Goal: Contribute content

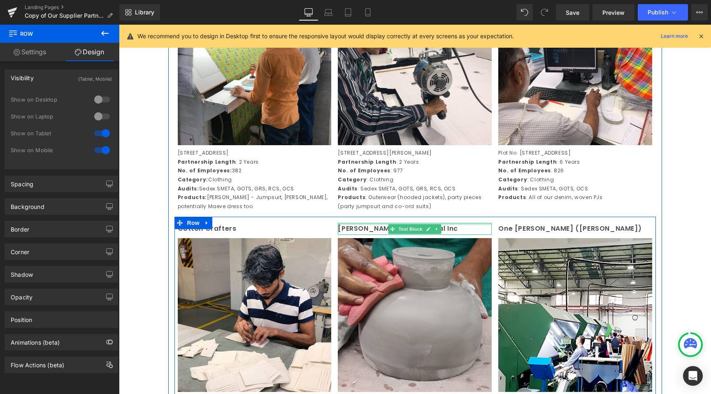
scroll to position [588, 0]
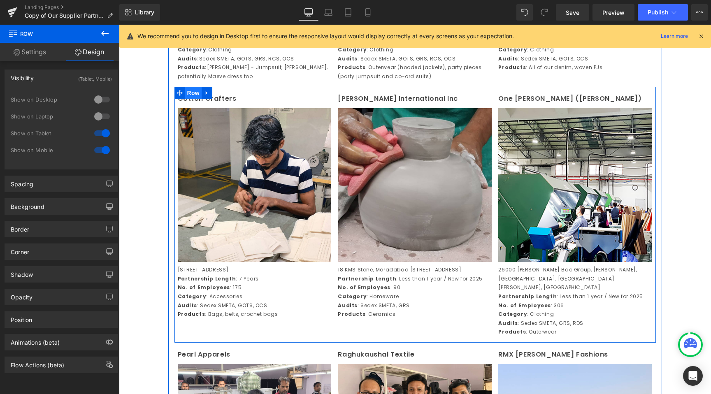
click at [191, 99] on span "Row" at bounding box center [193, 93] width 16 height 12
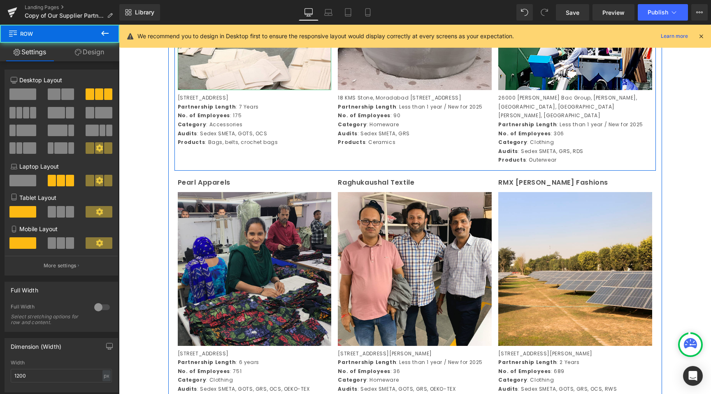
scroll to position [778, 0]
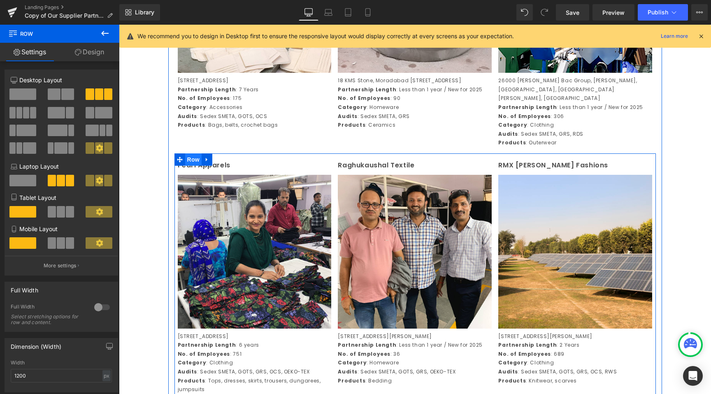
click at [194, 161] on span "Row" at bounding box center [193, 160] width 16 height 12
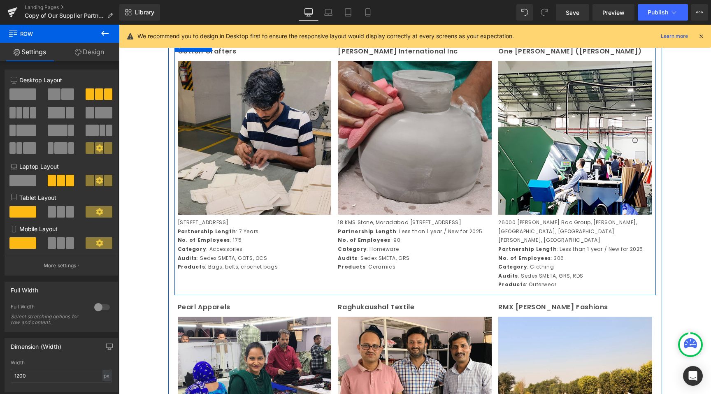
scroll to position [635, 0]
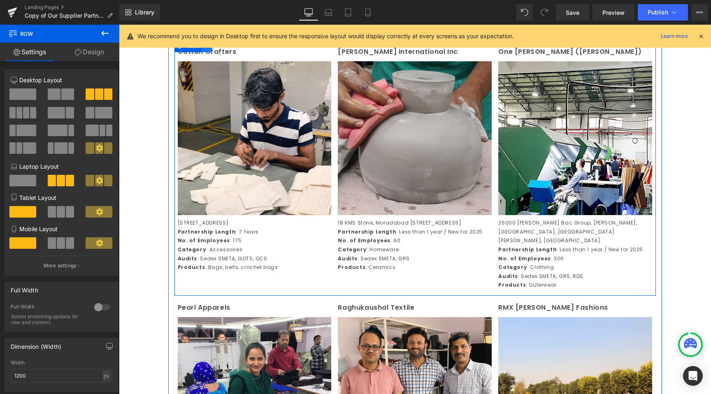
click at [206, 49] on icon at bounding box center [207, 46] width 6 height 6
click at [216, 52] on link at bounding box center [217, 46] width 11 height 12
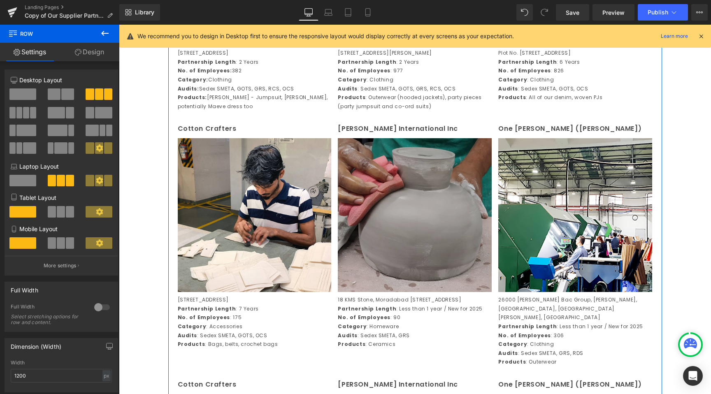
scroll to position [559, 0]
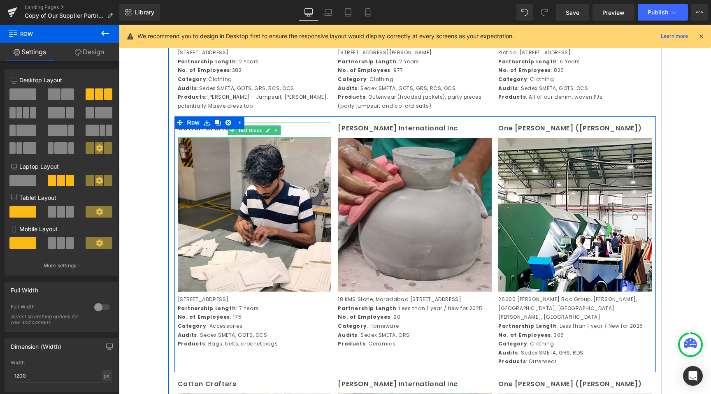
click at [209, 135] on p "Cotton Crafters" at bounding box center [255, 129] width 154 height 12
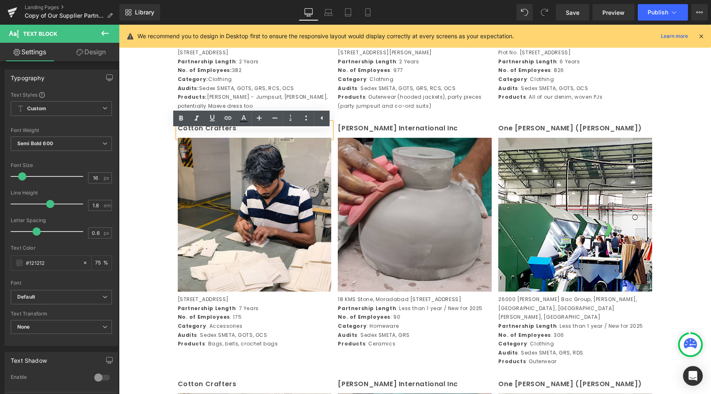
click at [248, 135] on p "Cotton Crafters" at bounding box center [255, 129] width 154 height 12
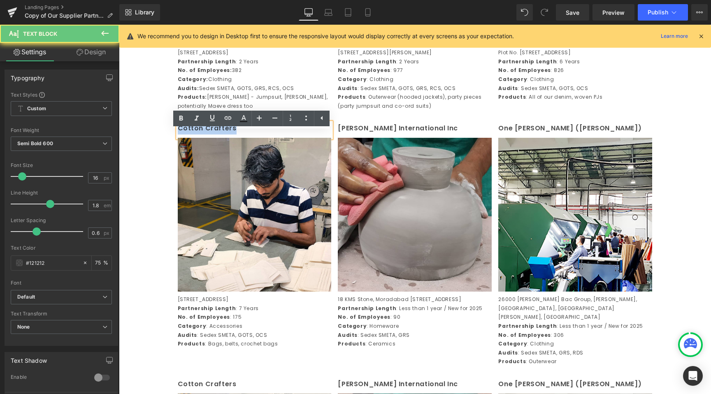
click at [248, 135] on p "Cotton Crafters" at bounding box center [255, 129] width 154 height 12
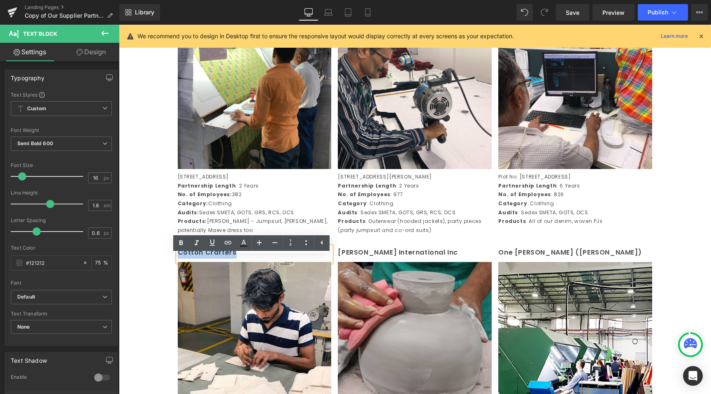
scroll to position [435, 0]
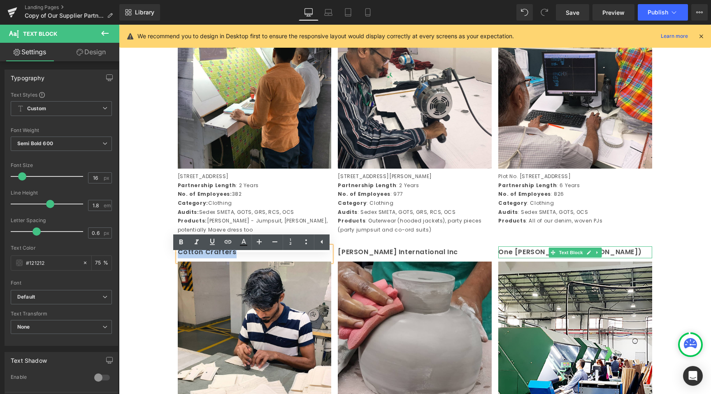
click at [538, 258] on p "One [PERSON_NAME] ([PERSON_NAME])" at bounding box center [575, 253] width 154 height 12
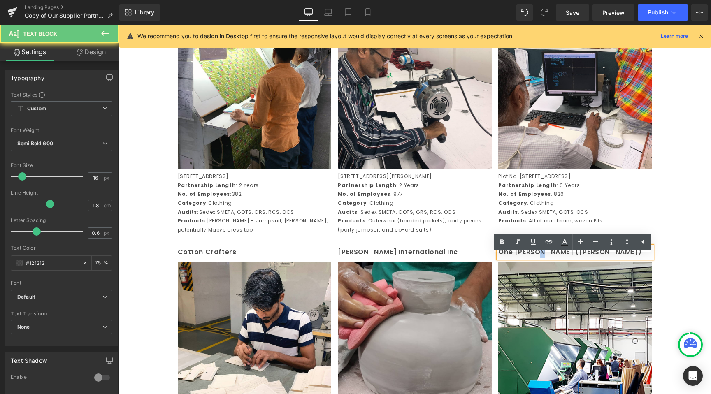
click at [538, 258] on p "One [PERSON_NAME] ([PERSON_NAME])" at bounding box center [575, 253] width 154 height 12
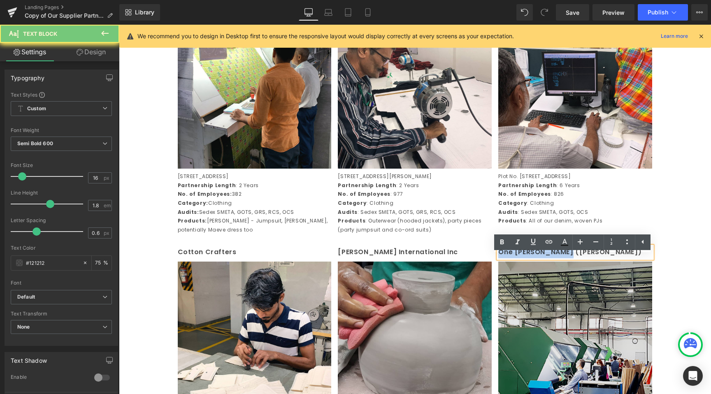
paste div
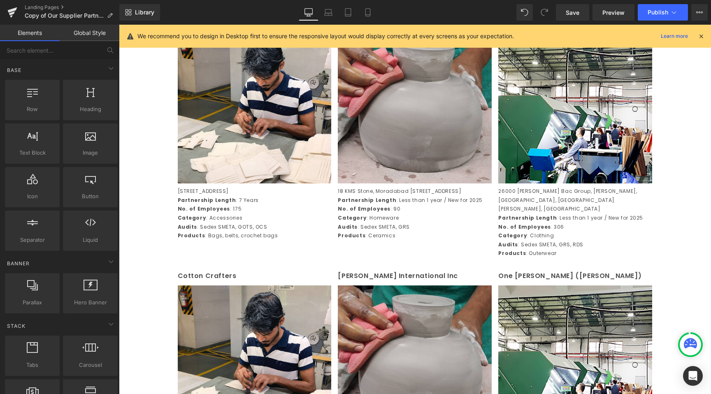
scroll to position [529, 0]
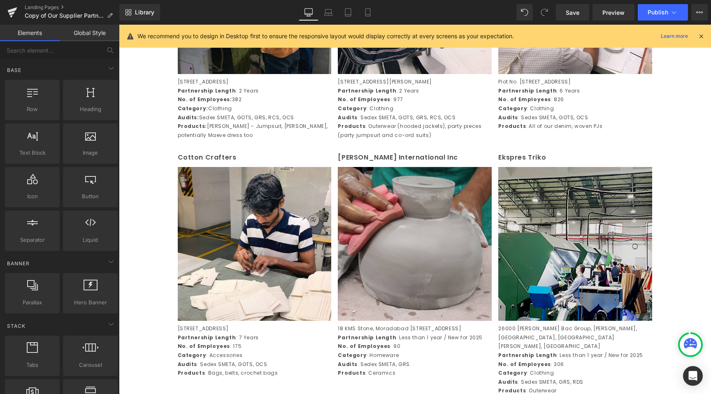
click at [576, 219] on img at bounding box center [575, 244] width 154 height 154
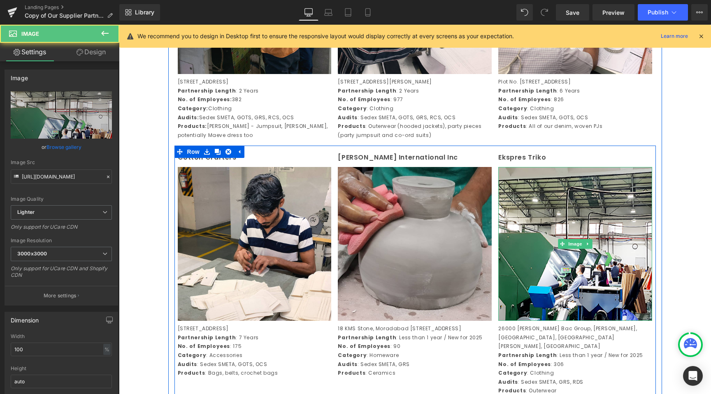
click at [588, 249] on link at bounding box center [588, 244] width 9 height 10
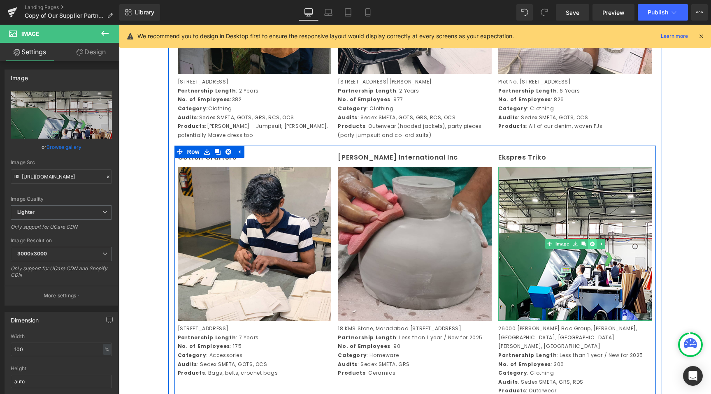
click at [590, 247] on icon at bounding box center [592, 244] width 5 height 5
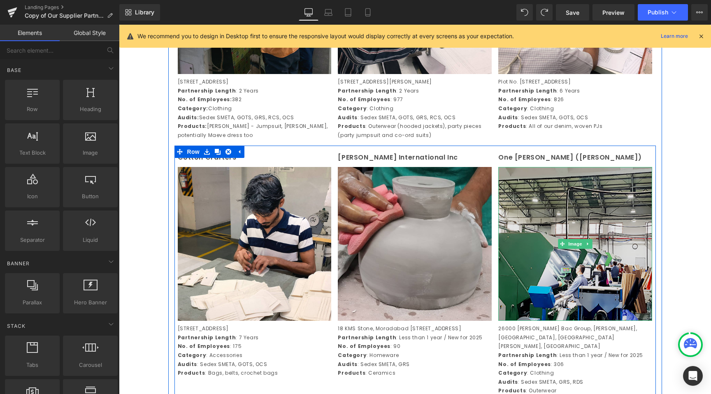
click at [556, 225] on img at bounding box center [575, 244] width 154 height 154
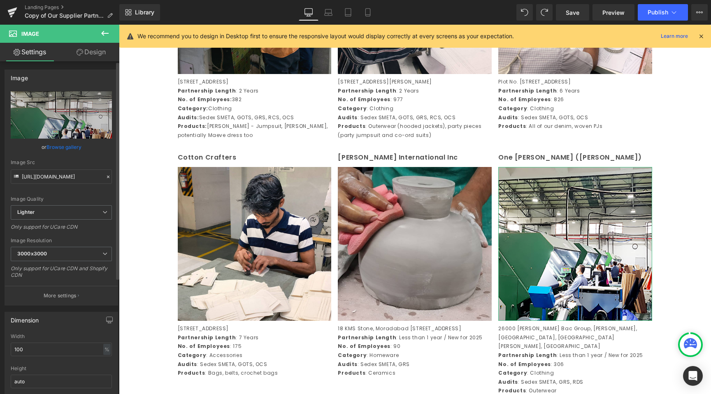
click at [105, 176] on icon at bounding box center [108, 177] width 6 height 6
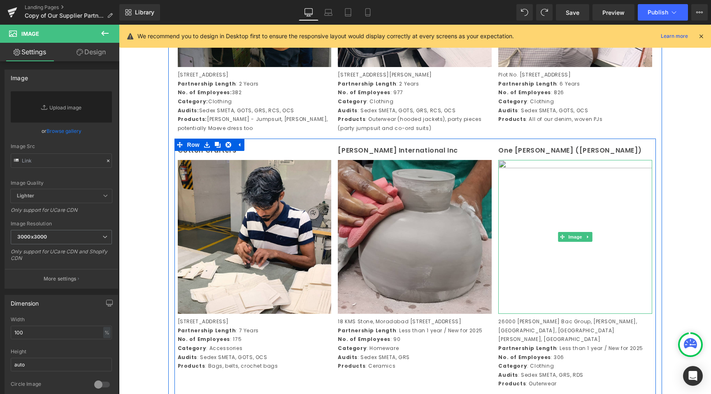
scroll to position [578, 0]
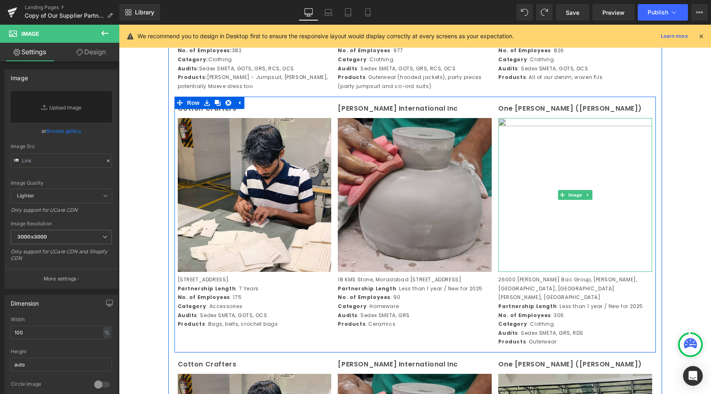
click at [571, 162] on img at bounding box center [575, 195] width 154 height 154
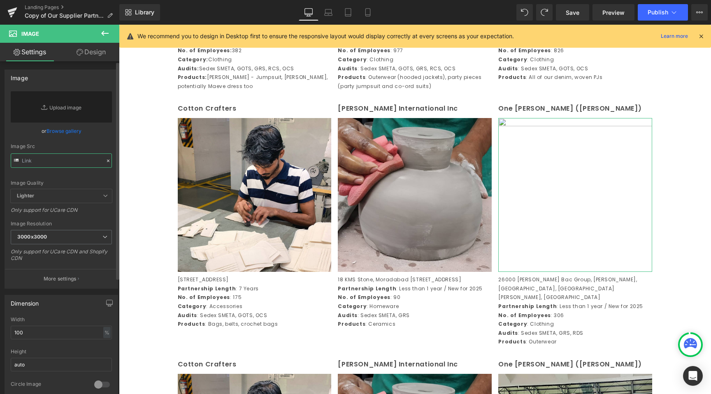
click at [93, 158] on input "text" at bounding box center [61, 161] width 101 height 14
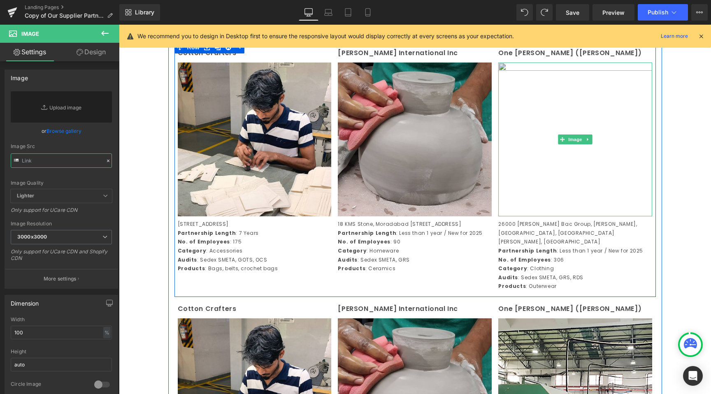
scroll to position [638, 0]
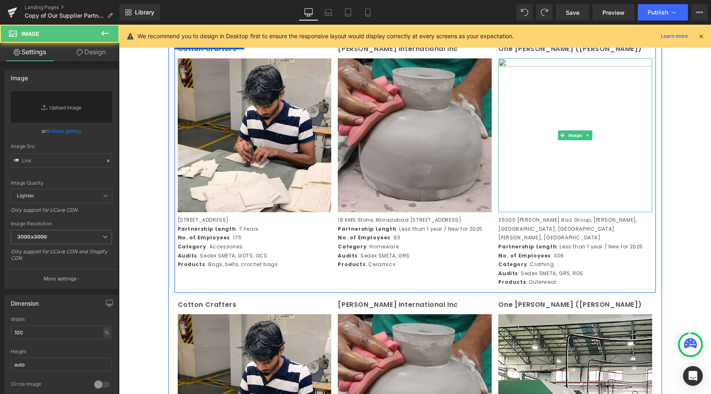
click at [584, 156] on img at bounding box center [575, 135] width 154 height 154
click at [572, 140] on span "Image" at bounding box center [575, 135] width 17 height 10
click at [587, 138] on icon at bounding box center [588, 135] width 5 height 5
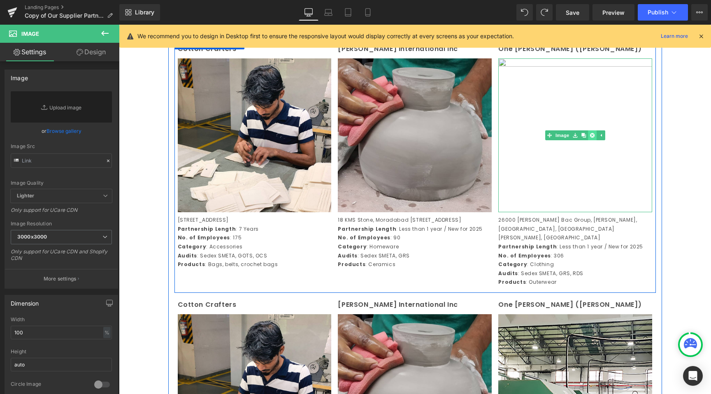
click at [591, 138] on icon at bounding box center [592, 135] width 5 height 5
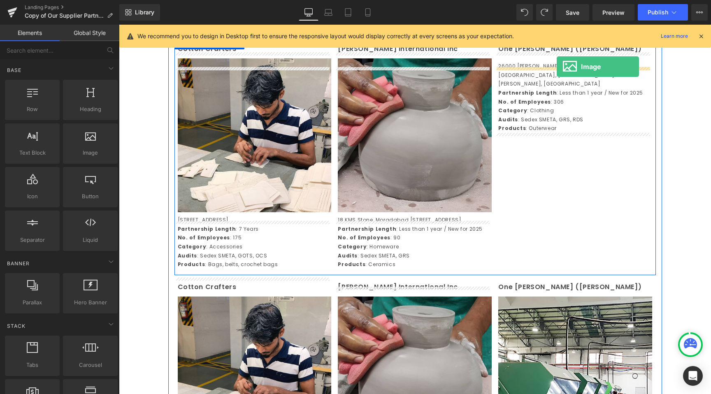
drag, startPoint x: 194, startPoint y: 171, endPoint x: 557, endPoint y: 67, distance: 377.7
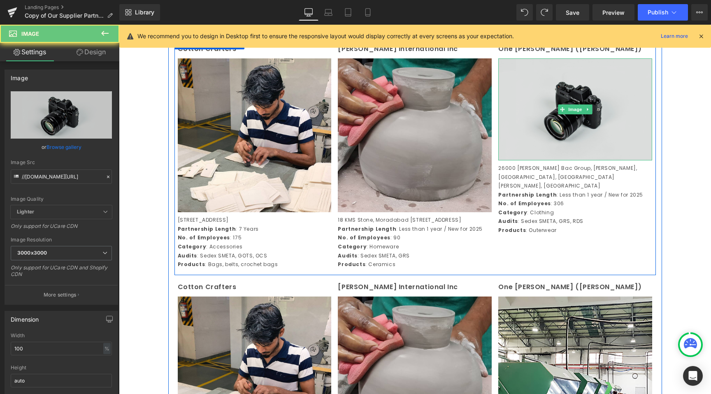
click at [594, 108] on img at bounding box center [575, 109] width 154 height 102
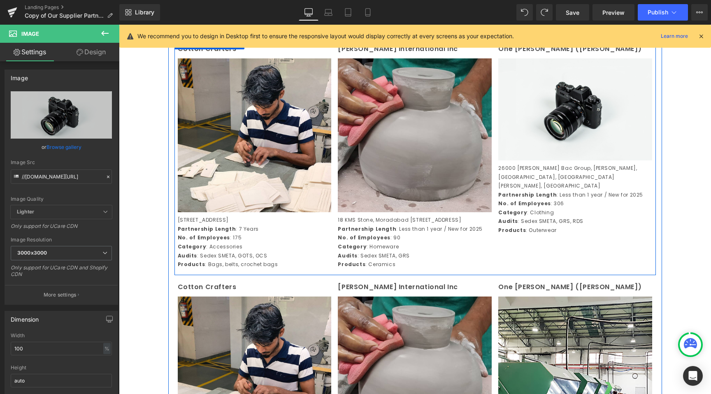
click at [537, 55] on p "One [PERSON_NAME] ([PERSON_NAME])" at bounding box center [575, 49] width 154 height 12
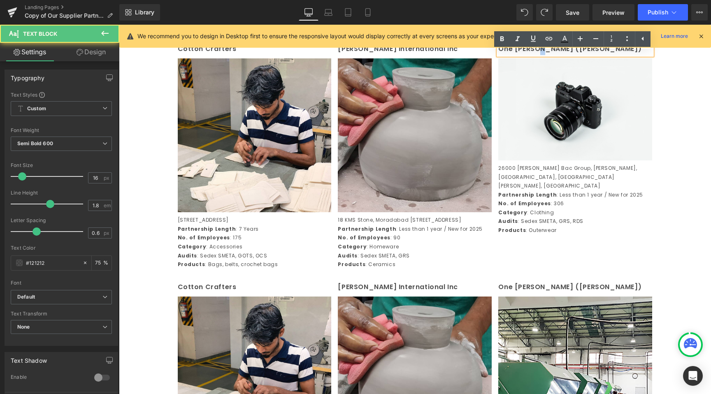
click at [537, 55] on p "One [PERSON_NAME] ([PERSON_NAME])" at bounding box center [575, 49] width 154 height 12
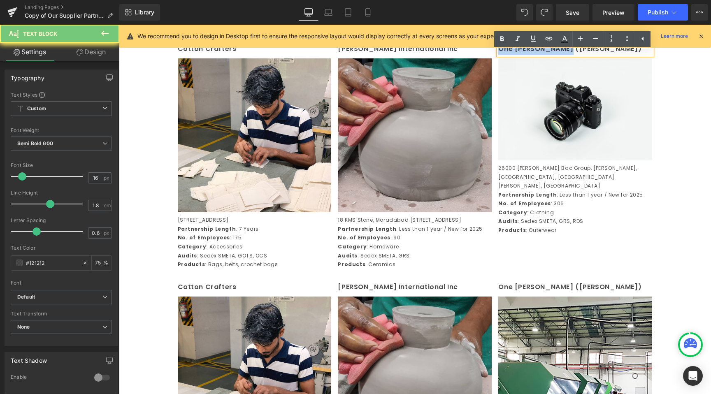
click at [537, 55] on p "One [PERSON_NAME] ([PERSON_NAME])" at bounding box center [575, 49] width 154 height 12
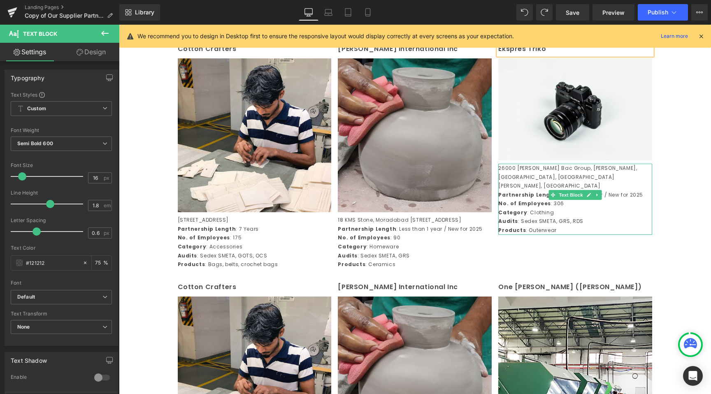
click at [559, 191] on p "Partnership Length : Less than 1 year / New for 2025" at bounding box center [575, 195] width 154 height 9
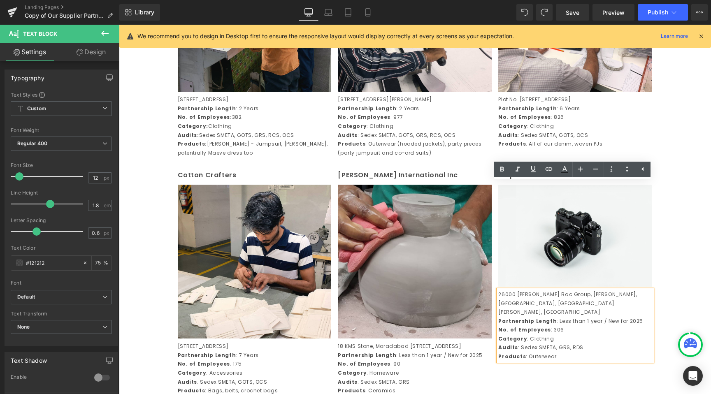
scroll to position [658, 0]
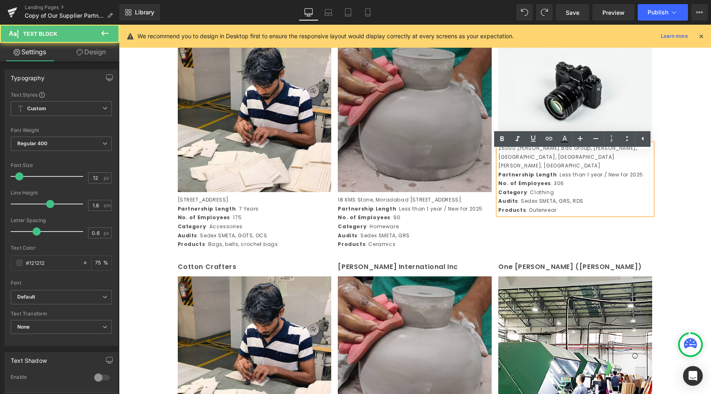
drag, startPoint x: 578, startPoint y: 206, endPoint x: 483, endPoint y: 149, distance: 110.5
click at [483, 149] on div "Cotton Crafters Text Block Image [STREET_ADDRESS] Partnership Length : 7 Years …" at bounding box center [416, 136] width 482 height 238
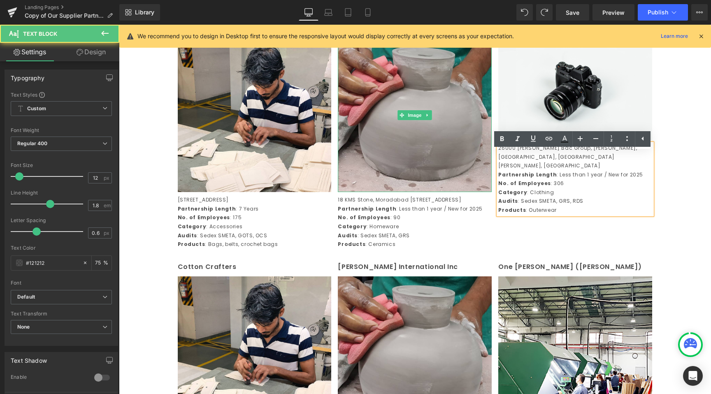
paste div
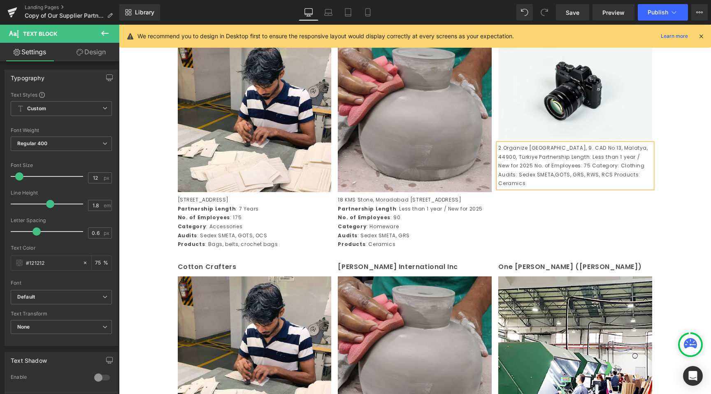
click at [649, 157] on p "2.Organize [GEOGRAPHIC_DATA], 9. CAD No 13, Malatya, 44900, TürkiyePartnership…" at bounding box center [575, 166] width 154 height 44
click at [636, 167] on p "Partnership Length: Less than 1 year / New for 2025No. of Employees: 75Catego…" at bounding box center [575, 174] width 154 height 27
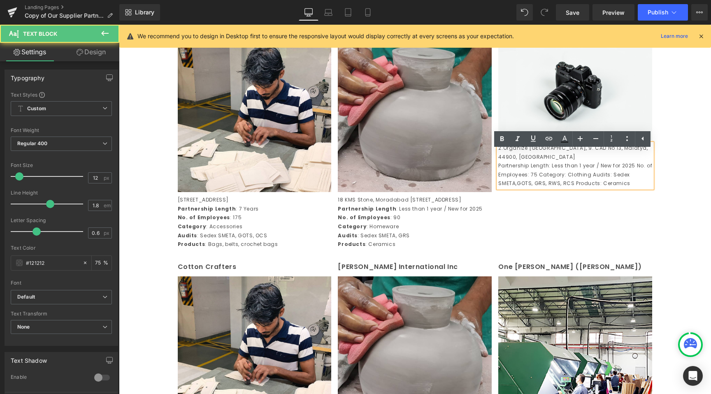
click at [634, 166] on p "Partnership Length: Less than 1 year / New for 2025No. of Employees: 75Catego…" at bounding box center [575, 174] width 154 height 27
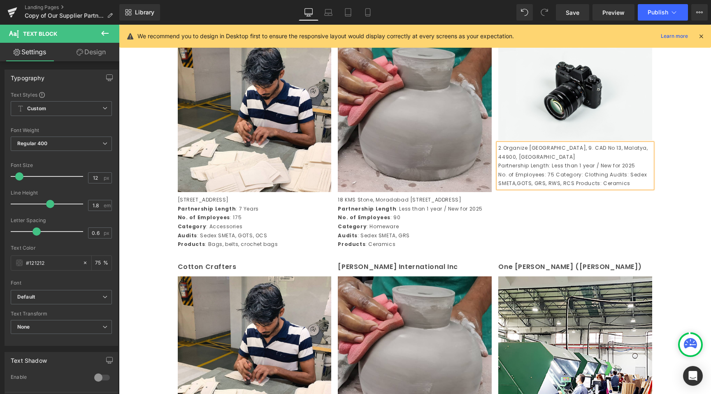
click at [553, 174] on p "No. of Employees: 75Category: ClothingAudits: Sedex SMETA,GOTS, GRS, RWS, RCS…" at bounding box center [575, 179] width 154 height 18
click at [523, 182] on p "Category: ClothingAudits: Sedex SMETA,GOTS, GRS, RWS, RCSProducts: Ceramics" at bounding box center [575, 188] width 154 height 18
click at [557, 182] on span "Clothing Audits: Sedex SMETA,GOTS, GRS, RWS, RCS Products: Ceramics" at bounding box center [573, 188] width 151 height 19
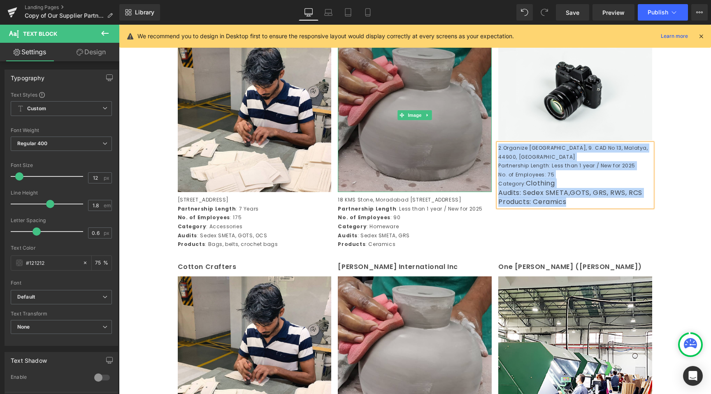
drag, startPoint x: 557, startPoint y: 192, endPoint x: 454, endPoint y: 144, distance: 114.4
click at [454, 144] on div "Cotton Crafters Text Block Image [STREET_ADDRESS] Partnership Length : 7 Years …" at bounding box center [416, 136] width 482 height 238
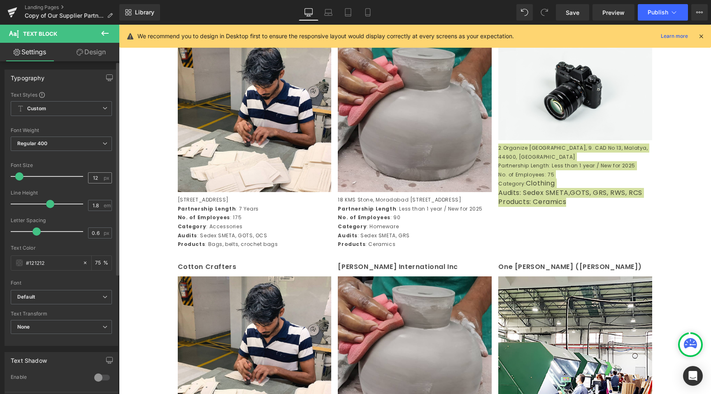
click at [100, 177] on div "12 px" at bounding box center [100, 177] width 24 height 11
click at [96, 177] on input "12" at bounding box center [95, 178] width 14 height 10
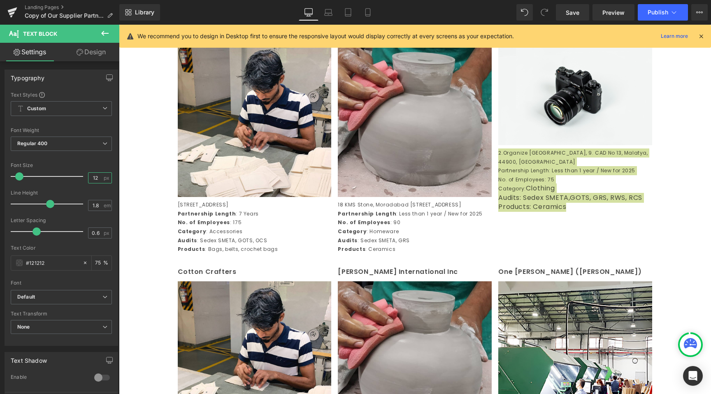
scroll to position [582, 0]
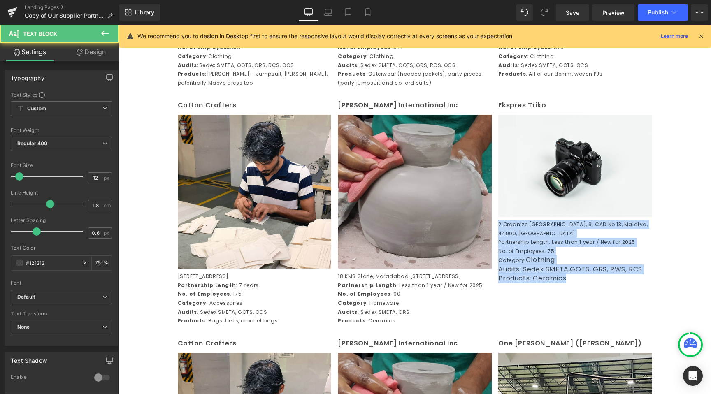
click at [576, 275] on p "Audits: Sedex SMETA,GOTS, GRS, RWS, RCS Products: Ceramics" at bounding box center [575, 274] width 154 height 19
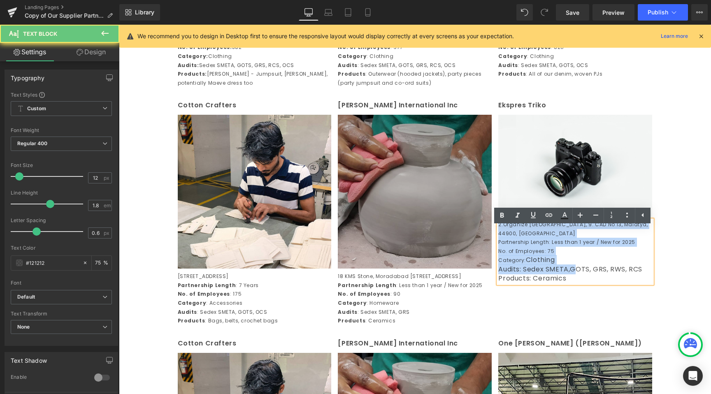
drag, startPoint x: 524, startPoint y: 259, endPoint x: 470, endPoint y: 231, distance: 60.0
click at [470, 231] on div "Cotton Crafters Text Block Image [STREET_ADDRESS] Partnership Length : 7 Years …" at bounding box center [416, 212] width 482 height 238
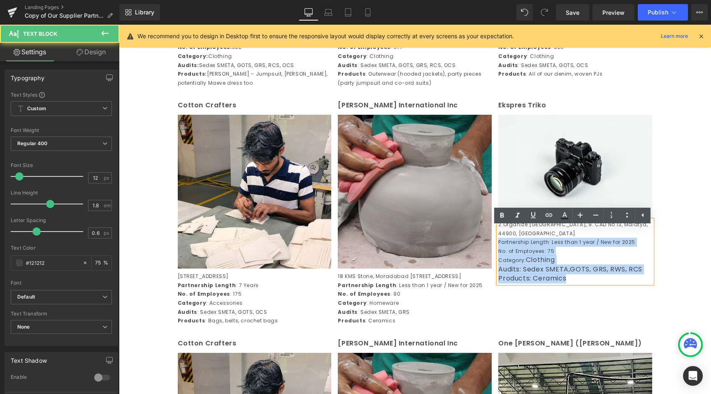
drag, startPoint x: 562, startPoint y: 280, endPoint x: 489, endPoint y: 241, distance: 82.7
click at [489, 241] on div "Cotton Crafters Text Block Image [STREET_ADDRESS] Partnership Length : 7 Years …" at bounding box center [416, 212] width 482 height 238
click at [524, 246] on p "Partnership Length: Less than 1 year / New for 2025" at bounding box center [575, 242] width 154 height 9
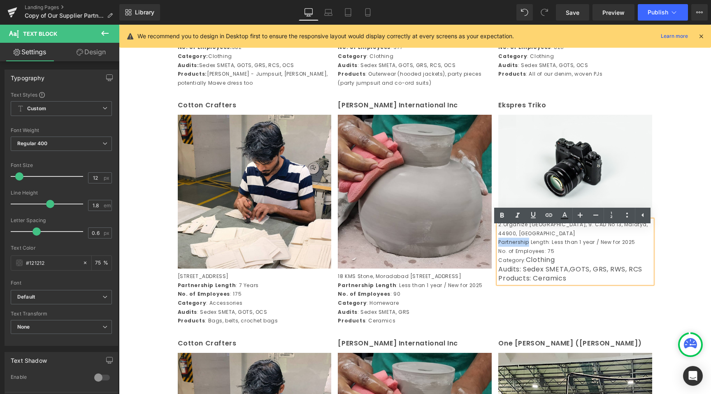
click at [524, 246] on p "Partnership Length: Less than 1 year / New for 2025" at bounding box center [575, 242] width 154 height 9
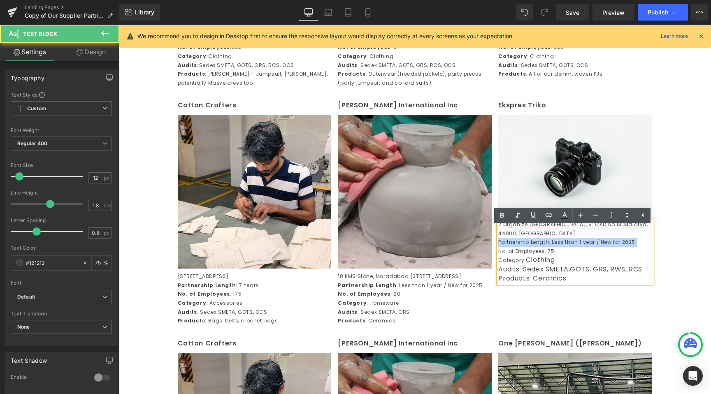
click at [524, 246] on p "Partnership Length: Less than 1 year / New for 2025" at bounding box center [575, 242] width 154 height 9
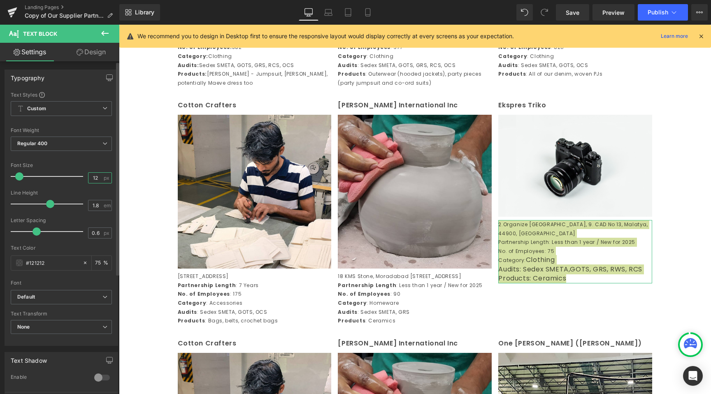
drag, startPoint x: 55, startPoint y: 175, endPoint x: 38, endPoint y: 173, distance: 16.5
click at [39, 174] on div "Font Size 12 px" at bounding box center [61, 177] width 101 height 28
type input "12"
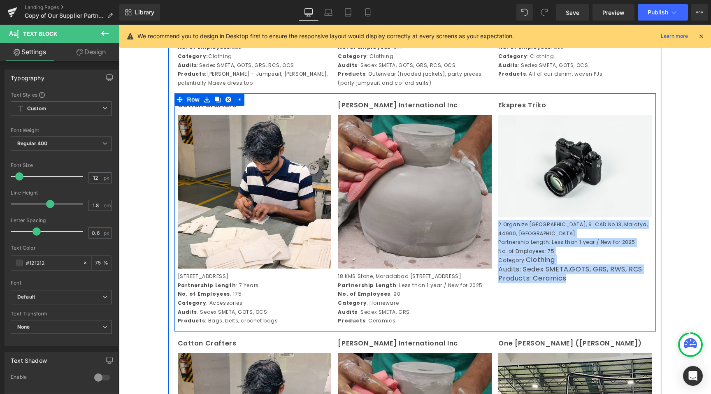
click at [574, 330] on div "Cotton Crafters Text Block Image [STREET_ADDRESS] Partnership Length : 7 Years …" at bounding box center [416, 212] width 482 height 238
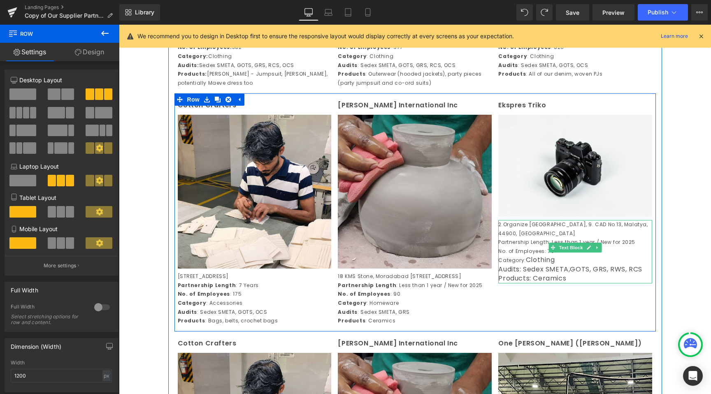
click at [585, 253] on link at bounding box center [589, 248] width 9 height 10
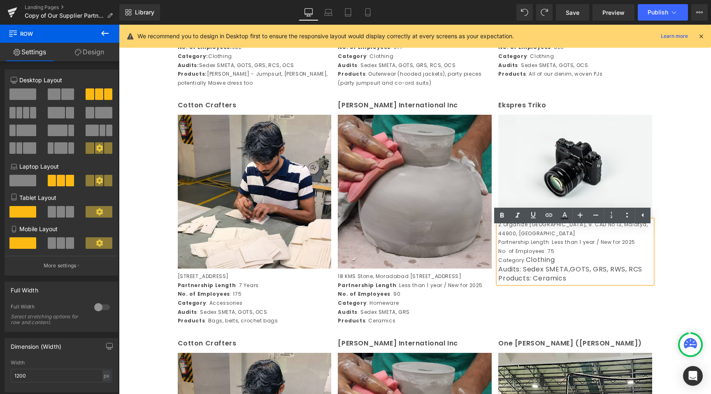
click at [526, 257] on span "Clothing" at bounding box center [540, 259] width 29 height 9
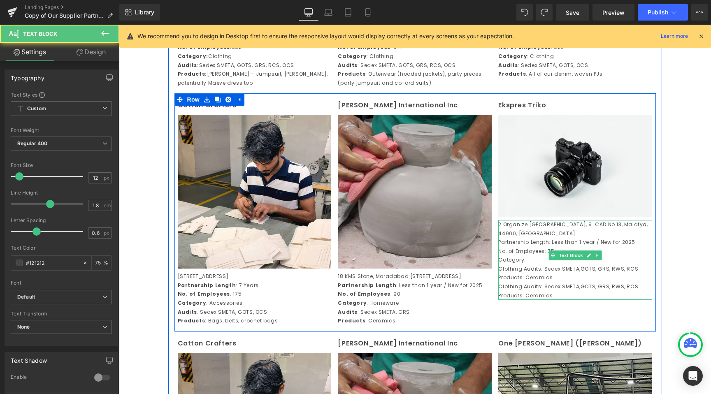
click at [515, 273] on p "Clothing Audits: Sedex SMETA,GOTS, GRS, RWS, RCS Products: Ceramics" at bounding box center [575, 274] width 154 height 18
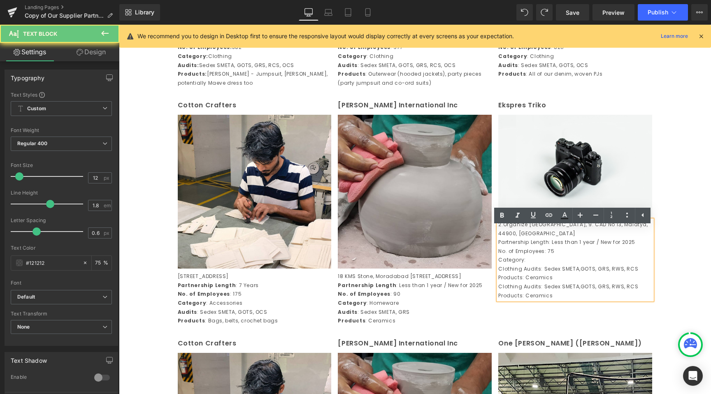
click at [521, 269] on p "Clothing Audits: Sedex SMETA,GOTS, GRS, RWS, RCS Products: Ceramics" at bounding box center [575, 274] width 154 height 18
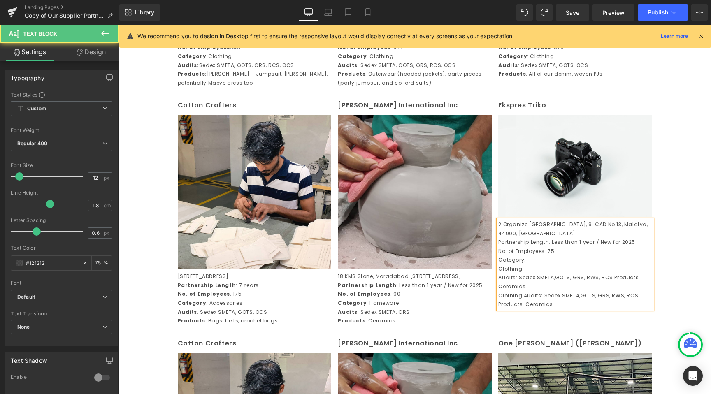
click at [608, 276] on p "Audits: Sedex SMETA,GOTS, GRS, RWS, RCS Products: Ceramics" at bounding box center [575, 282] width 154 height 18
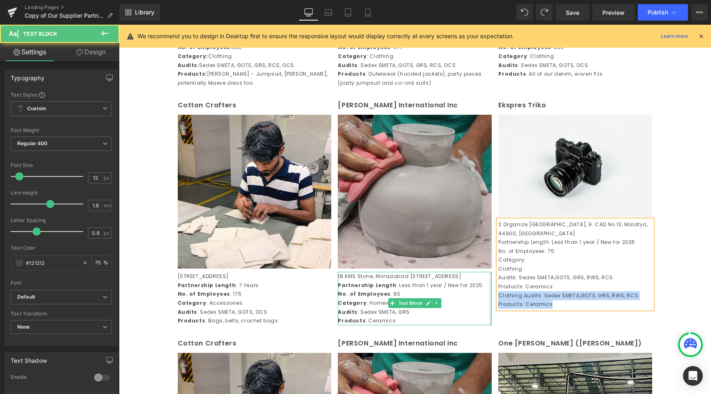
drag, startPoint x: 510, startPoint y: 303, endPoint x: 489, endPoint y: 295, distance: 23.3
click at [489, 295] on div "Cotton Crafters Text Block Image [STREET_ADDRESS] Partnership Length : 7 Years …" at bounding box center [416, 212] width 482 height 238
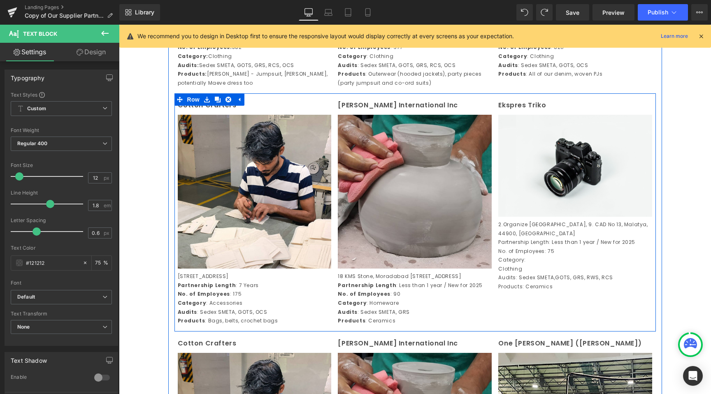
click at [119, 25] on div at bounding box center [119, 25] width 0 height 0
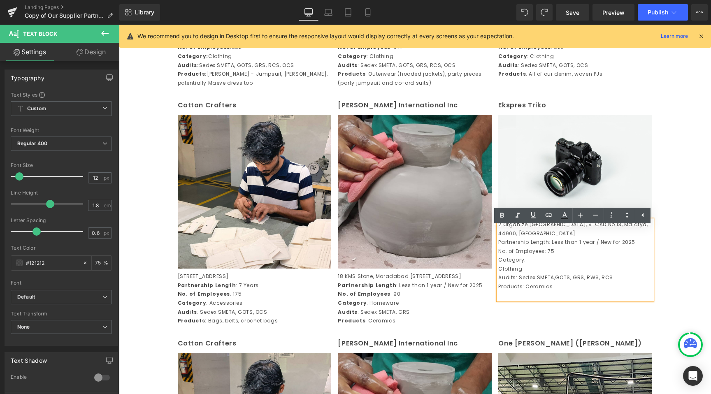
click at [500, 270] on p "Clothing" at bounding box center [575, 269] width 154 height 9
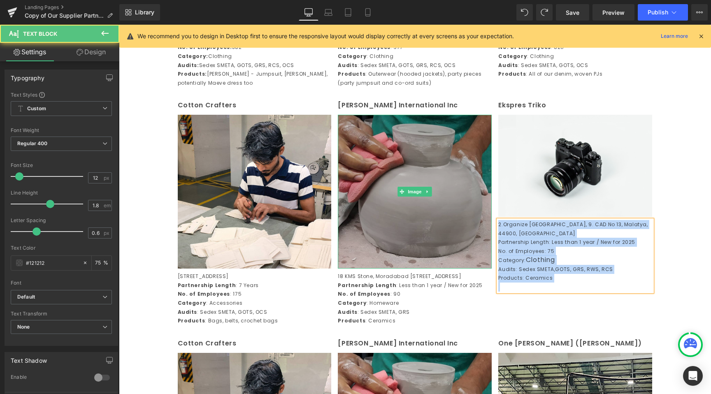
drag, startPoint x: 566, startPoint y: 290, endPoint x: 447, endPoint y: 222, distance: 137.1
click at [447, 222] on div "Cotton Crafters Text Block Image [STREET_ADDRESS] Partnership Length : 7 Years …" at bounding box center [416, 212] width 482 height 238
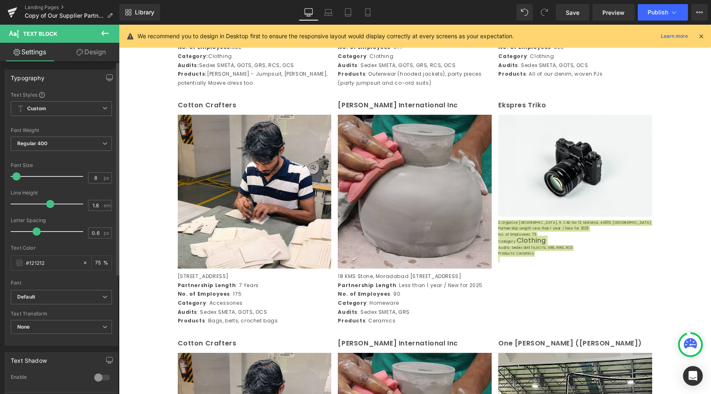
drag, startPoint x: 16, startPoint y: 175, endPoint x: 12, endPoint y: 171, distance: 5.5
click at [12, 171] on div "Font Size 8 px" at bounding box center [61, 177] width 101 height 28
click at [91, 177] on input "8" at bounding box center [95, 178] width 14 height 10
drag, startPoint x: 95, startPoint y: 179, endPoint x: 79, endPoint y: 176, distance: 15.8
click at [79, 176] on div "Font Size 8 px" at bounding box center [61, 177] width 101 height 28
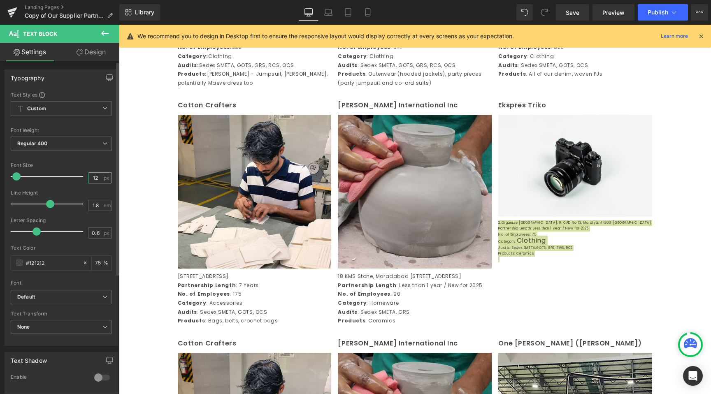
type input "12"
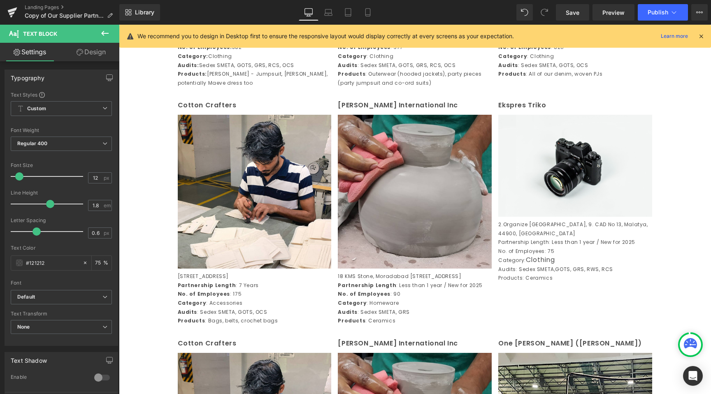
click at [524, 249] on p "No. of Employees: 75" at bounding box center [575, 251] width 154 height 9
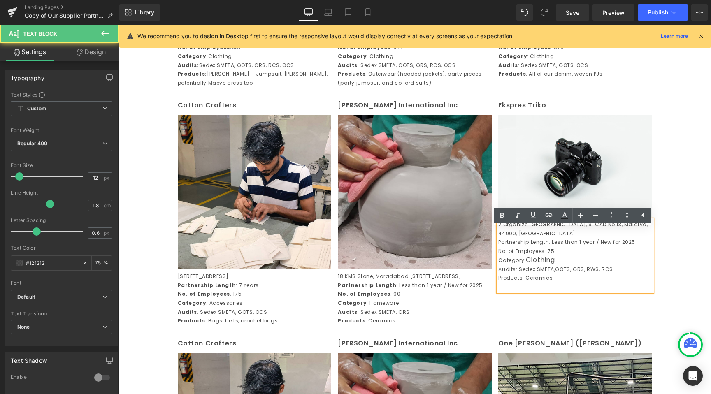
drag, startPoint x: 574, startPoint y: 331, endPoint x: 572, endPoint y: 325, distance: 6.9
click at [573, 331] on div "Cotton Crafters Text Block Image [STREET_ADDRESS] Partnership Length : 7 Years …" at bounding box center [416, 212] width 482 height 238
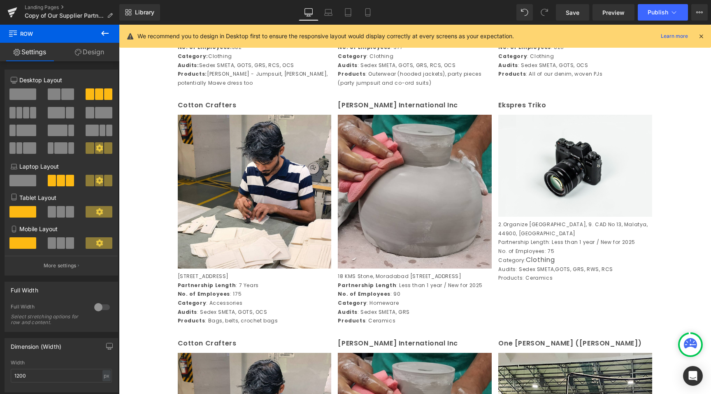
click at [109, 36] on icon at bounding box center [105, 33] width 10 height 10
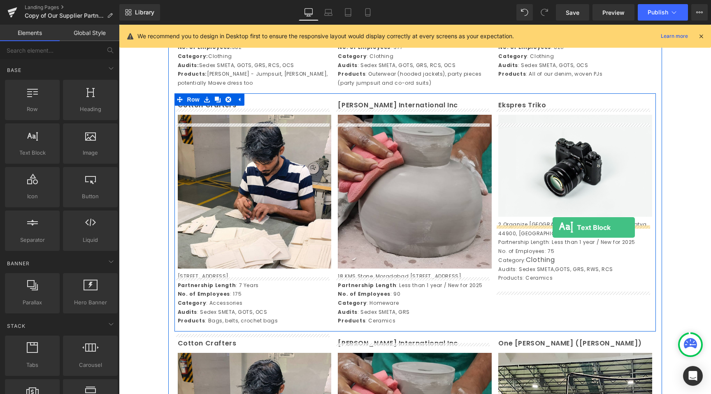
drag, startPoint x: 152, startPoint y: 175, endPoint x: 553, endPoint y: 228, distance: 404.4
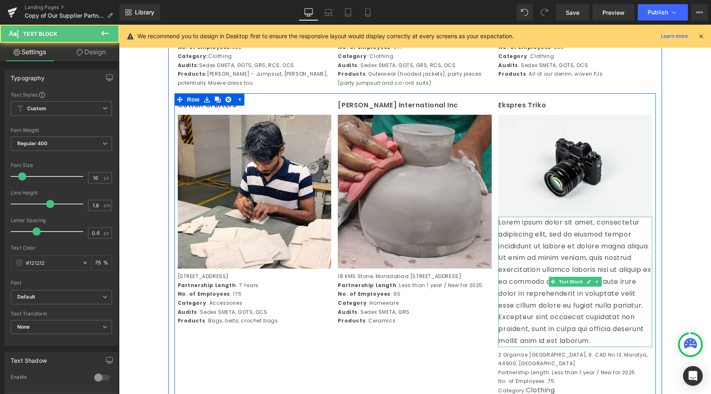
click at [560, 255] on p "Lorem ipsum dolor sit amet, consectetur adipiscing elit, sed do eiusmod tempor …" at bounding box center [575, 282] width 154 height 130
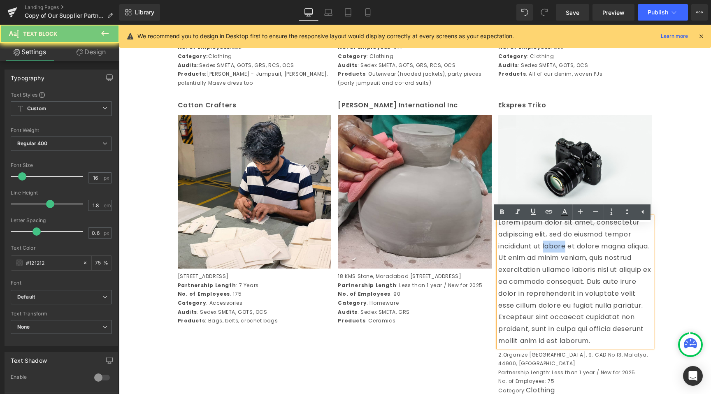
click at [560, 255] on p "Lorem ipsum dolor sit amet, consectetur adipiscing elit, sed do eiusmod tempor …" at bounding box center [575, 282] width 154 height 130
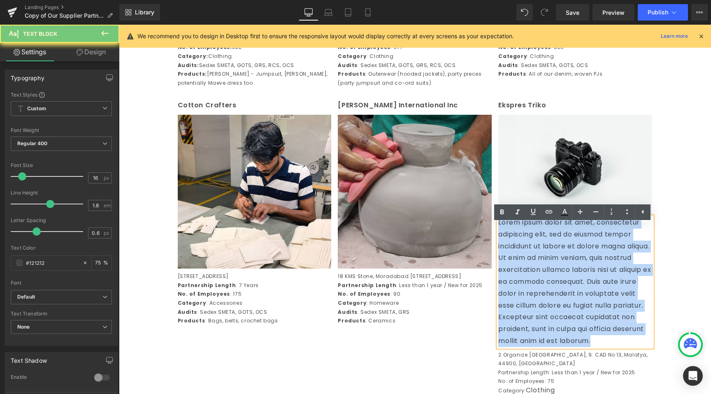
click at [560, 255] on p "Lorem ipsum dolor sit amet, consectetur adipiscing elit, sed do eiusmod tempor …" at bounding box center [575, 282] width 154 height 130
paste div
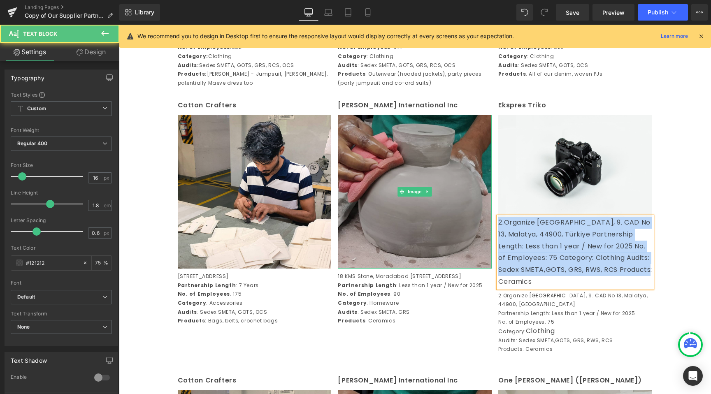
drag, startPoint x: 543, startPoint y: 291, endPoint x: 464, endPoint y: 207, distance: 115.9
click at [464, 207] on div "Cotton Crafters Text Block Image [STREET_ADDRESS] Partnership Length : 7 Years …" at bounding box center [416, 230] width 482 height 275
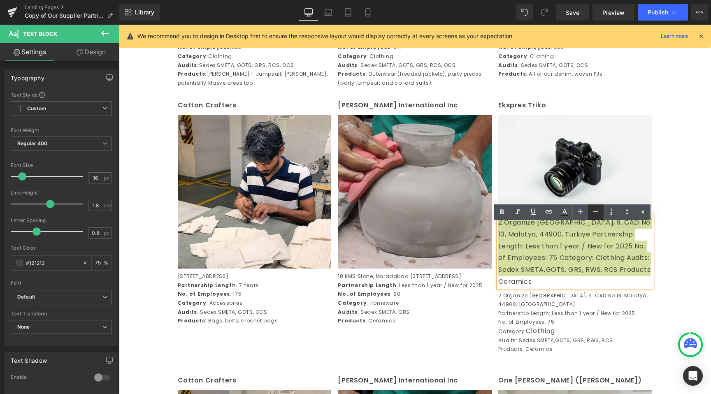
click at [600, 210] on icon at bounding box center [596, 212] width 10 height 10
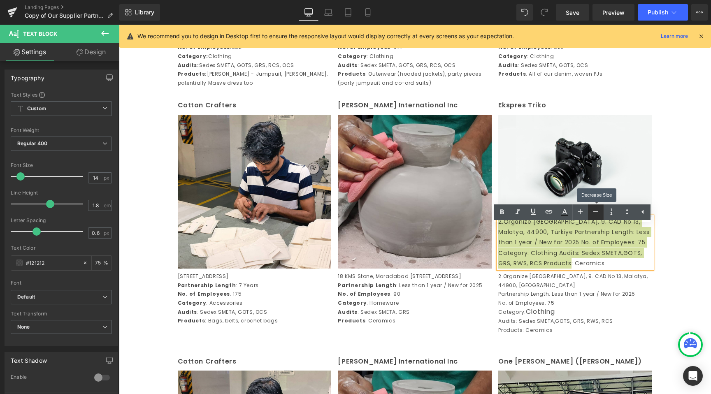
click at [596, 210] on icon at bounding box center [596, 212] width 10 height 10
type input "12"
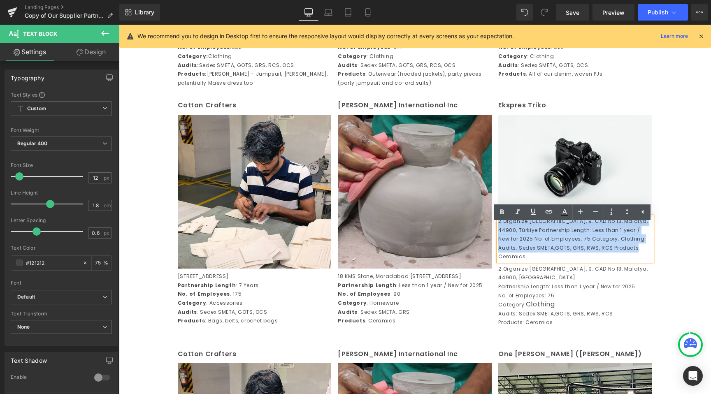
click at [555, 247] on p "2.Organize [GEOGRAPHIC_DATA], 9. CAD No 13, Malatya, 44900, TürkiyePartnership…" at bounding box center [575, 239] width 154 height 44
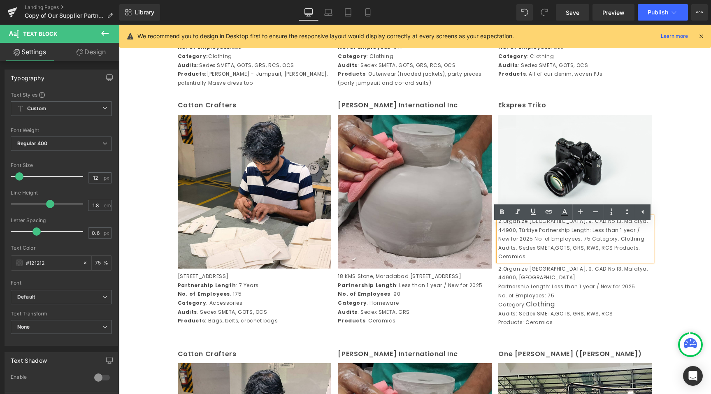
click at [647, 230] on p "2.Organize [GEOGRAPHIC_DATA], 9. CAD No 13, Malatya, 44900, TürkiyePartnership…" at bounding box center [575, 239] width 154 height 44
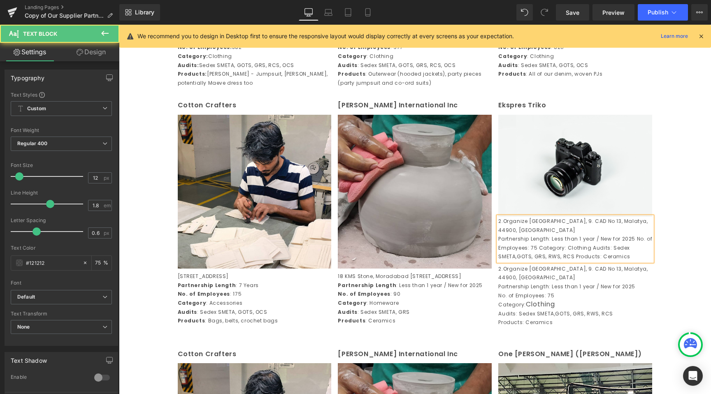
click at [633, 235] on p "Partnership Length: Less than 1 year / New for 2025No. of Employees: 75Catego…" at bounding box center [575, 248] width 154 height 27
click at [552, 248] on p "No. of Employees: 75Category: ClothingAudits: Sedex SMETA,GOTS, GRS, RWS, RCS…" at bounding box center [575, 253] width 154 height 18
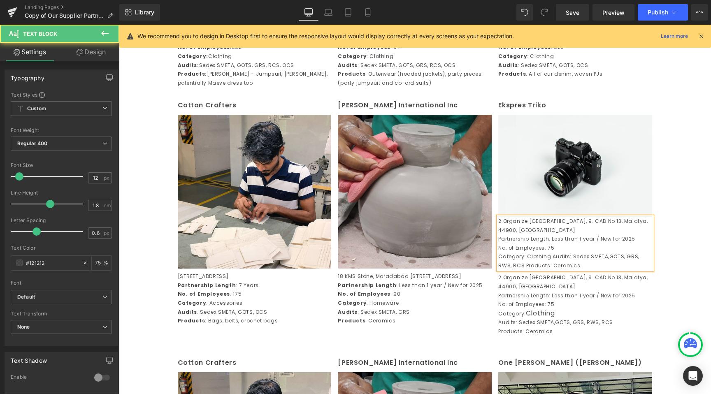
click at [549, 256] on p "Category: ClothingAudits: Sedex SMETA,GOTS, GRS, RWS, RCSProducts: Ceramics" at bounding box center [575, 261] width 154 height 18
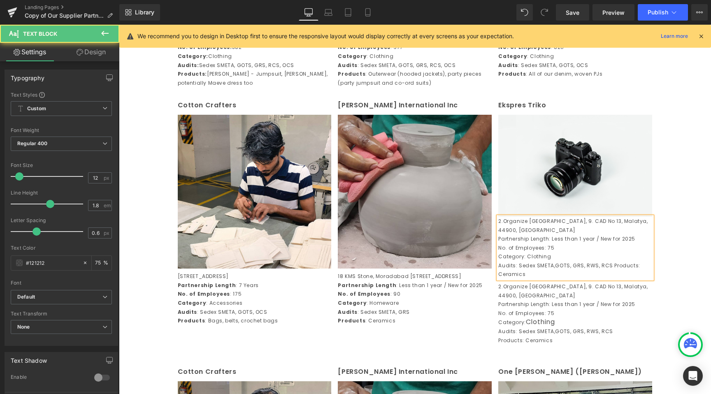
click at [608, 264] on p "Audits: Sedex SMETA,GOTS, GRS, RWS, RCSProducts: Ceramics" at bounding box center [575, 270] width 154 height 18
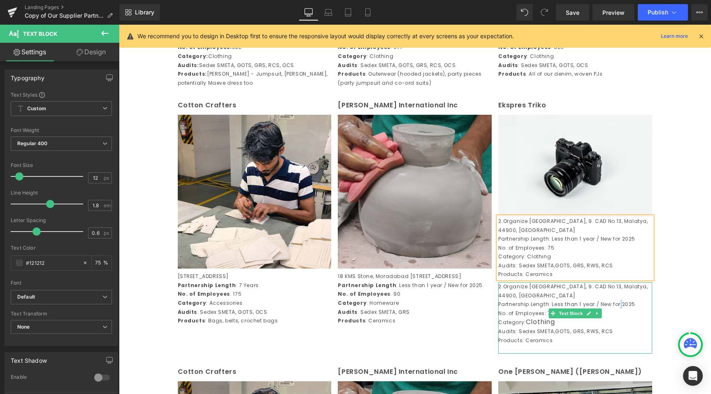
click at [618, 300] on p "Partnership Length: Less than 1 year / New for 2025" at bounding box center [575, 304] width 154 height 9
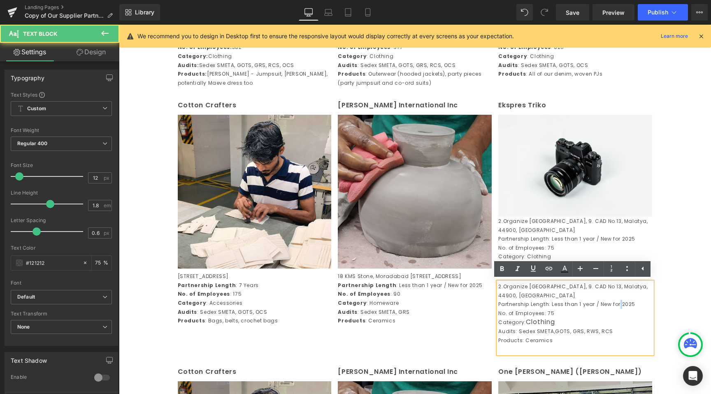
drag, startPoint x: 649, startPoint y: 295, endPoint x: 656, endPoint y: 295, distance: 6.6
click at [651, 295] on div "2.Organize [GEOGRAPHIC_DATA], 9. CAD No 13, Malatya, 44900, Türkiye Partnership…" at bounding box center [575, 318] width 154 height 72
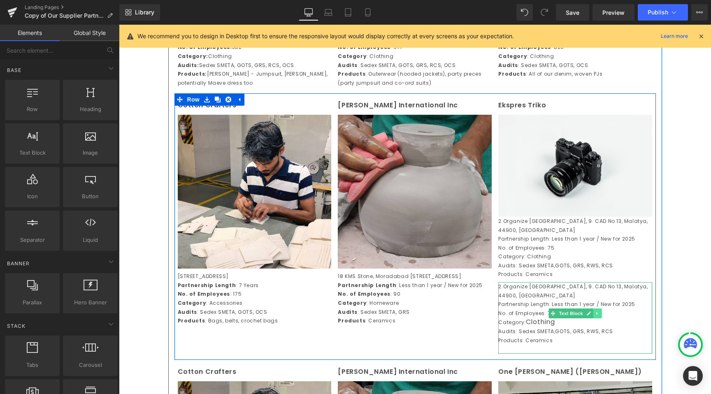
click at [597, 314] on icon at bounding box center [597, 313] width 1 height 3
click at [600, 311] on icon at bounding box center [602, 313] width 5 height 5
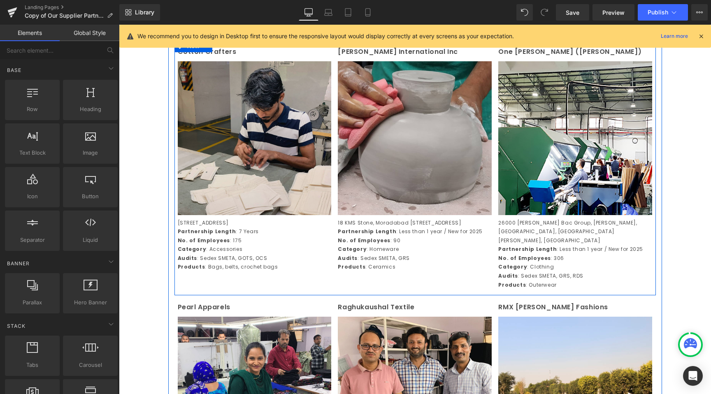
scroll to position [818, 0]
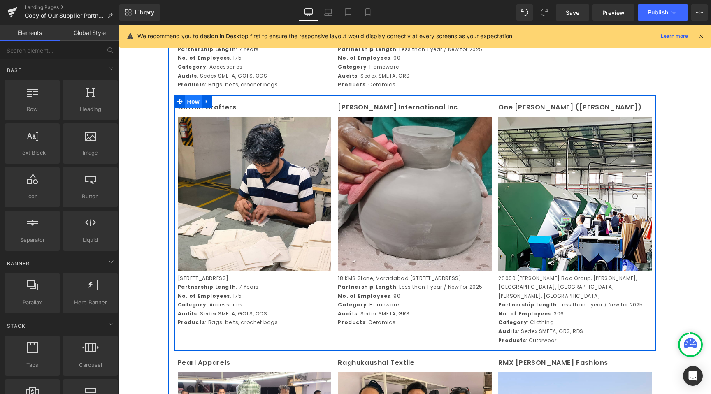
click at [191, 108] on span "Row" at bounding box center [193, 101] width 16 height 12
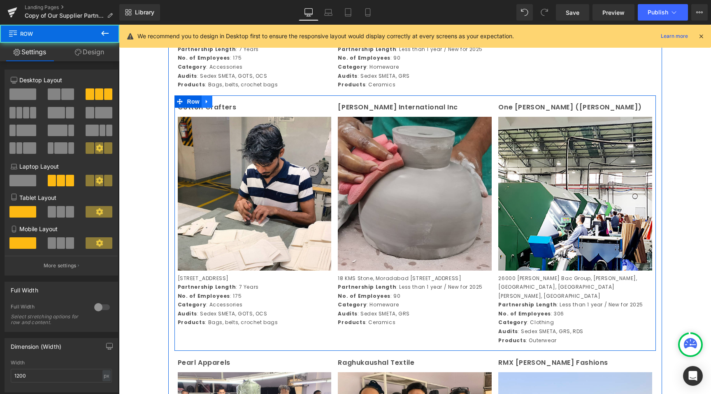
click at [205, 105] on icon at bounding box center [207, 101] width 6 height 6
click at [215, 105] on icon at bounding box center [218, 102] width 6 height 6
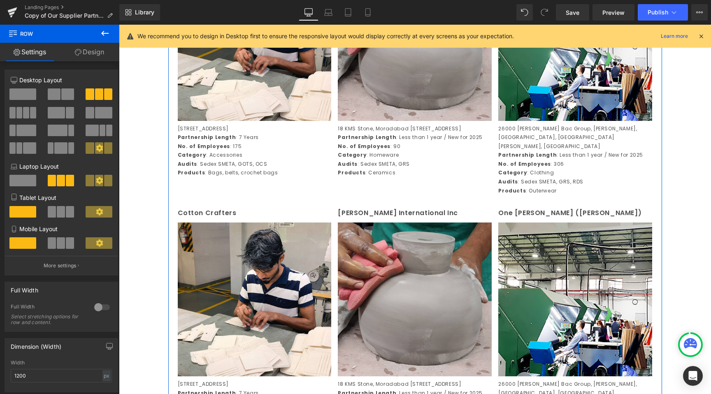
scroll to position [834, 0]
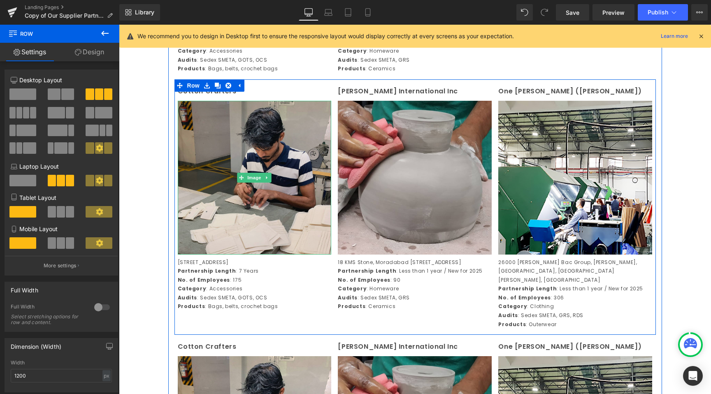
click at [246, 160] on img at bounding box center [255, 178] width 154 height 154
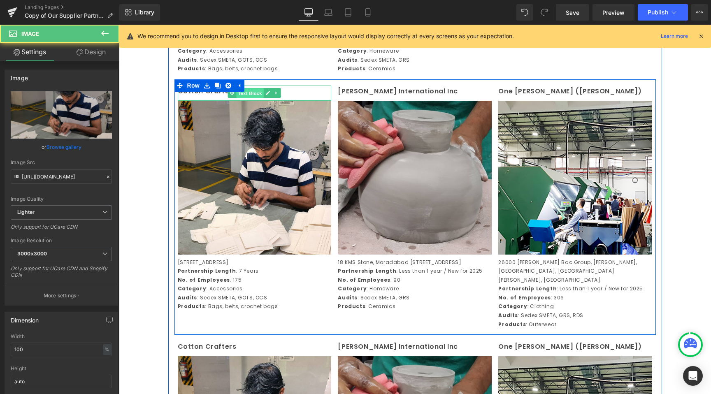
click at [246, 98] on span "Text Block" at bounding box center [250, 93] width 27 height 10
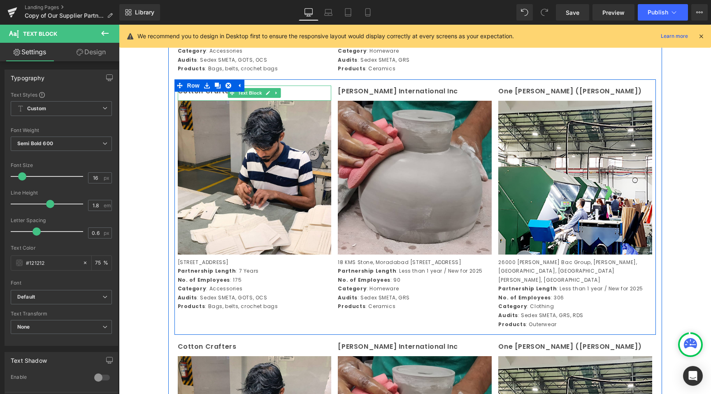
click at [315, 98] on p "Cotton Crafters" at bounding box center [255, 92] width 154 height 12
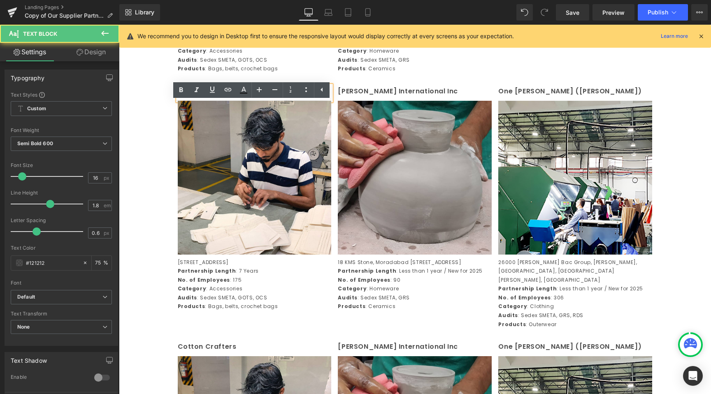
click at [313, 98] on p "Cotton Crafters" at bounding box center [255, 92] width 154 height 12
drag, startPoint x: 253, startPoint y: 108, endPoint x: 166, endPoint y: 105, distance: 86.5
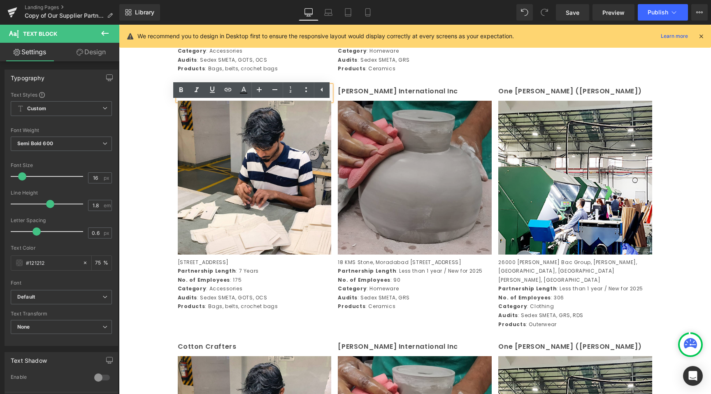
paste div
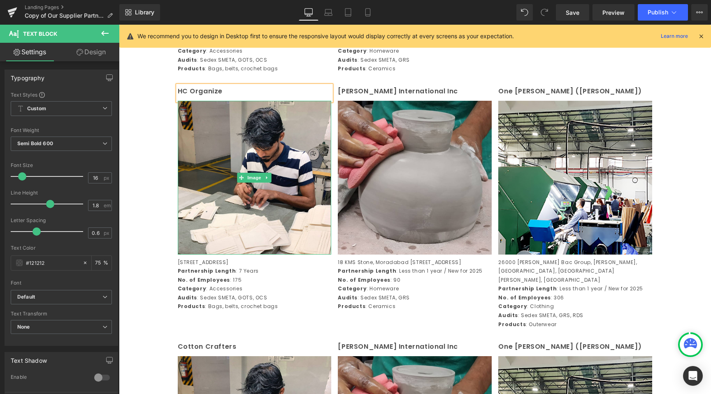
click at [235, 303] on p "Audits : Sedex SMETA, GOTS, OCS" at bounding box center [255, 297] width 154 height 9
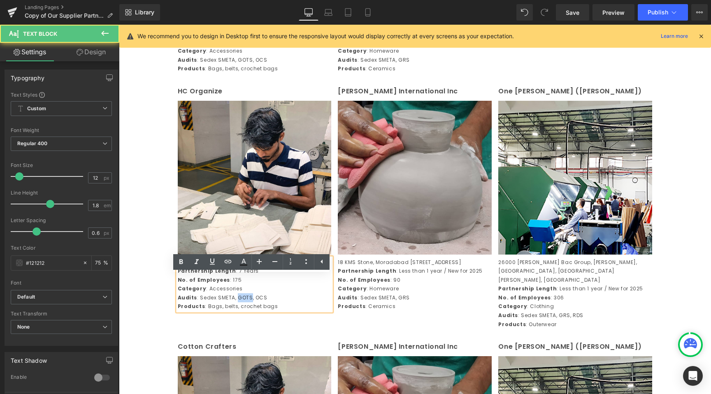
click at [235, 303] on p "Audits : Sedex SMETA, GOTS, OCS" at bounding box center [255, 297] width 154 height 9
click at [283, 311] on p "Products : Bags, belts, crochet bags" at bounding box center [255, 306] width 154 height 9
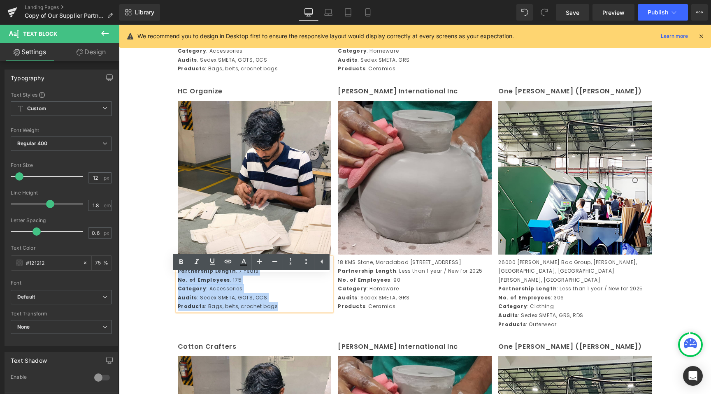
drag, startPoint x: 242, startPoint y: 321, endPoint x: 159, endPoint y: 280, distance: 92.4
paste div
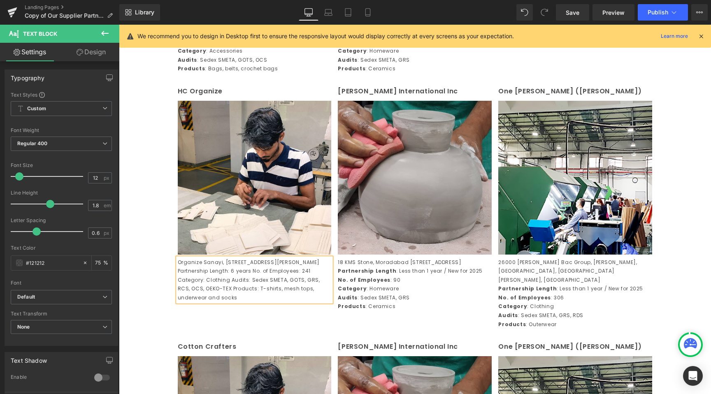
click at [214, 288] on p "Organize Sanayi, [STREET_ADDRESS][PERSON_NAME]Partnership Length: 6 yearsNo. …" at bounding box center [255, 280] width 154 height 44
click at [249, 296] on p "Partnership Length: 6 yearsNo. of Employees: 241Category: ClothingAudits: Se…" at bounding box center [255, 284] width 154 height 35
click at [234, 303] on p "No. of Employees: 241Category: ClothingAudits: Sedex SMETA, GOTS, GRS, RCS, O…" at bounding box center [255, 289] width 154 height 27
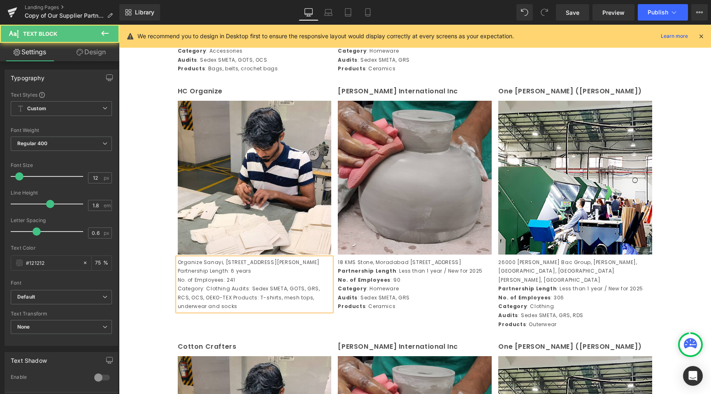
click at [226, 311] on p "Category: ClothingAudits: Sedex SMETA, GOTS, GRS, RCS, OCS, OEKO-TEXProducts:…" at bounding box center [255, 297] width 154 height 27
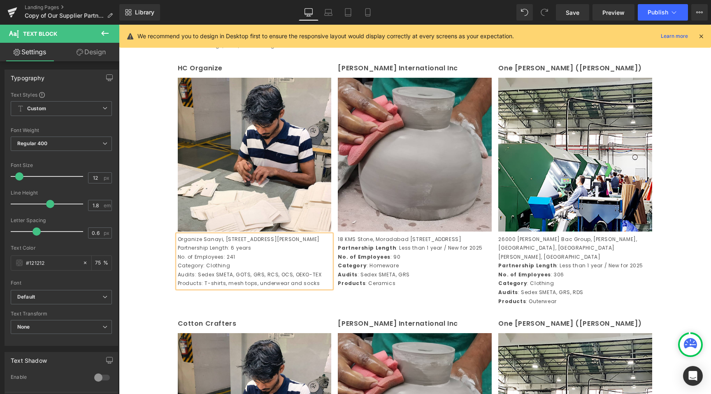
scroll to position [857, 0]
click at [219, 244] on p "Organize Sanayi, [STREET_ADDRESS][PERSON_NAME]" at bounding box center [255, 239] width 154 height 9
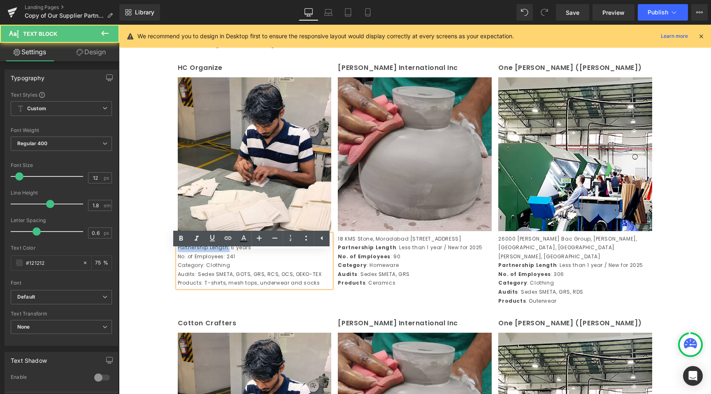
drag, startPoint x: 226, startPoint y: 275, endPoint x: 170, endPoint y: 275, distance: 56.0
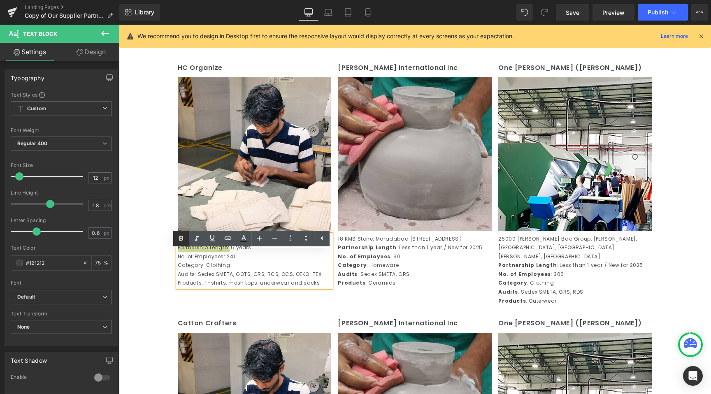
click at [182, 242] on icon at bounding box center [181, 239] width 10 height 10
click at [213, 270] on p "Category: Clothing" at bounding box center [255, 265] width 154 height 9
drag, startPoint x: 220, startPoint y: 283, endPoint x: 163, endPoint y: 283, distance: 56.8
click at [184, 242] on icon at bounding box center [181, 239] width 10 height 10
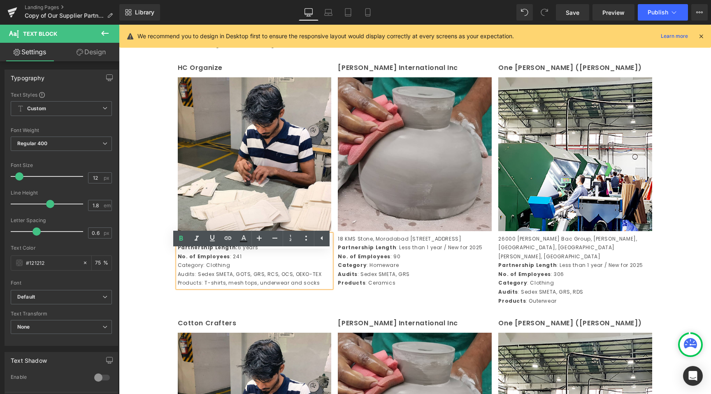
click at [210, 270] on p "Category: Clothing" at bounding box center [255, 265] width 154 height 9
drag, startPoint x: 198, startPoint y: 290, endPoint x: 161, endPoint y: 289, distance: 37.5
drag, startPoint x: 184, startPoint y: 239, endPoint x: 76, endPoint y: 232, distance: 108.1
click at [184, 239] on icon at bounding box center [181, 239] width 10 height 10
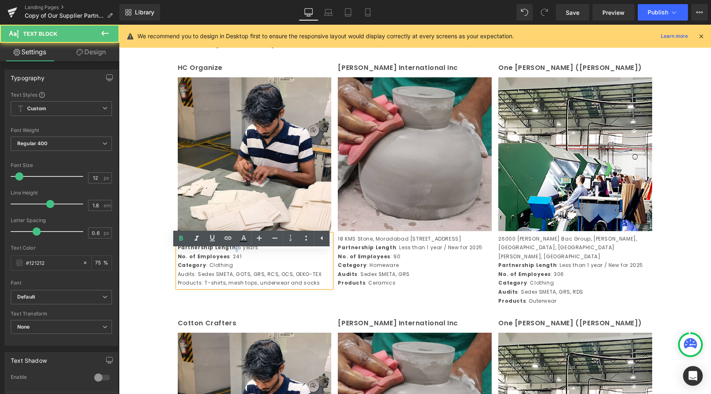
click at [226, 252] on p "Partnership Length: 6 years" at bounding box center [255, 247] width 154 height 9
click at [185, 240] on icon at bounding box center [181, 239] width 10 height 10
drag, startPoint x: 189, startPoint y: 299, endPoint x: 169, endPoint y: 300, distance: 20.6
drag, startPoint x: 191, startPoint y: 300, endPoint x: 177, endPoint y: 299, distance: 14.8
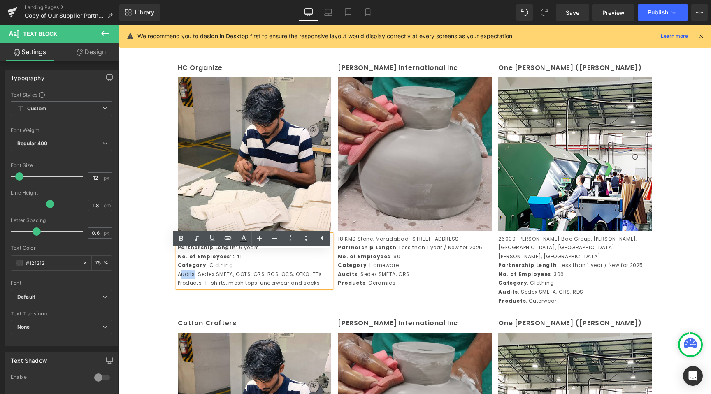
click at [178, 288] on p "Audits: Sedex SMETA, GOTS, GRS, RCS, OCS, OEKO-TEXProducts: T-shirts, mesh top…" at bounding box center [255, 279] width 154 height 18
drag, startPoint x: 176, startPoint y: 300, endPoint x: 191, endPoint y: 300, distance: 15.6
click at [191, 288] on p "Audits: Sedex SMETA, GOTS, GRS, RCS, OCS, OEKO-TEXProducts: T-shirts, mesh top…" at bounding box center [255, 279] width 154 height 18
click at [179, 243] on icon at bounding box center [181, 239] width 10 height 10
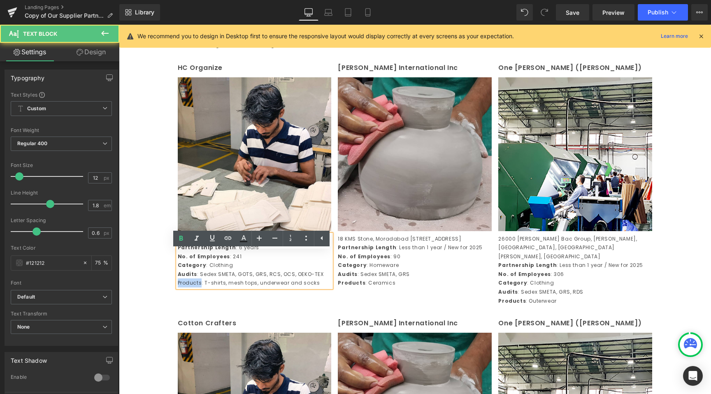
drag, startPoint x: 198, startPoint y: 309, endPoint x: 172, endPoint y: 308, distance: 26.4
click at [175, 288] on div "HC Organize Text Block Image Organize Sanayi, Bolgesi [STREET_ADDRESS][PERSON_…" at bounding box center [255, 175] width 161 height 226
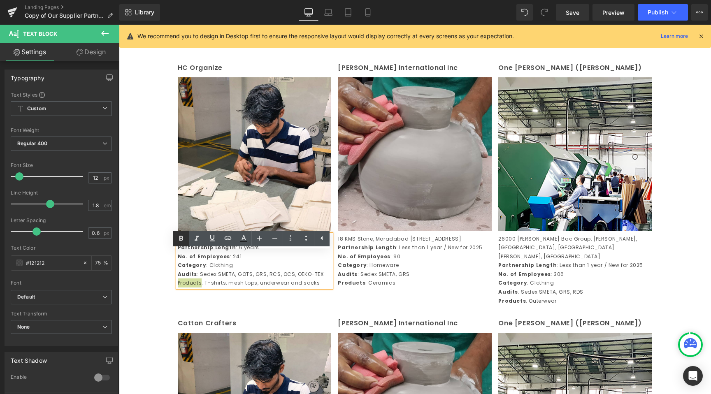
click at [179, 241] on icon at bounding box center [181, 239] width 10 height 10
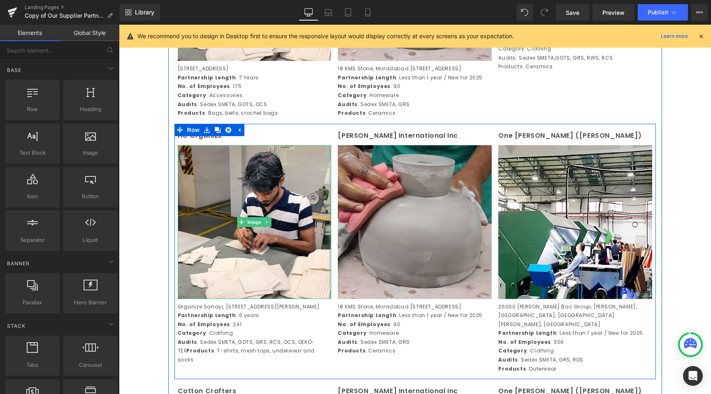
scroll to position [721, 0]
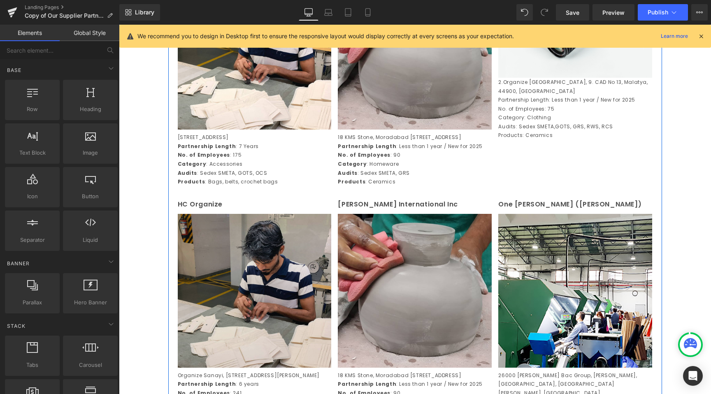
click at [273, 304] on img at bounding box center [255, 291] width 154 height 154
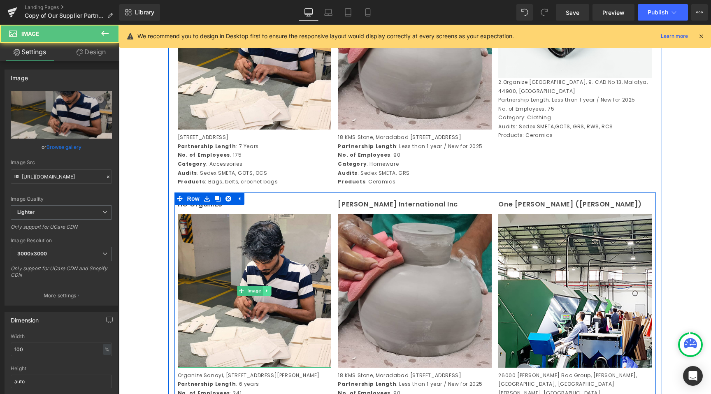
click at [265, 293] on icon at bounding box center [267, 291] width 5 height 5
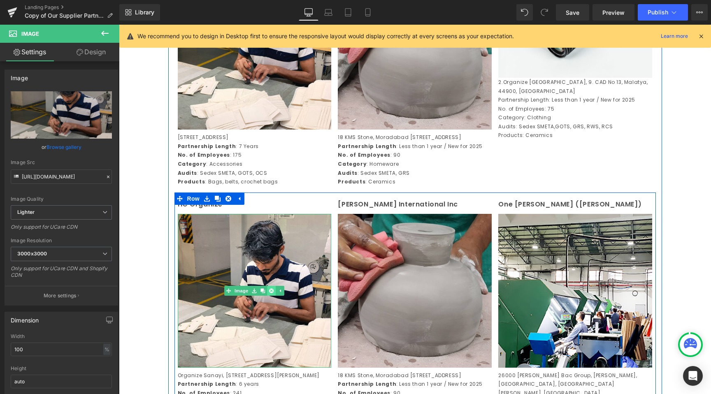
click at [269, 293] on icon at bounding box center [271, 291] width 5 height 5
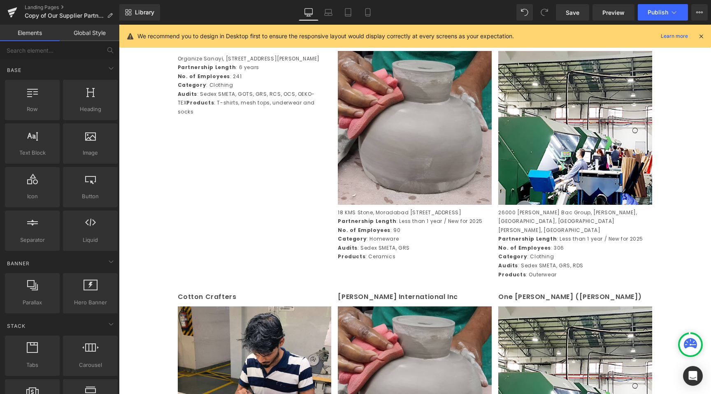
scroll to position [819, 0]
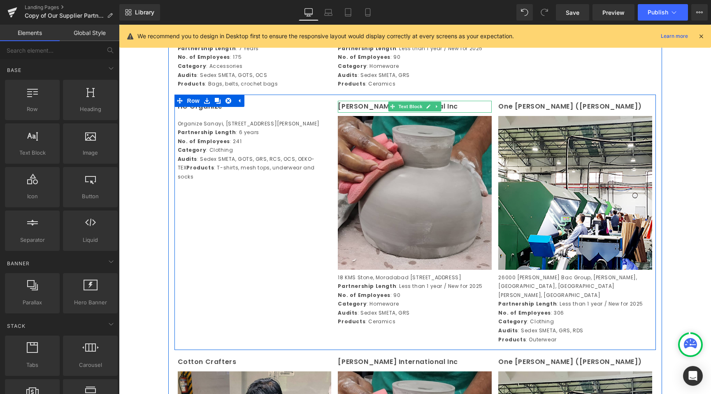
click at [365, 113] on p "[PERSON_NAME] International Inc" at bounding box center [415, 107] width 154 height 12
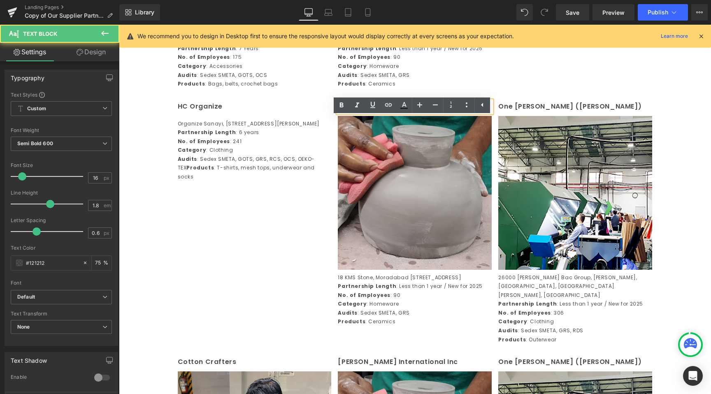
click at [365, 113] on p "[PERSON_NAME] International Inc" at bounding box center [415, 107] width 154 height 12
paste div
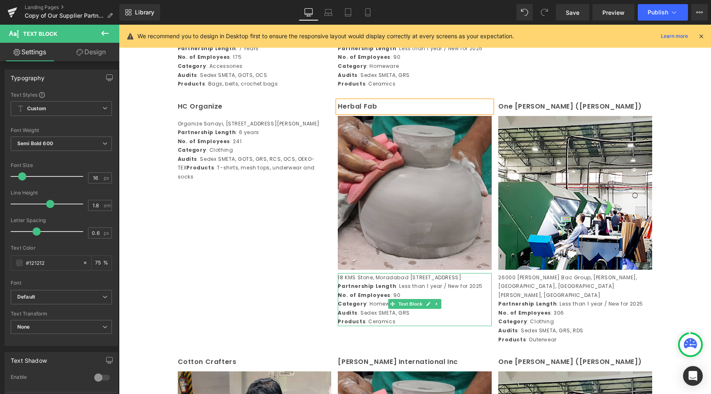
click at [373, 299] on strong "No. of Employees" at bounding box center [364, 295] width 53 height 7
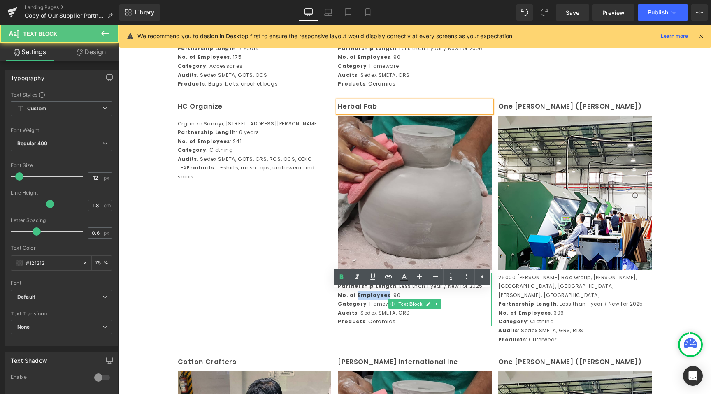
click at [373, 299] on strong "No. of Employees" at bounding box center [364, 295] width 53 height 7
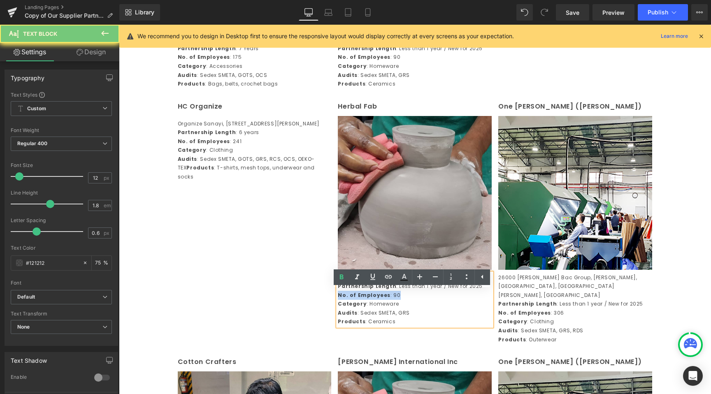
click at [373, 299] on strong "No. of Employees" at bounding box center [364, 295] width 53 height 7
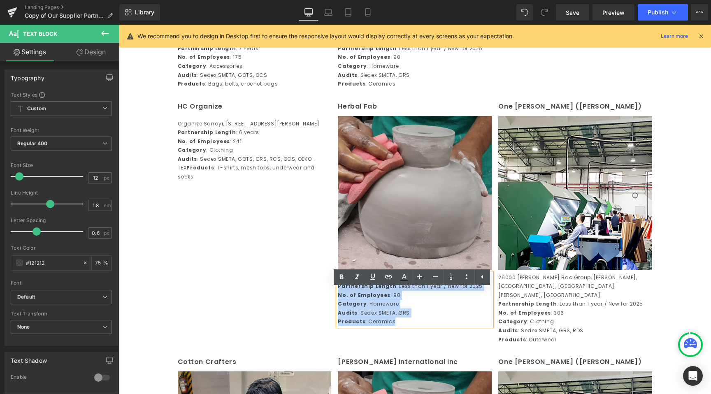
drag, startPoint x: 412, startPoint y: 346, endPoint x: 326, endPoint y: 288, distance: 104.5
click at [326, 288] on div "HC Organize Text Block Organize [GEOGRAPHIC_DATA], Bolgesi [STREET_ADDRESS][PE…" at bounding box center [416, 223] width 482 height 256
paste div
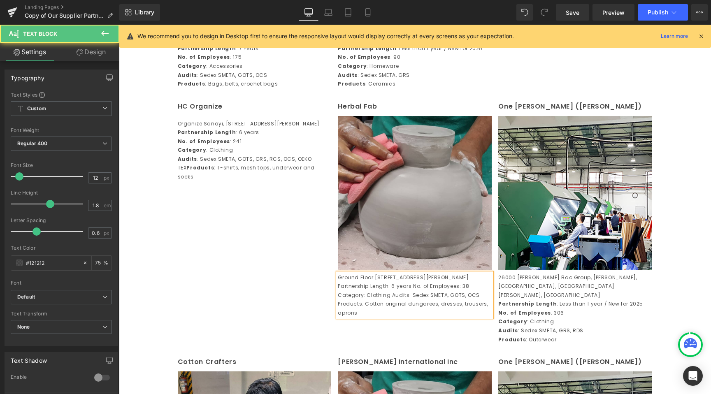
click at [418, 305] on p "Ground Floor [STREET_ADDRESS][PERSON_NAME]Partnership Length: 6 yearsNo. of E…" at bounding box center [415, 295] width 154 height 44
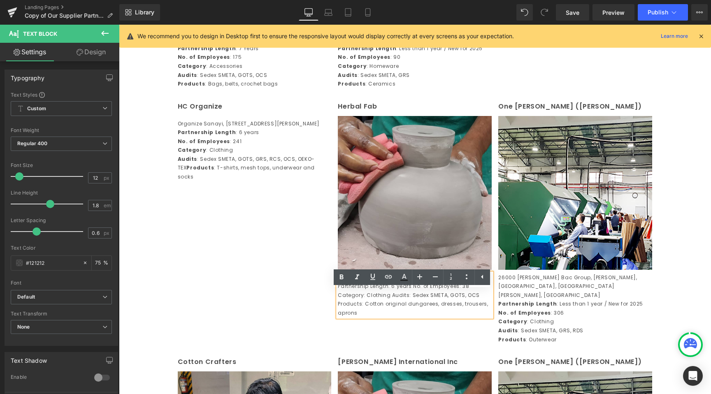
click at [373, 313] on p "Ground Floor [STREET_ADDRESS][PERSON_NAME]Partnership Length: 6 yearsNo. of E…" at bounding box center [415, 295] width 154 height 44
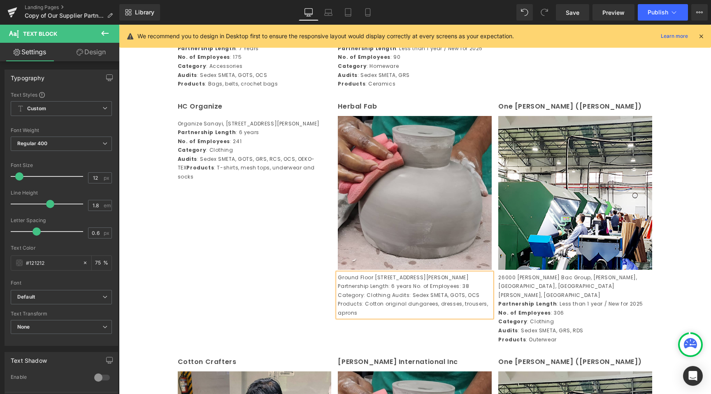
click at [411, 317] on p "Partnership Length: 6 yearsNo. of Employees: 38Category: ClothingAudits: Sed…" at bounding box center [415, 299] width 154 height 35
click at [393, 318] on p "No. of Employees: 38Category: ClothingAudits: Sedex SMETA, GOTS, OCS Product…" at bounding box center [415, 304] width 154 height 27
click at [388, 326] on p "Category: ClothingAudits: Sedex SMETA, GOTS, OCS Products: Cotton original du…" at bounding box center [415, 313] width 154 height 27
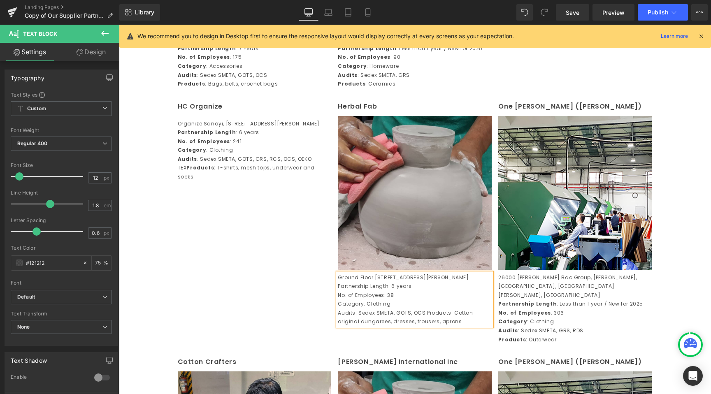
click at [424, 326] on p "Audits: Sedex SMETA, GOTS, OCS Products: Cotton original dungarees, dresses, t…" at bounding box center [415, 318] width 154 height 18
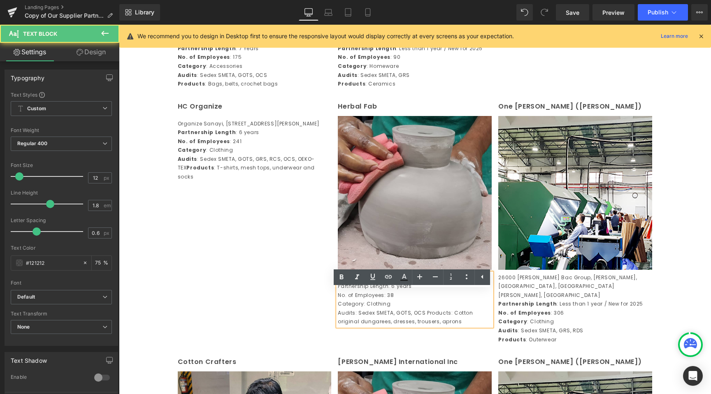
click at [421, 326] on p "Audits: Sedex SMETA, GOTS, OCS Products: Cotton original dungarees, dresses, t…" at bounding box center [415, 318] width 154 height 18
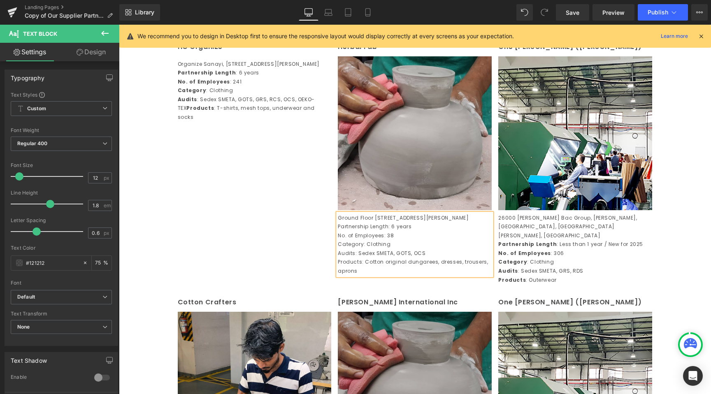
scroll to position [880, 0]
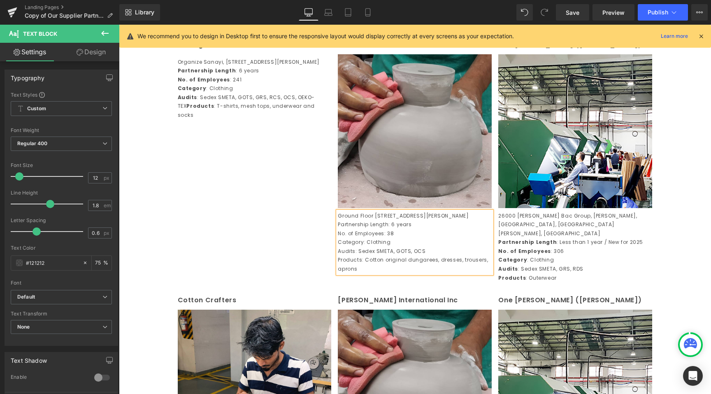
click at [317, 289] on div "HC Organize Text Block Organize [GEOGRAPHIC_DATA], Bolgesi [STREET_ADDRESS][PE…" at bounding box center [416, 161] width 482 height 256
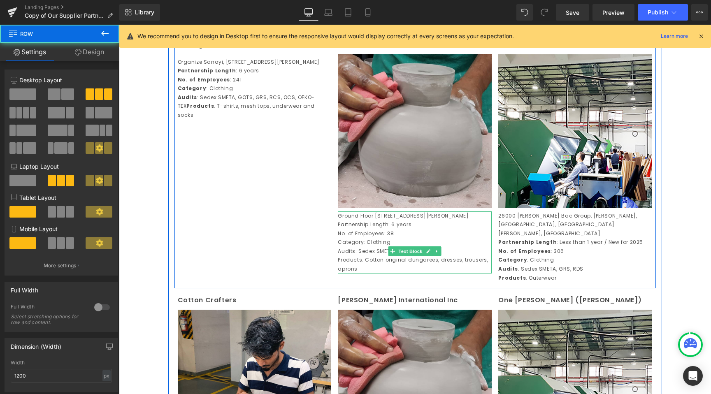
click at [377, 247] on p "Category: Clothing" at bounding box center [415, 242] width 154 height 9
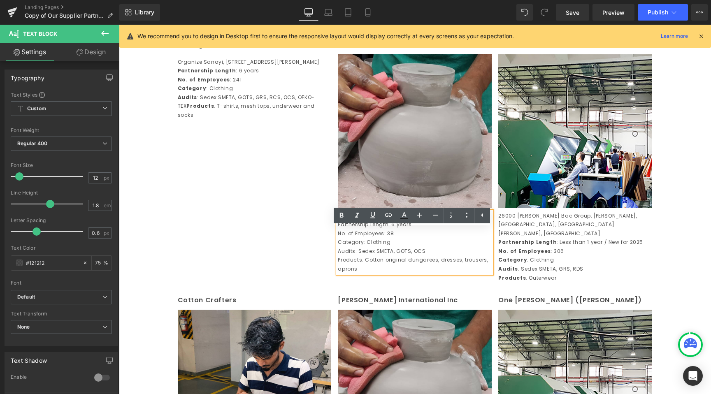
click at [185, 257] on div "HC Organize Text Block Organize [GEOGRAPHIC_DATA], Bolgesi [STREET_ADDRESS][PE…" at bounding box center [416, 161] width 482 height 256
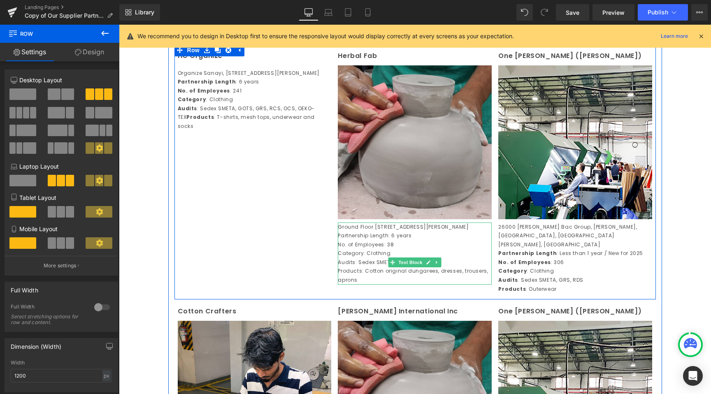
scroll to position [868, 0]
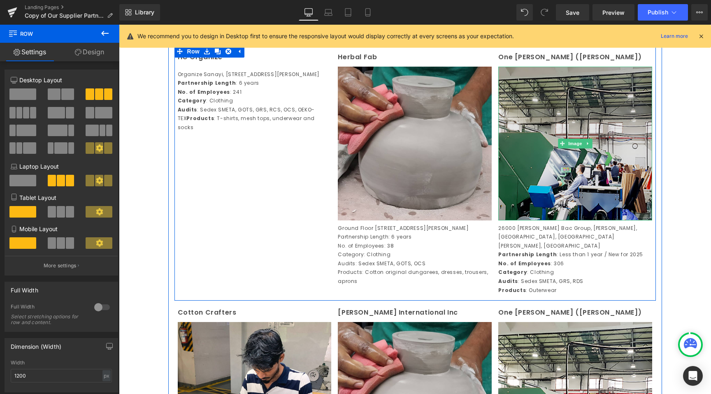
click at [539, 213] on img at bounding box center [575, 144] width 154 height 154
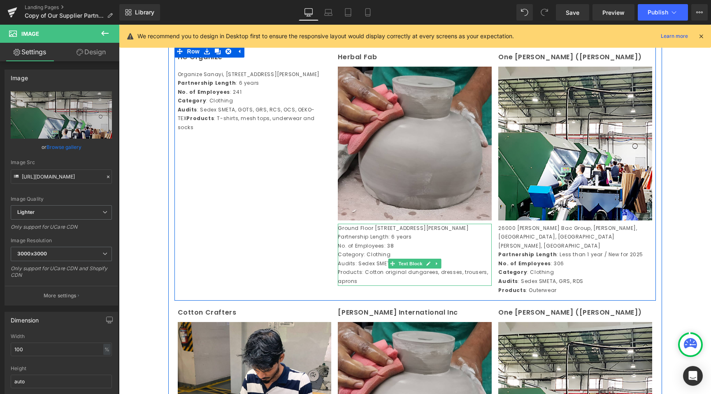
click at [403, 233] on p "Ground Floor [STREET_ADDRESS][PERSON_NAME]" at bounding box center [415, 228] width 154 height 9
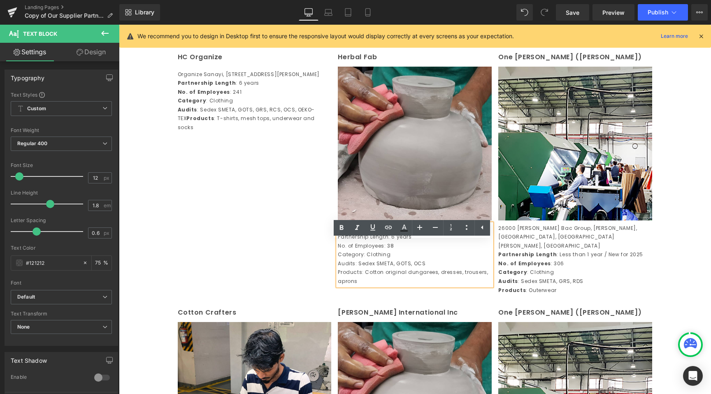
click at [251, 211] on div "HC Organize Text Block Organize [GEOGRAPHIC_DATA], Bolgesi [STREET_ADDRESS][PE…" at bounding box center [416, 173] width 482 height 256
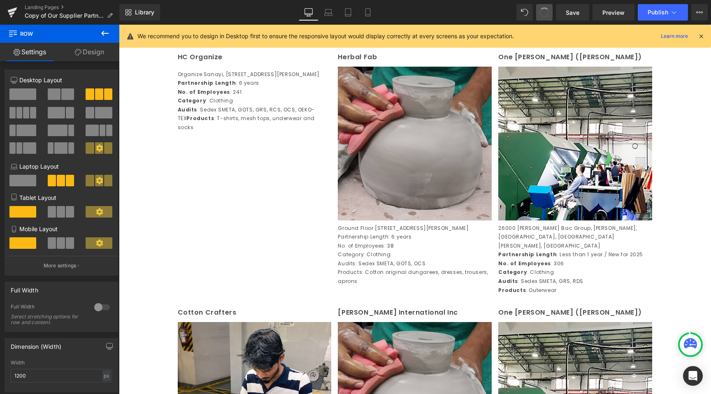
click at [545, 10] on span at bounding box center [544, 12] width 13 height 13
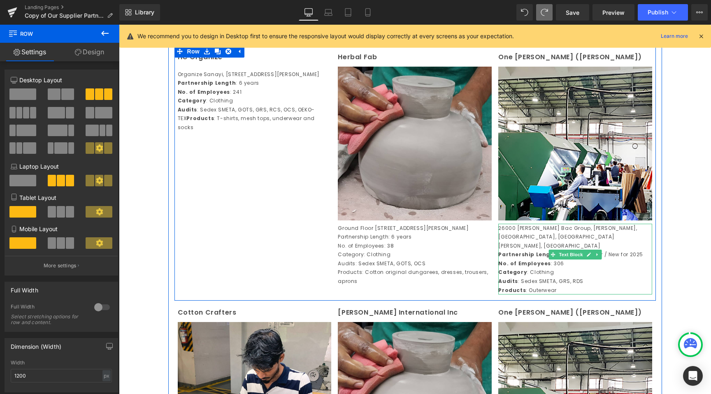
click at [536, 268] on p "No. of Employees : 306" at bounding box center [575, 263] width 154 height 9
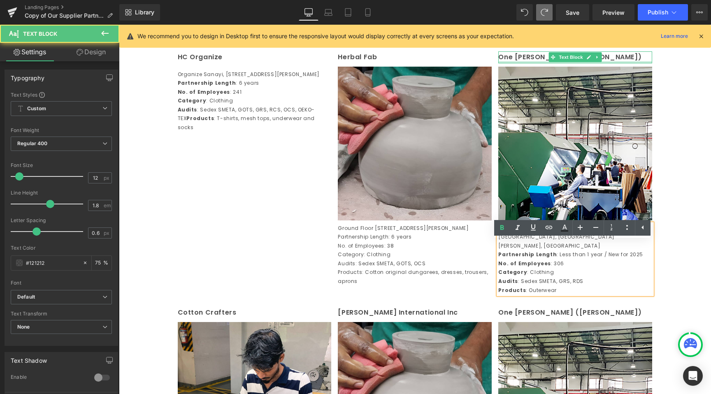
click at [538, 63] on div at bounding box center [575, 62] width 154 height 2
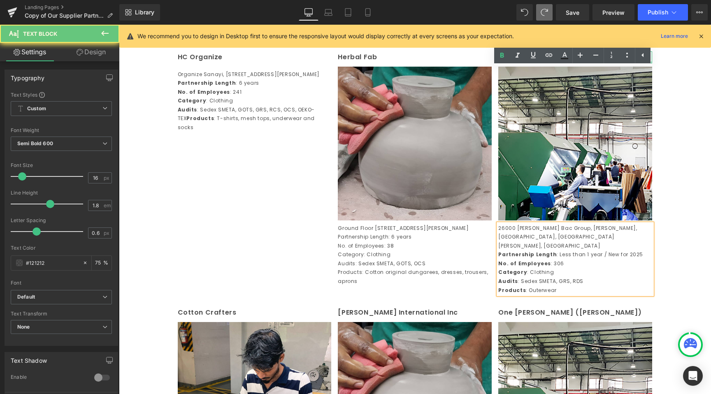
click at [538, 63] on p "One [PERSON_NAME] ([PERSON_NAME])" at bounding box center [575, 57] width 154 height 12
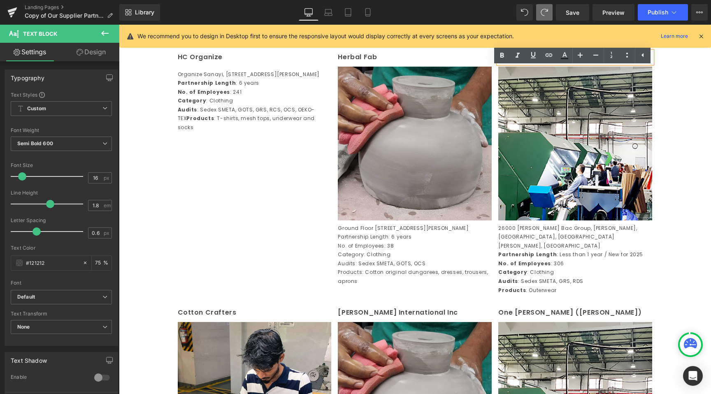
click at [540, 63] on p "One [PERSON_NAME] ([PERSON_NAME])" at bounding box center [575, 57] width 154 height 12
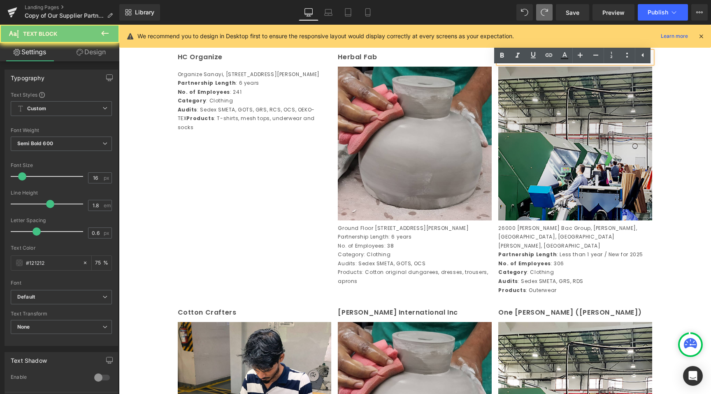
paste div
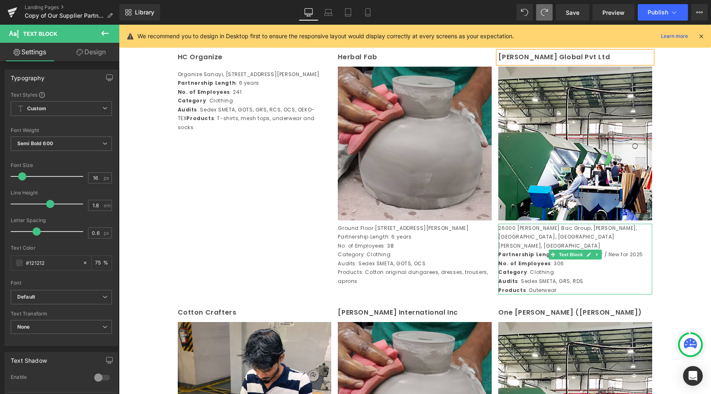
click at [540, 251] on p "26000 [PERSON_NAME] Bac Group, [PERSON_NAME], [GEOGRAPHIC_DATA], [GEOGRAPHIC_DA…" at bounding box center [575, 237] width 154 height 27
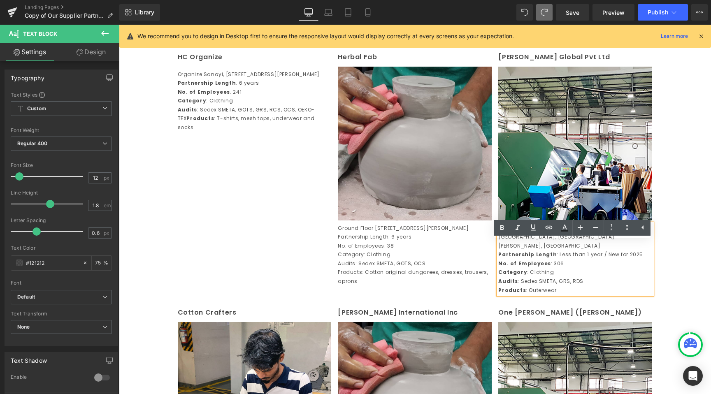
click at [422, 233] on p "Ground Floor [STREET_ADDRESS][PERSON_NAME]" at bounding box center [415, 228] width 154 height 9
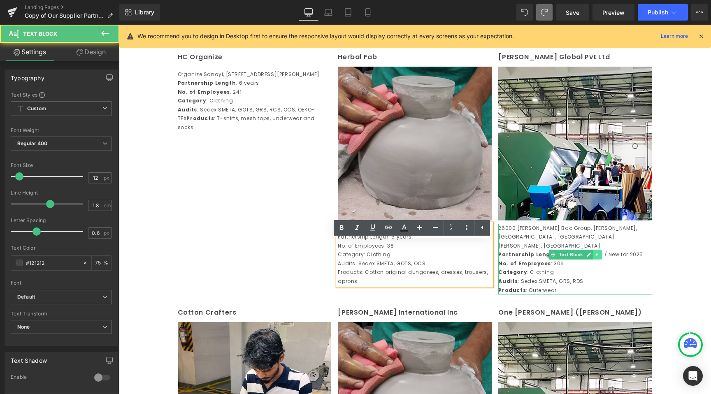
click at [597, 260] on link at bounding box center [598, 255] width 9 height 10
click at [598, 260] on link at bounding box center [602, 255] width 9 height 10
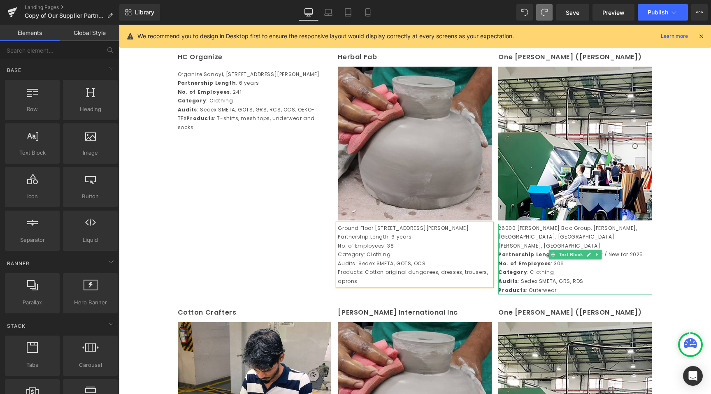
click at [531, 258] on strong "Partnership Length" at bounding box center [527, 254] width 58 height 7
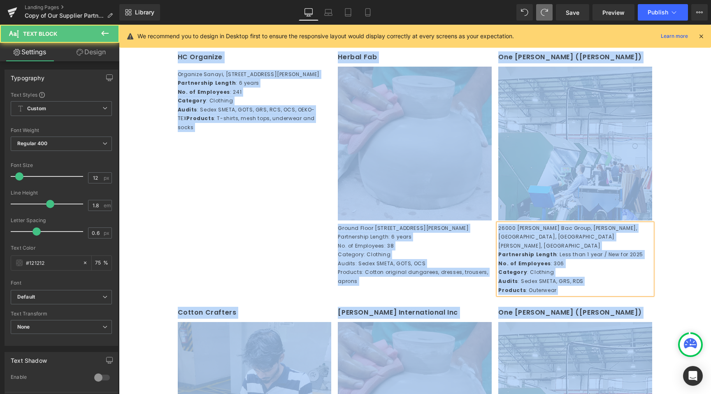
click at [598, 277] on p "Category : Clothing" at bounding box center [575, 272] width 154 height 9
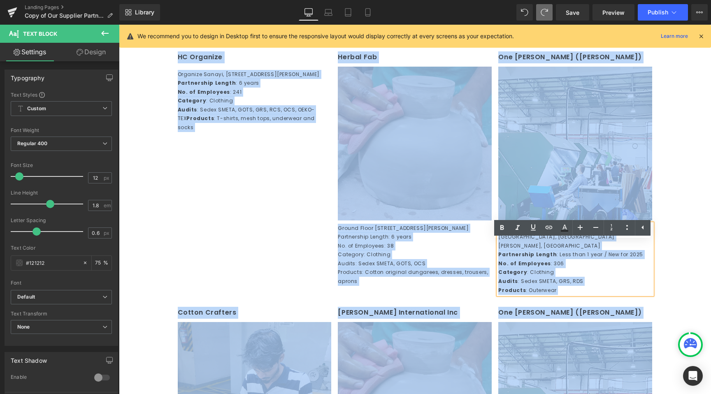
drag, startPoint x: 585, startPoint y: 296, endPoint x: 494, endPoint y: 242, distance: 106.1
click at [498, 242] on div "26000 [PERSON_NAME] Bac Group, [PERSON_NAME], [GEOGRAPHIC_DATA], [GEOGRAPHIC_DA…" at bounding box center [575, 259] width 154 height 71
paste div
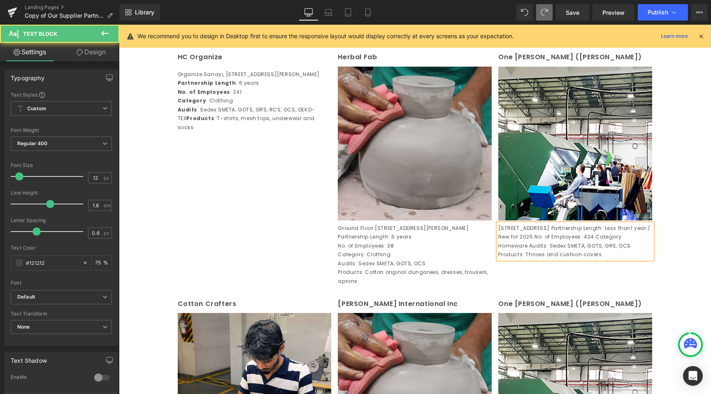
click at [568, 254] on p "[STREET_ADDRESS] Partnership Length: Less than1 year / New for 2025No. of Emp…" at bounding box center [575, 241] width 154 height 35
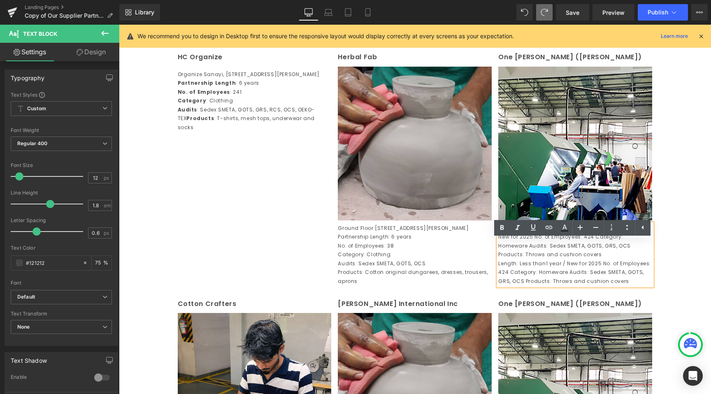
click at [535, 254] on p "[STREET_ADDRESS] Partnership Length: Less than1 year / New for 2025 No. of Empl…" at bounding box center [575, 241] width 154 height 35
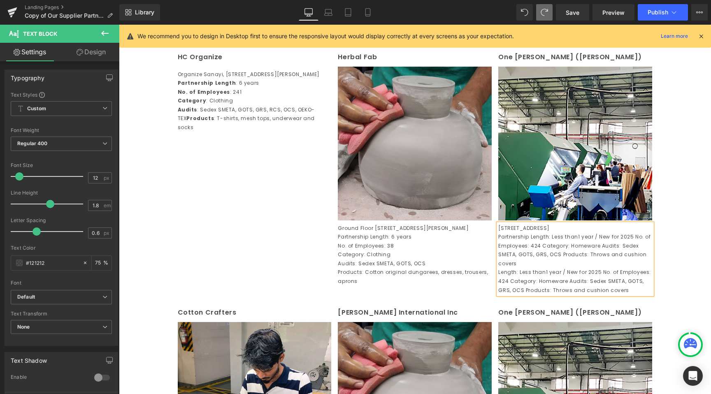
click at [575, 261] on p "Partnership Length: Less than1 year / New for 2025 No. of Employees: 424 Catego…" at bounding box center [575, 250] width 154 height 35
click at [635, 262] on p "Partnership Length: Less than 1 year / New for 2025 No. of Employees: 424 Categ…" at bounding box center [575, 250] width 154 height 35
click at [498, 242] on p "Partnership Length: Less than 1 year / New for 2025" at bounding box center [575, 237] width 154 height 9
click at [555, 268] on p "No. of Employees: 424 Category: Homeware Audits: Sedex SMETA, GOTS, GRS, OCS Pr…" at bounding box center [575, 255] width 154 height 27
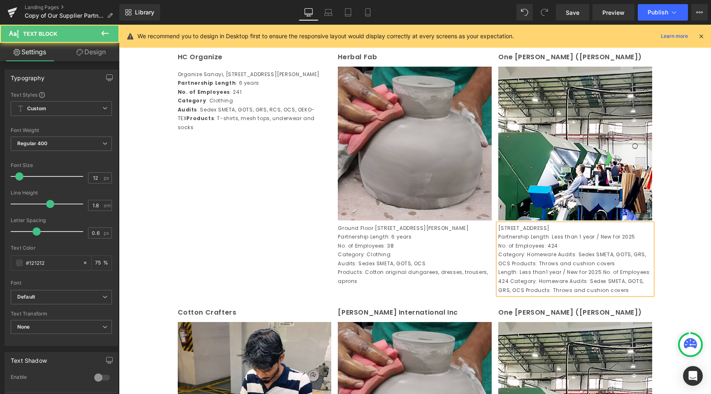
click at [554, 268] on p "Category: Homeware Audits: Sedex SMETA, GOTS, GRS, OCS Products: Throws and cus…" at bounding box center [575, 259] width 154 height 18
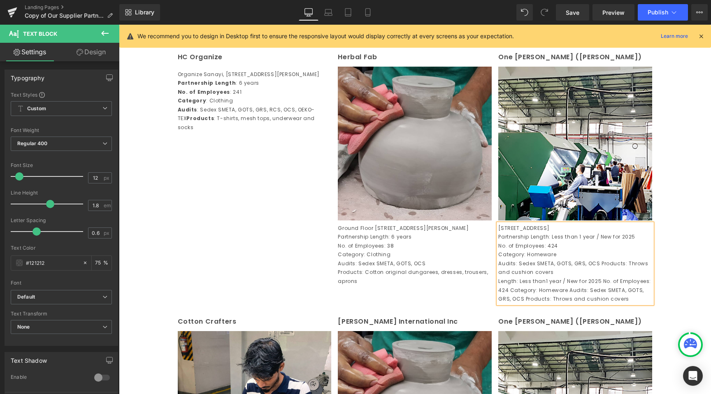
click at [594, 277] on p "Audits: Sedex SMETA, GOTS, GRS, OCS Products: Throws and cushion covers" at bounding box center [575, 268] width 154 height 18
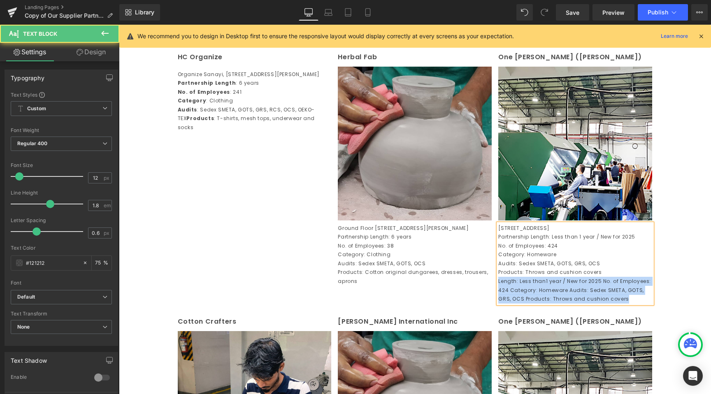
drag, startPoint x: 624, startPoint y: 329, endPoint x: 490, endPoint y: 309, distance: 135.3
click at [490, 309] on div "HC Organize Text Block Organize [GEOGRAPHIC_DATA], Bolgesi [STREET_ADDRESS][PE…" at bounding box center [416, 177] width 482 height 265
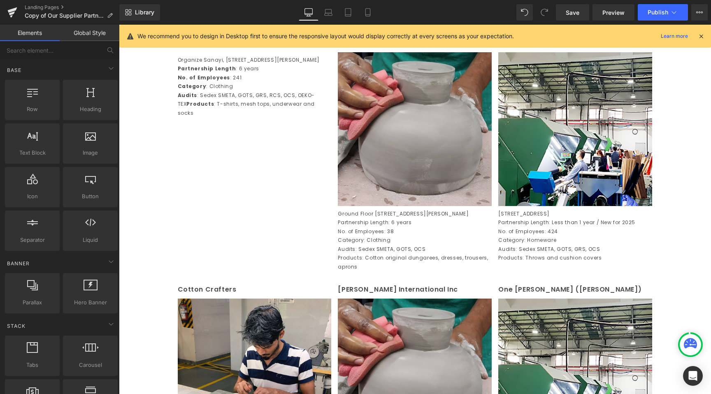
scroll to position [876, 0]
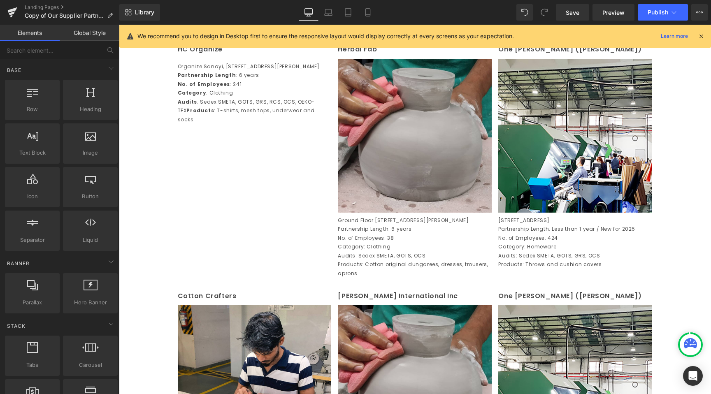
click at [576, 269] on p "Products: Throws and cushion covers" at bounding box center [575, 264] width 154 height 9
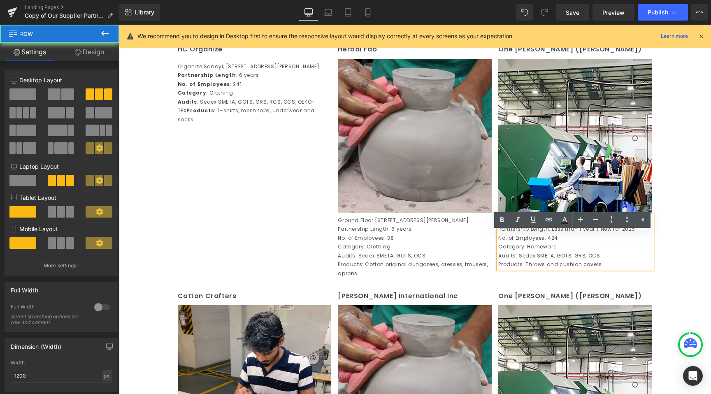
click at [568, 284] on div "HC Organize Text Block Organize [GEOGRAPHIC_DATA], Bolgesi [STREET_ADDRESS][PE…" at bounding box center [416, 160] width 482 height 247
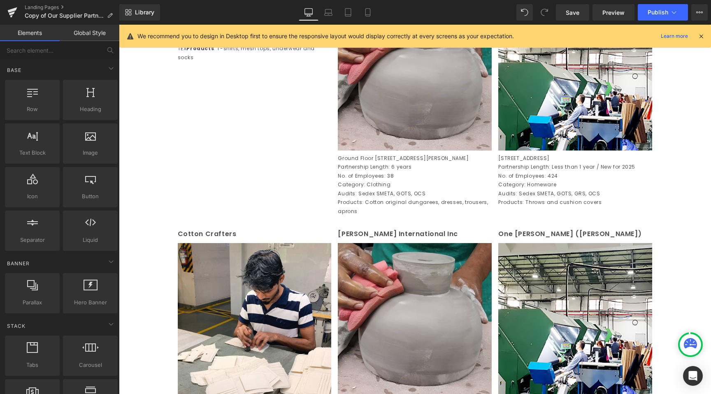
click at [683, 249] on div "Image Row Century Overseas (Unit 1) Text Block Image [STREET_ADDRESS] Partnersh…" at bounding box center [415, 400] width 592 height 2528
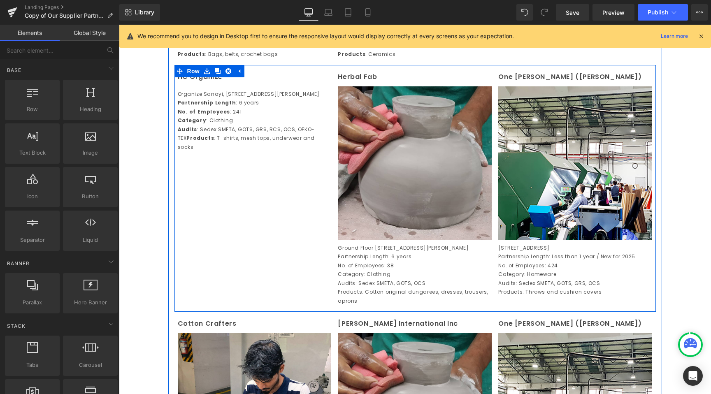
scroll to position [826, 0]
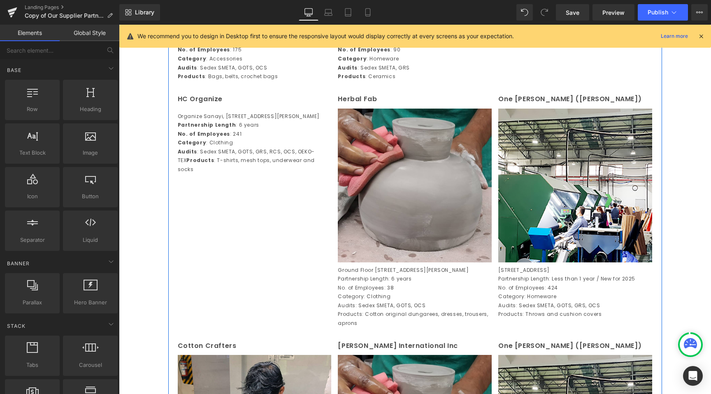
click at [524, 105] on div "One [PERSON_NAME] ([PERSON_NAME]) Text Block" at bounding box center [575, 99] width 154 height 12
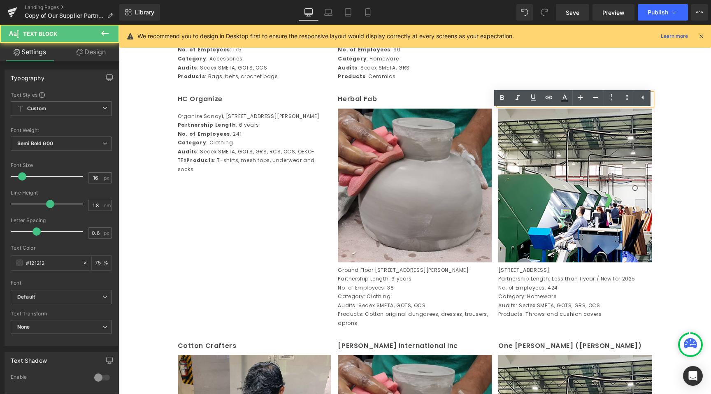
click at [524, 105] on div "One [PERSON_NAME] ([PERSON_NAME]) Text Block" at bounding box center [575, 99] width 154 height 12
click at [524, 105] on p "One [PERSON_NAME] ([PERSON_NAME])" at bounding box center [575, 99] width 154 height 12
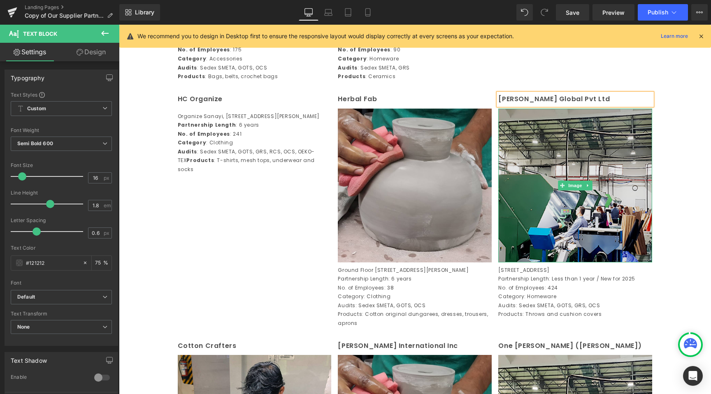
click at [587, 190] on img at bounding box center [575, 186] width 154 height 154
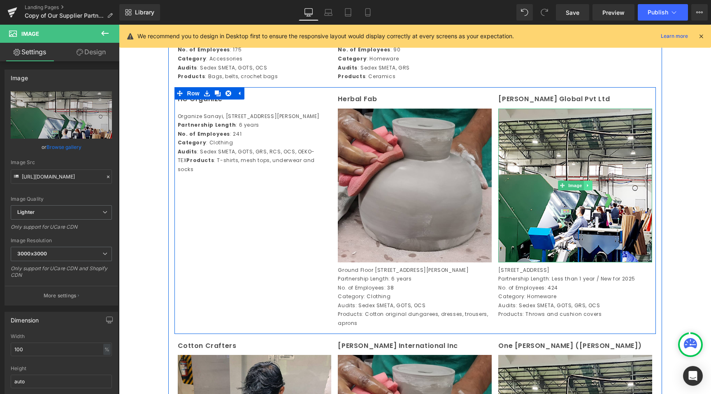
click at [588, 191] on link at bounding box center [588, 186] width 9 height 10
click at [590, 188] on icon at bounding box center [592, 185] width 5 height 5
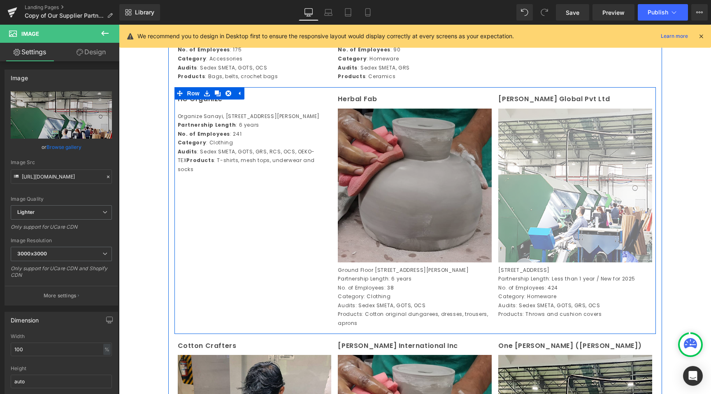
click at [463, 198] on img at bounding box center [415, 186] width 154 height 154
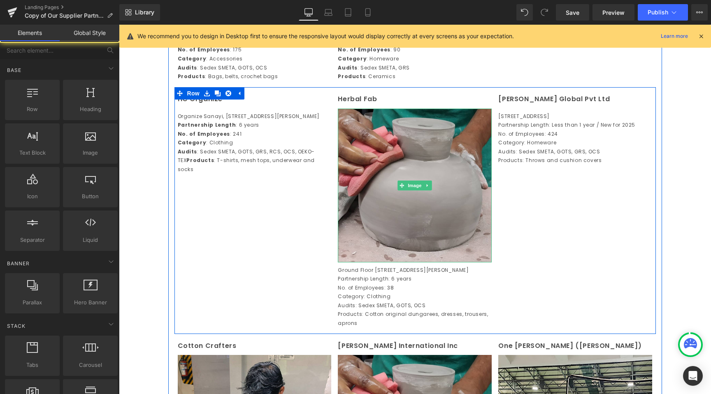
click at [426, 188] on icon at bounding box center [428, 185] width 5 height 5
click at [430, 188] on icon at bounding box center [432, 185] width 5 height 5
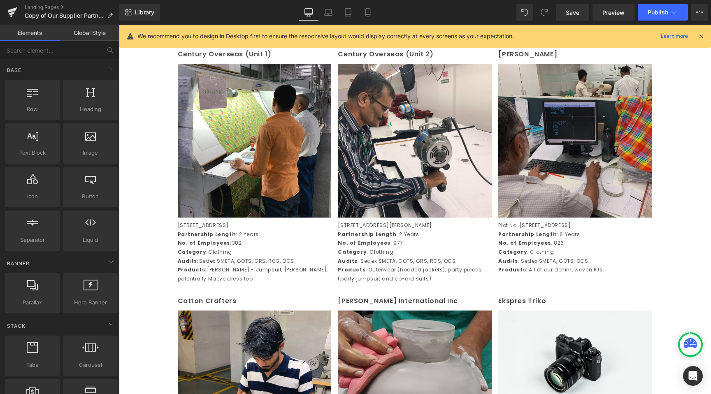
scroll to position [529, 0]
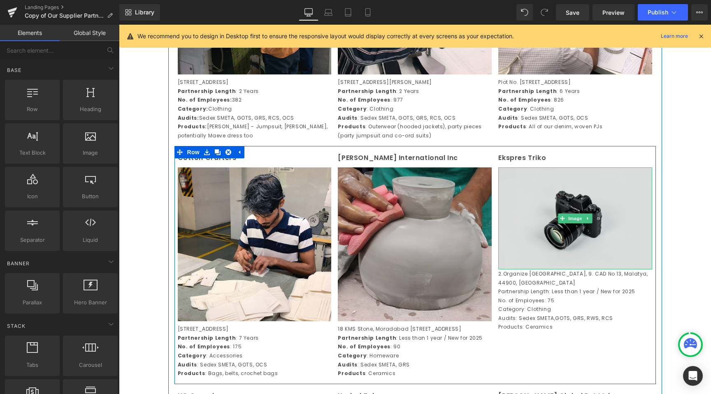
click at [577, 202] on img at bounding box center [575, 219] width 154 height 102
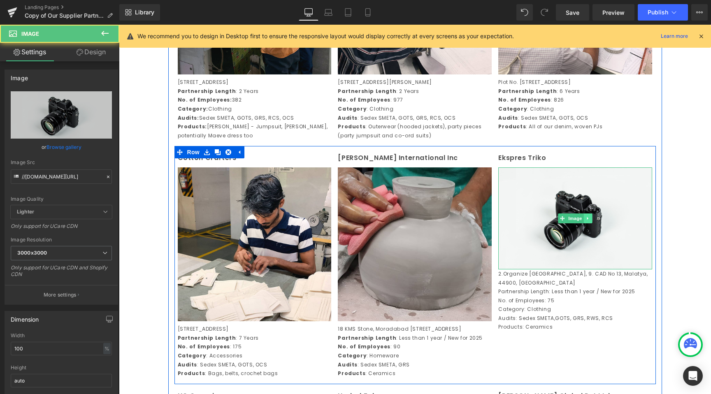
click at [586, 221] on icon at bounding box center [588, 218] width 5 height 5
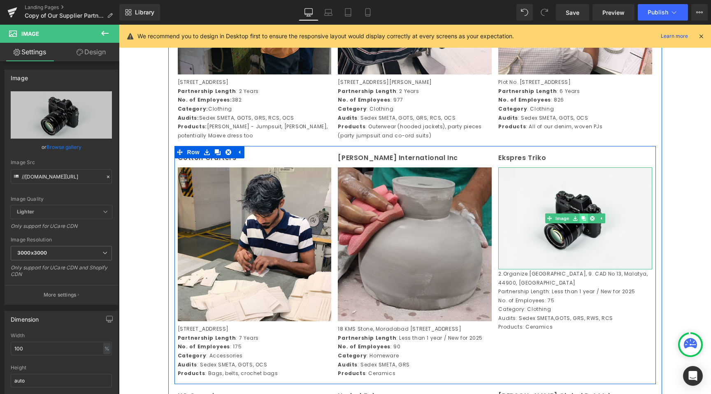
click at [582, 221] on icon at bounding box center [584, 218] width 5 height 5
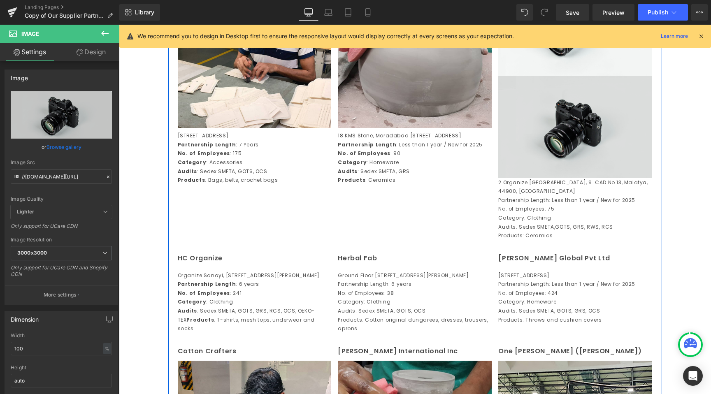
scroll to position [702, 0]
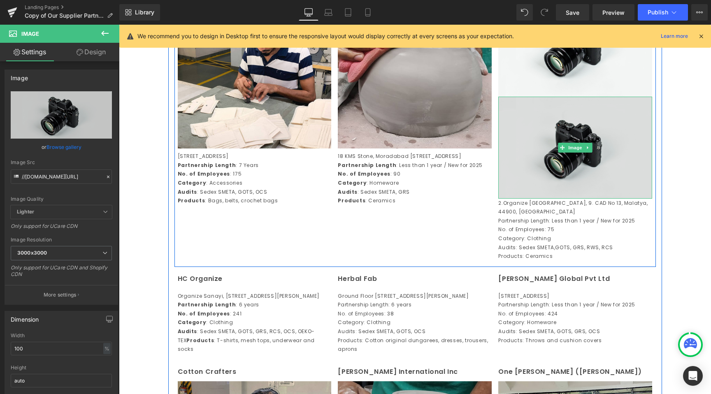
click at [551, 147] on img at bounding box center [575, 148] width 154 height 102
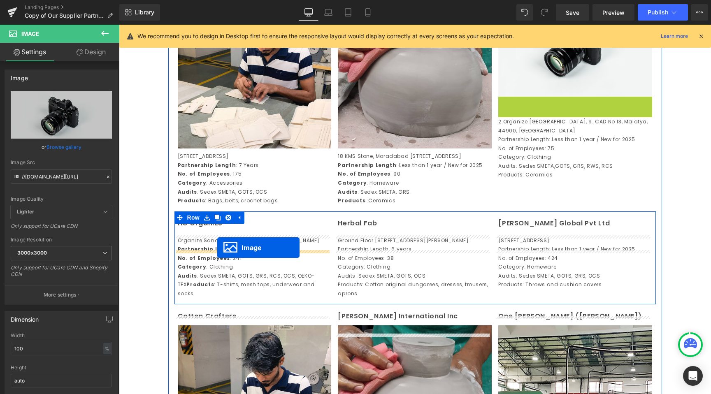
drag, startPoint x: 556, startPoint y: 159, endPoint x: 217, endPoint y: 248, distance: 350.5
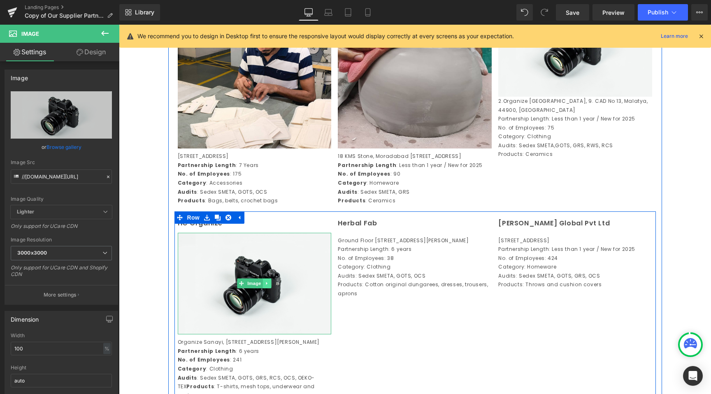
click at [268, 289] on link at bounding box center [267, 284] width 9 height 10
click at [259, 289] on link at bounding box center [263, 284] width 9 height 10
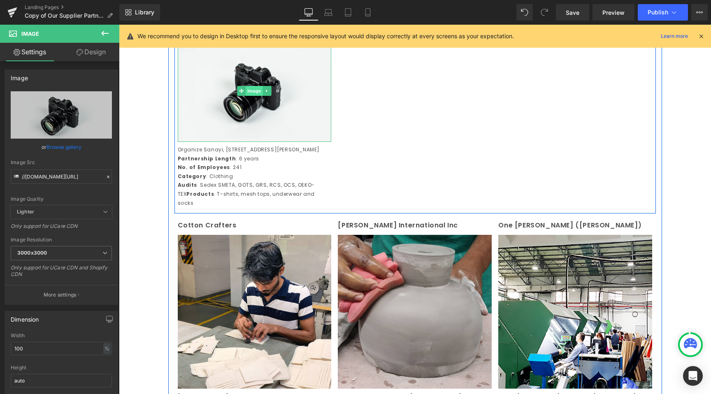
click at [254, 113] on div "Image" at bounding box center [255, 91] width 154 height 102
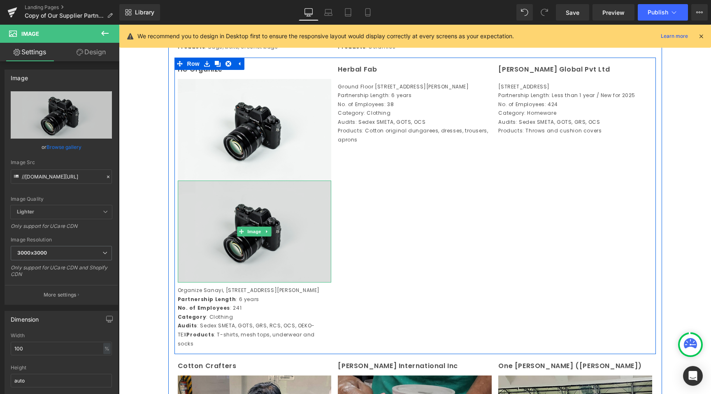
click at [236, 246] on div "Image" at bounding box center [255, 232] width 154 height 102
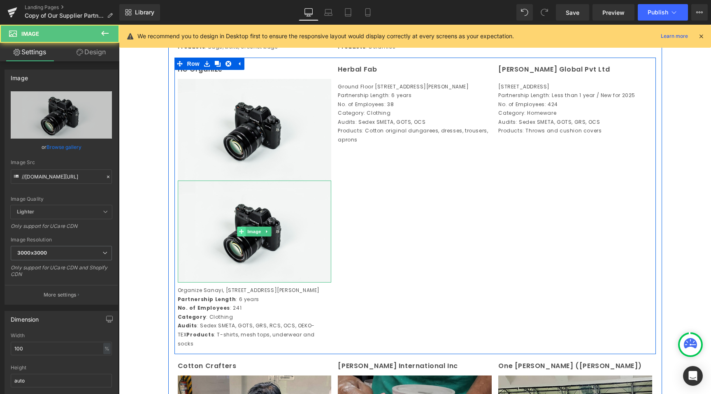
scroll to position [854, 0]
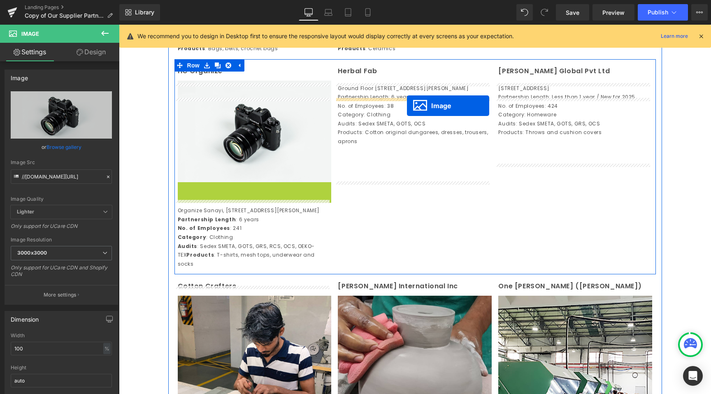
drag, startPoint x: 240, startPoint y: 255, endPoint x: 407, endPoint y: 106, distance: 223.9
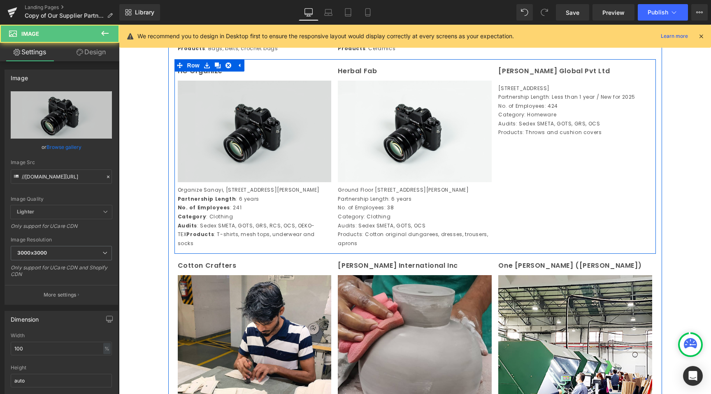
click at [280, 172] on img at bounding box center [255, 132] width 154 height 102
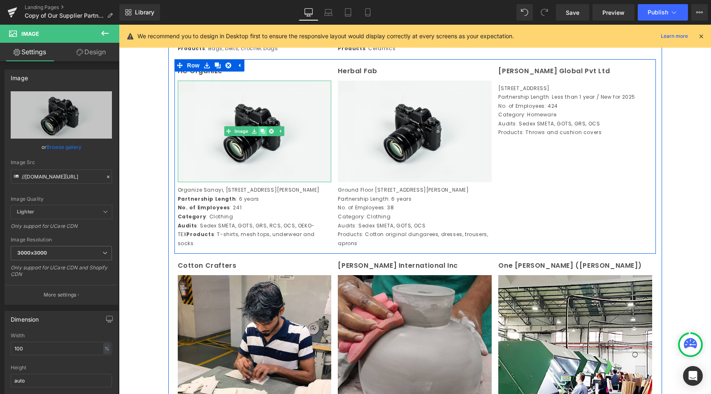
click at [263, 136] on link at bounding box center [263, 131] width 9 height 10
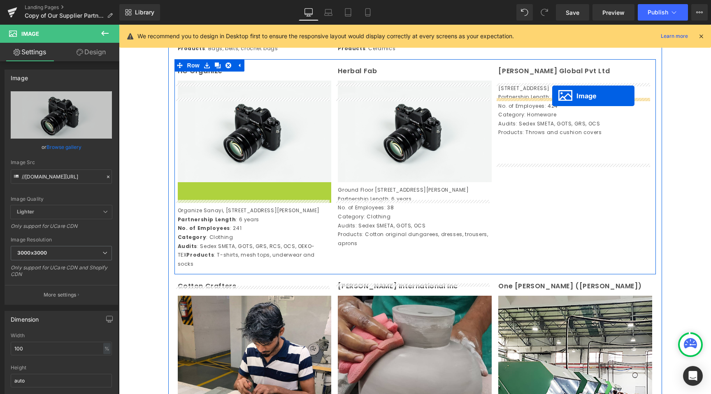
drag, startPoint x: 236, startPoint y: 250, endPoint x: 552, endPoint y: 96, distance: 351.6
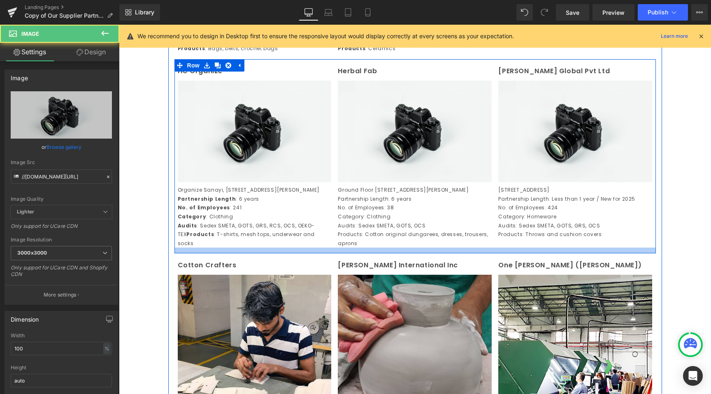
click at [565, 254] on div at bounding box center [416, 251] width 482 height 6
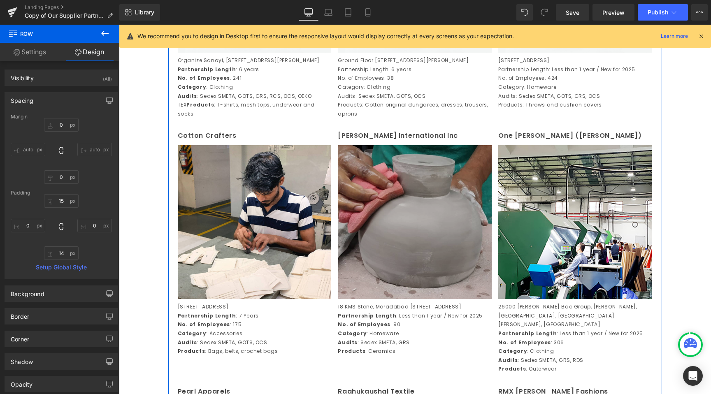
scroll to position [985, 0]
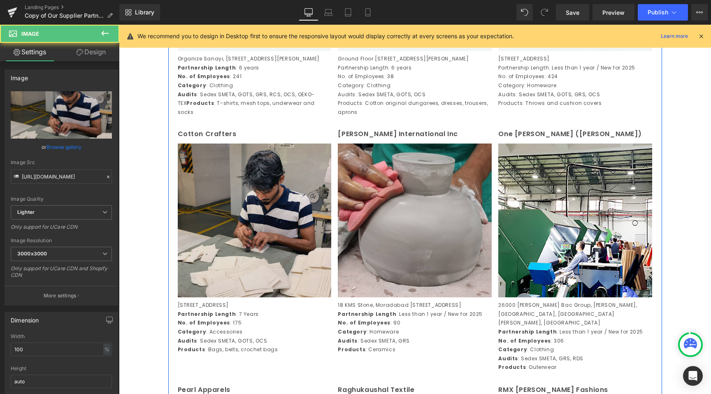
click at [256, 227] on img at bounding box center [255, 221] width 154 height 154
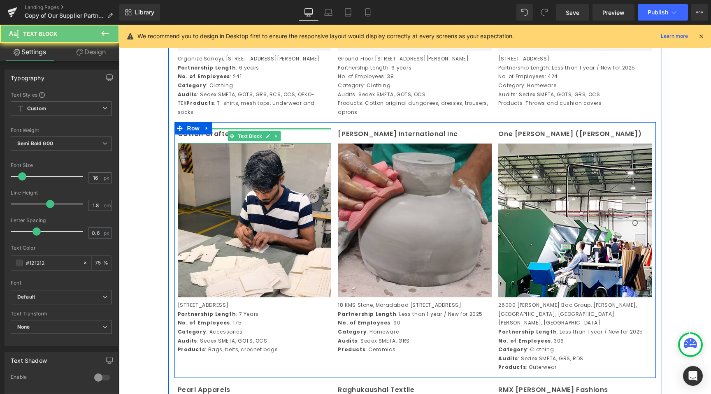
click at [220, 130] on div at bounding box center [255, 129] width 154 height 2
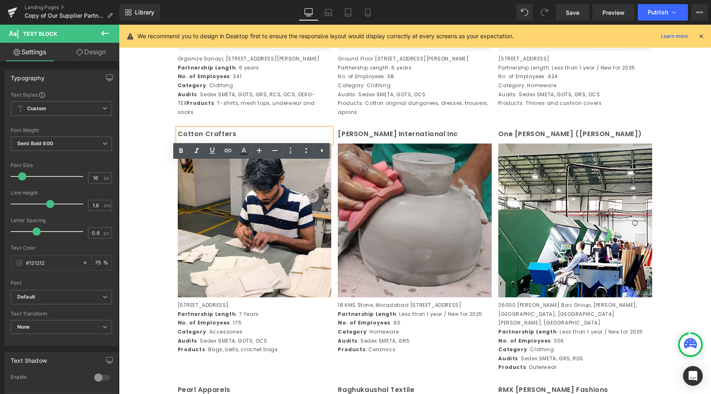
click at [221, 140] on p "Cotton Crafters" at bounding box center [255, 134] width 154 height 12
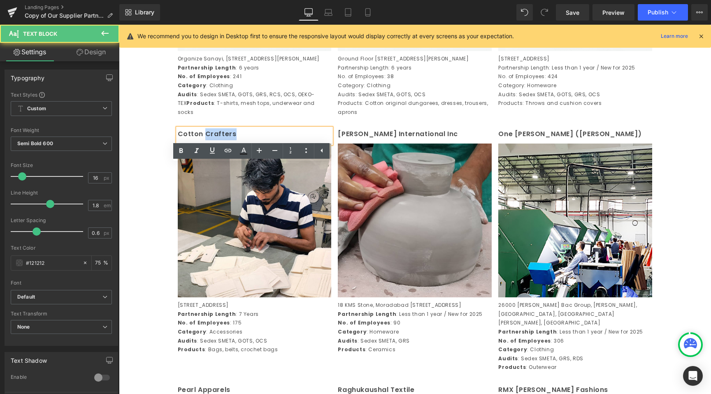
click at [221, 140] on p "Cotton Crafters" at bounding box center [255, 134] width 154 height 12
paste div
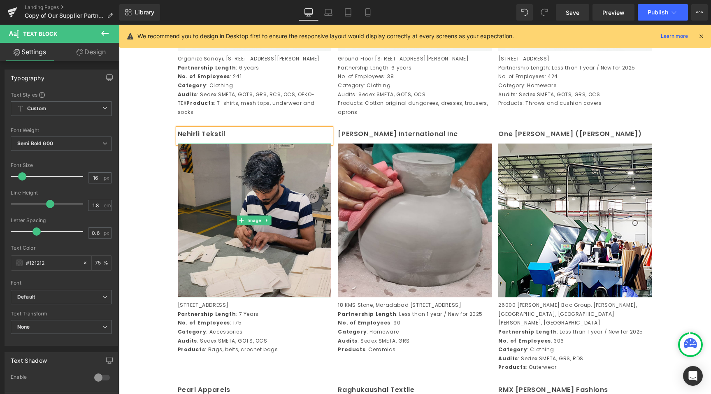
click at [233, 290] on img at bounding box center [255, 221] width 154 height 154
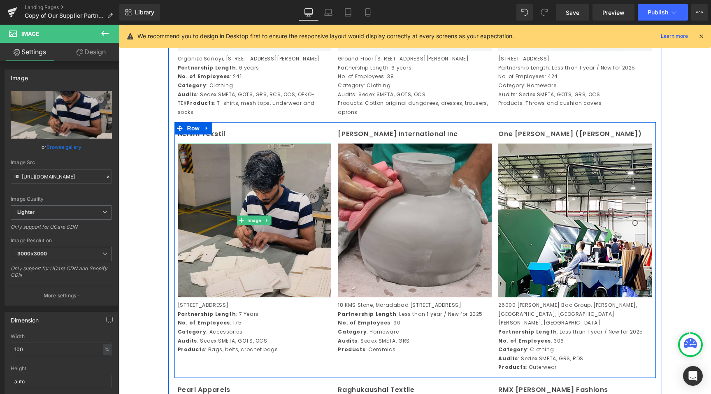
scroll to position [1048, 0]
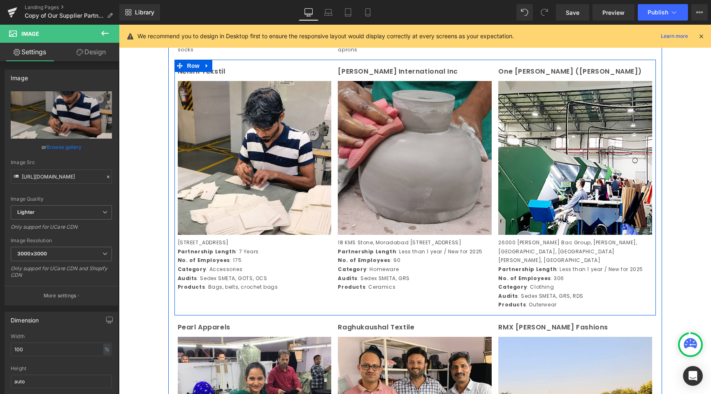
click at [223, 292] on p "Products : Bags, belts, crochet bags" at bounding box center [255, 287] width 154 height 9
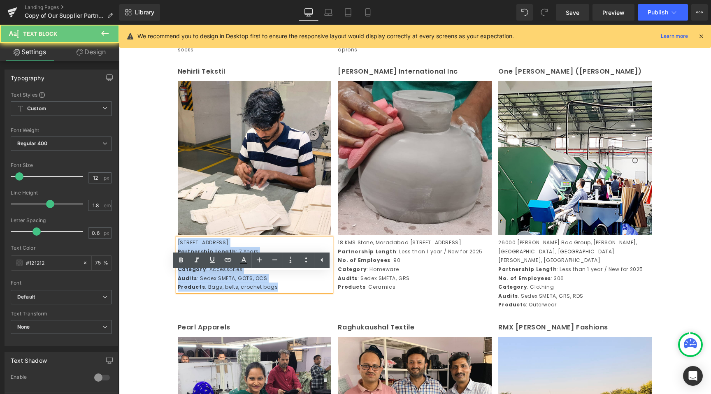
drag, startPoint x: 150, startPoint y: 297, endPoint x: 111, endPoint y: 279, distance: 42.5
paste div
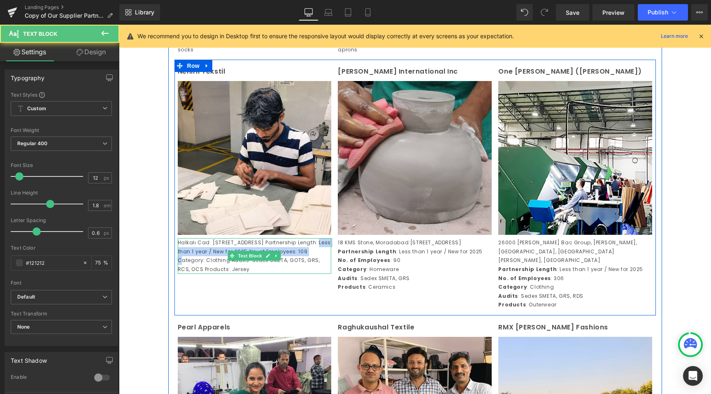
click at [310, 274] on p "Halkalı Cad. [STREET_ADDRESS]Partnership Length: Less than 1 year / New for 20…" at bounding box center [255, 255] width 154 height 35
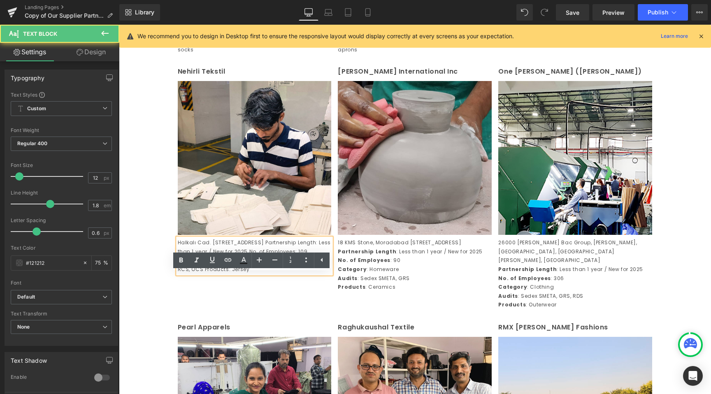
click at [178, 274] on div "Halkalı Cad. [STREET_ADDRESS]Partnership Length: Less than 1 year / New for 20…" at bounding box center [255, 255] width 154 height 35
click at [215, 274] on p "Halkalı Cad. [STREET_ADDRESS]Partnership Length: Less than 1 year / New for 20…" at bounding box center [255, 255] width 154 height 35
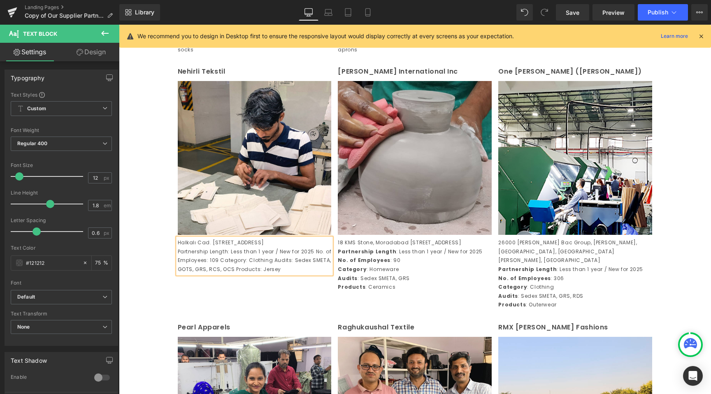
click at [311, 274] on p "Partnership Length: Less than 1 year / New for 2025No. of Employees: 109Categ…" at bounding box center [255, 260] width 154 height 27
click at [234, 274] on p "No. of Employees: 109Category: ClothingAudits: Sedex SMETA, GOTS, GRS, RCS, O…" at bounding box center [255, 265] width 154 height 18
click at [226, 283] on p "Category: ClothingAudits: Sedex SMETA, GOTS, GRS, RCS, OCSProducts: Jersey" at bounding box center [255, 274] width 154 height 18
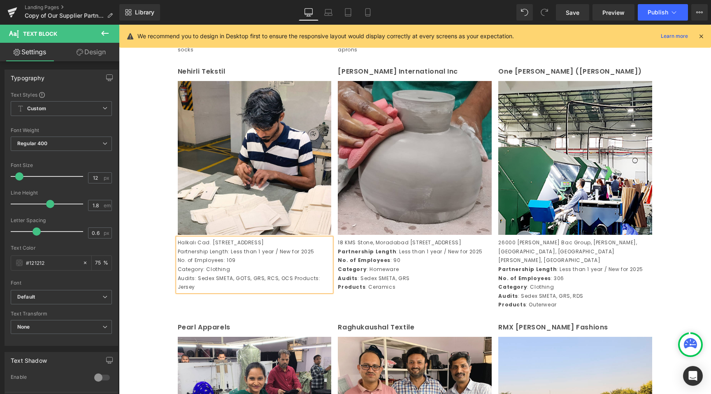
click at [289, 292] on p "Audits: Sedex SMETA, GOTS, GRS, RCS, OCSProducts: Jersey" at bounding box center [255, 283] width 154 height 18
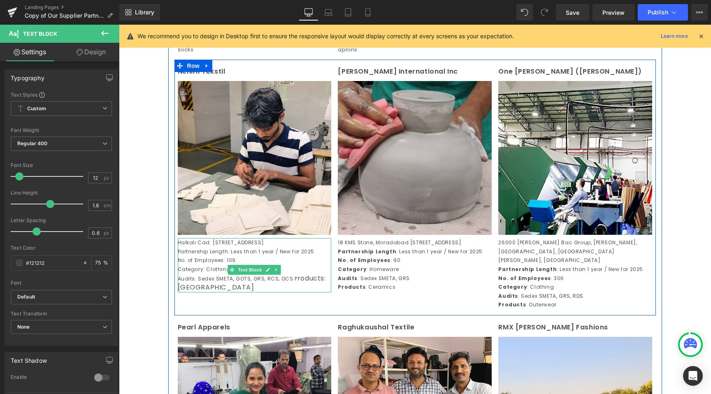
click at [210, 274] on p "Category: Clothing" at bounding box center [255, 269] width 154 height 9
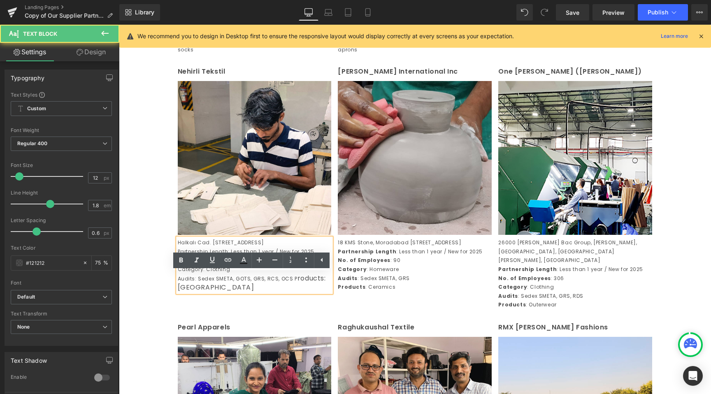
click at [150, 313] on div "Image Row Century Overseas (Unit 1) Text Block Image [STREET_ADDRESS] Partnersh…" at bounding box center [415, 265] width 592 height 2476
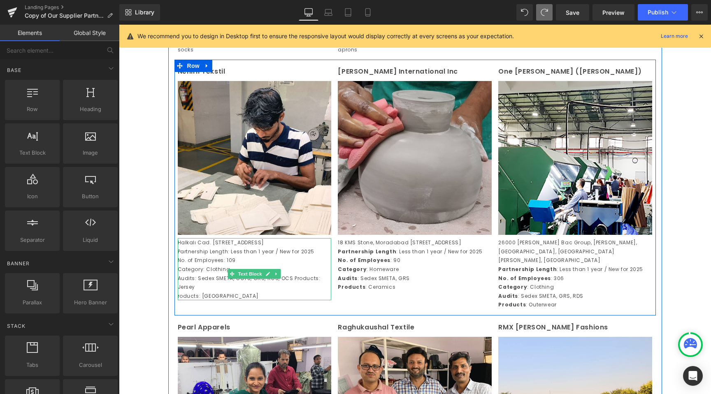
click at [287, 292] on p "Audits: Sedex SMETA, GOTS, GRS, RCS, OCS Products: Jersey" at bounding box center [255, 283] width 154 height 18
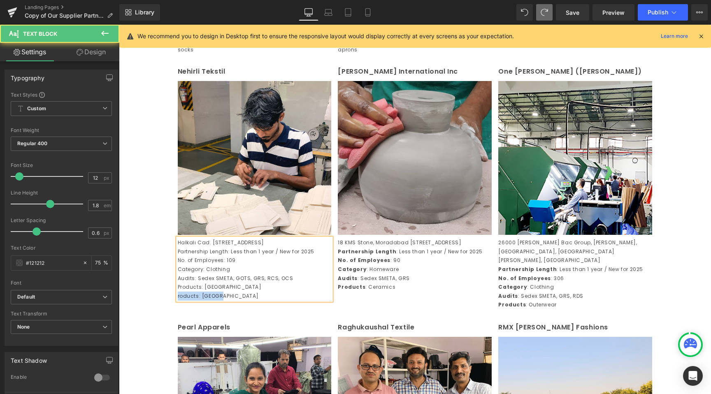
drag, startPoint x: 229, startPoint y: 338, endPoint x: 155, endPoint y: 344, distance: 74.3
click at [155, 344] on div "Image Row Century Overseas (Unit 1) Text Block Image [STREET_ADDRESS] Partnersh…" at bounding box center [415, 265] width 592 height 2476
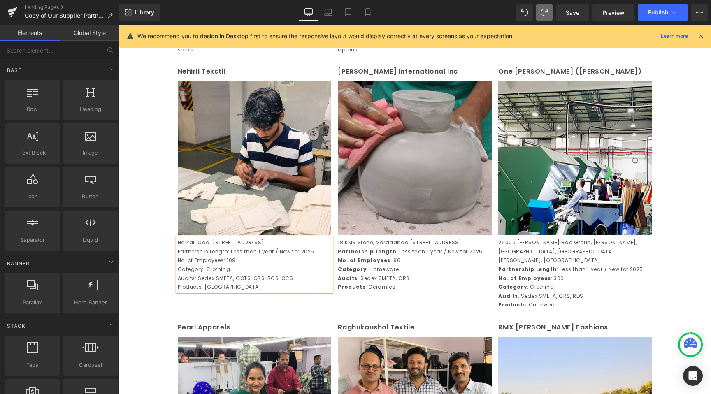
click at [154, 344] on div "Image Row Century Overseas (Unit 1) Text Block Image [STREET_ADDRESS] Partnersh…" at bounding box center [415, 265] width 592 height 2476
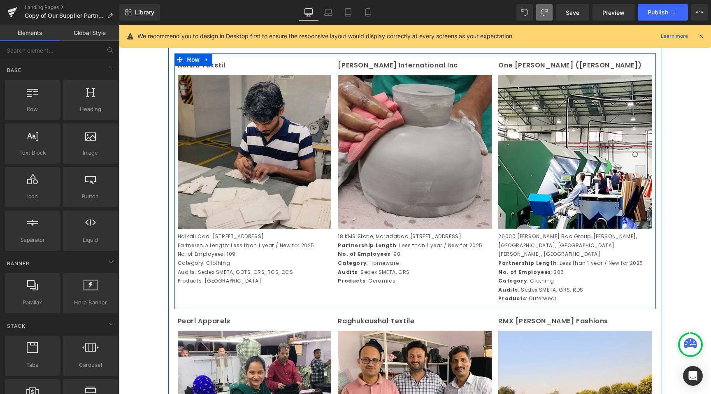
scroll to position [1044, 0]
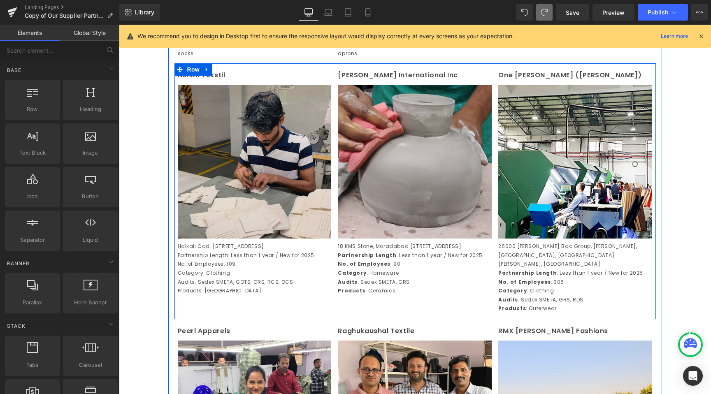
click at [268, 219] on img at bounding box center [255, 162] width 154 height 154
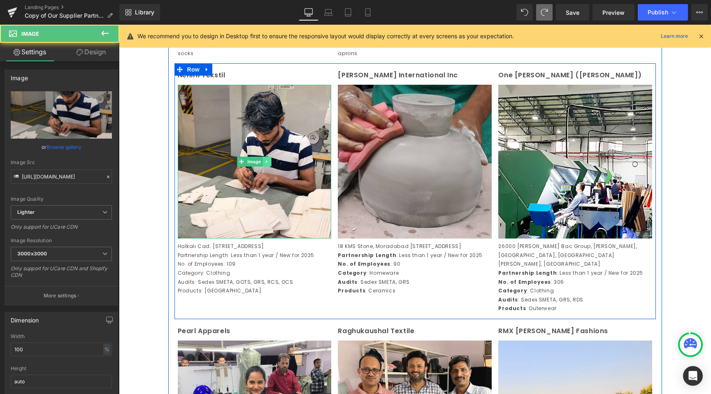
click at [267, 167] on link at bounding box center [267, 162] width 9 height 10
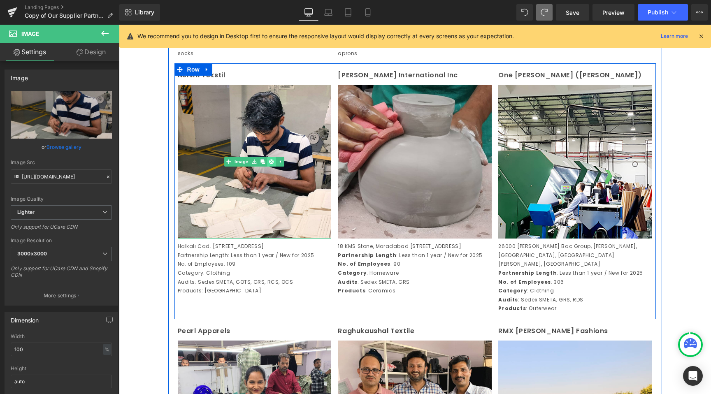
click at [269, 164] on icon at bounding box center [271, 162] width 5 height 5
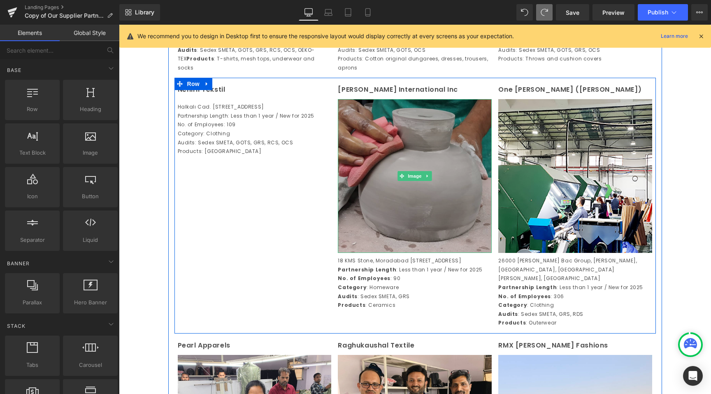
scroll to position [1029, 0]
click at [393, 220] on img at bounding box center [415, 177] width 154 height 154
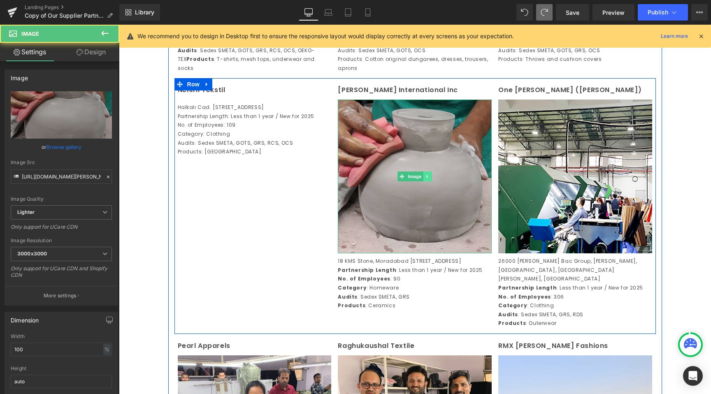
click at [424, 182] on link at bounding box center [428, 177] width 9 height 10
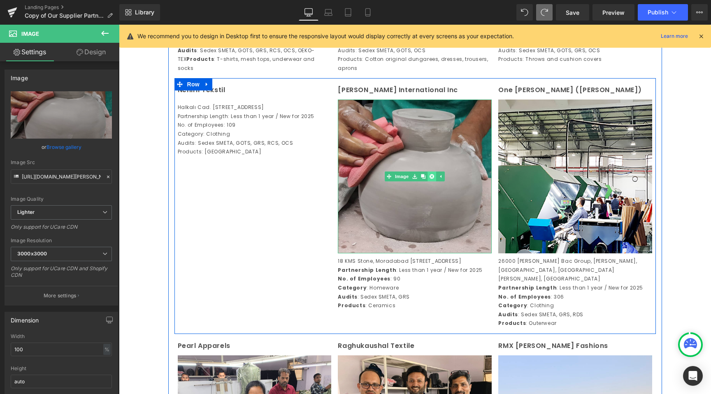
click at [430, 179] on icon at bounding box center [432, 177] width 5 height 5
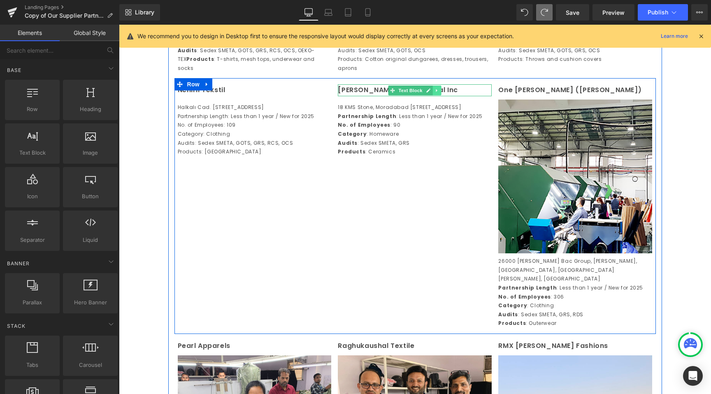
click at [438, 95] on link at bounding box center [437, 91] width 9 height 10
click at [439, 93] on icon at bounding box center [441, 90] width 5 height 5
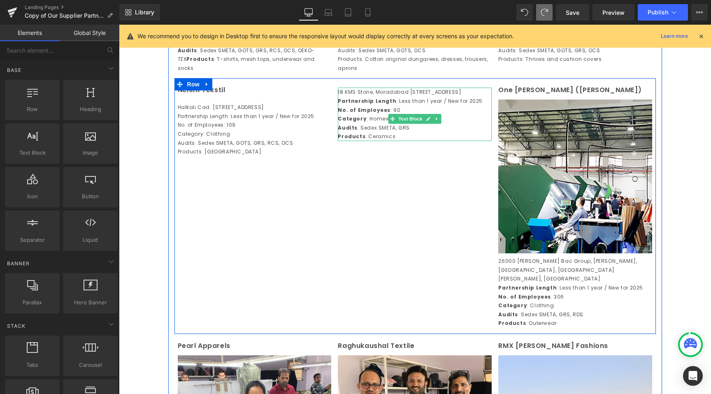
click at [399, 141] on div "18 KMS Stone, [GEOGRAPHIC_DATA], [GEOGRAPHIC_DATA], [GEOGRAPHIC_DATA], [GEOGRAP…" at bounding box center [415, 115] width 154 height 54
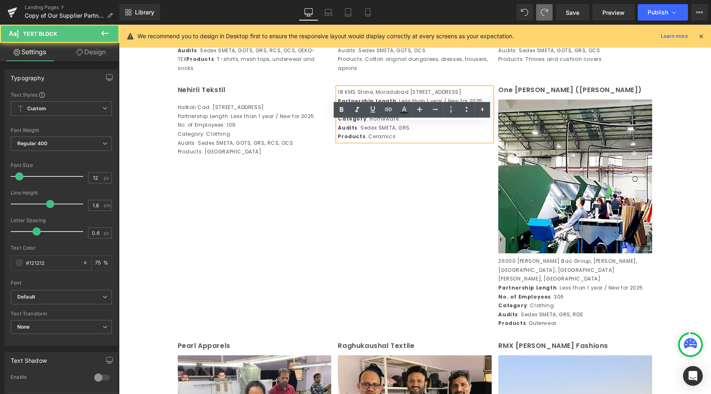
click at [374, 230] on div "Nehirli Tekstil Text Block Halkalı Cad. [STREET_ADDRESS] Partnership Length: Le…" at bounding box center [416, 206] width 482 height 256
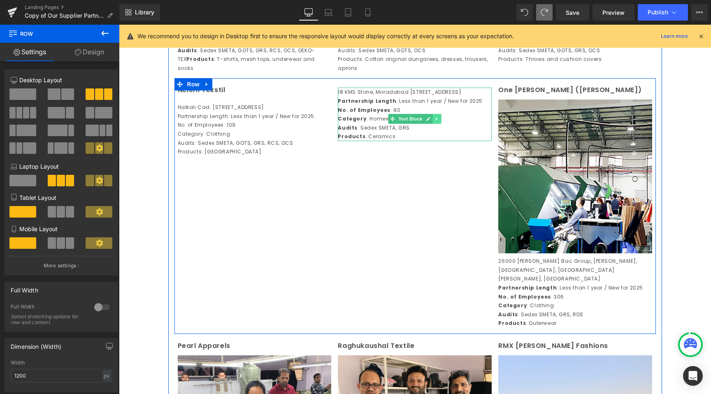
click at [433, 124] on link at bounding box center [437, 119] width 9 height 10
click at [439, 121] on icon at bounding box center [441, 118] width 5 height 5
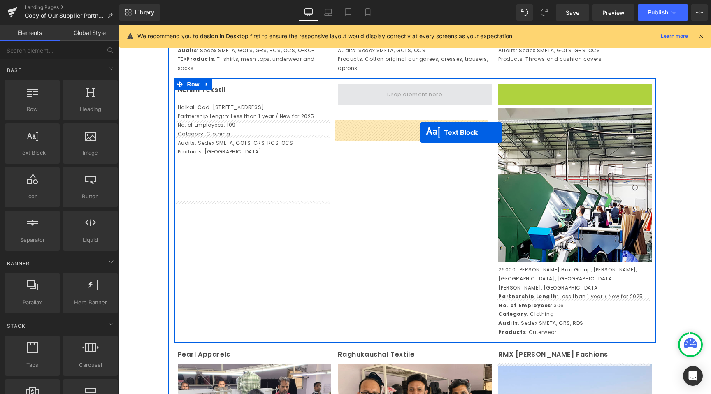
drag, startPoint x: 554, startPoint y: 125, endPoint x: 420, endPoint y: 133, distance: 134.4
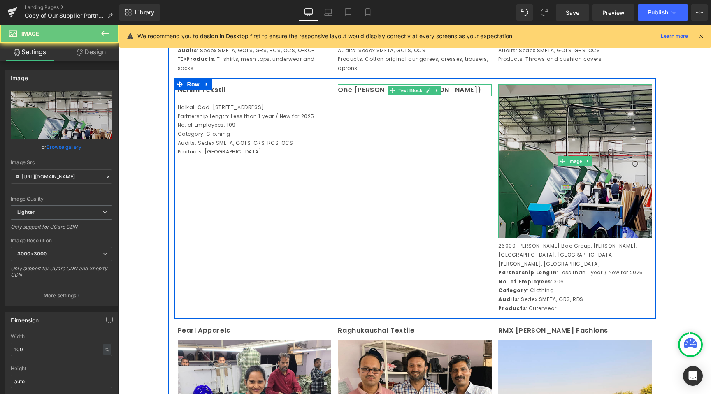
click at [515, 164] on img at bounding box center [575, 161] width 154 height 154
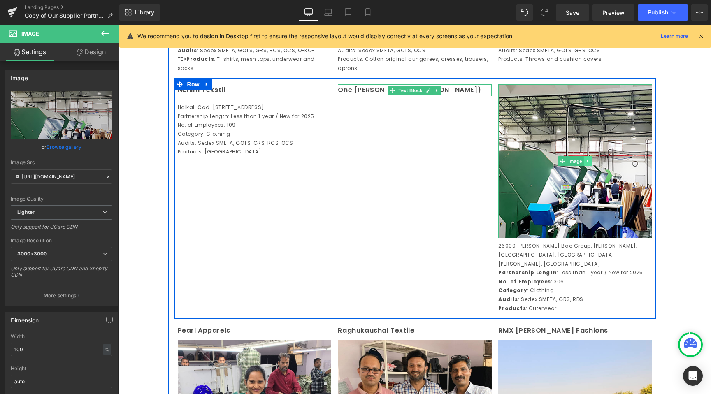
click at [586, 164] on icon at bounding box center [588, 161] width 5 height 5
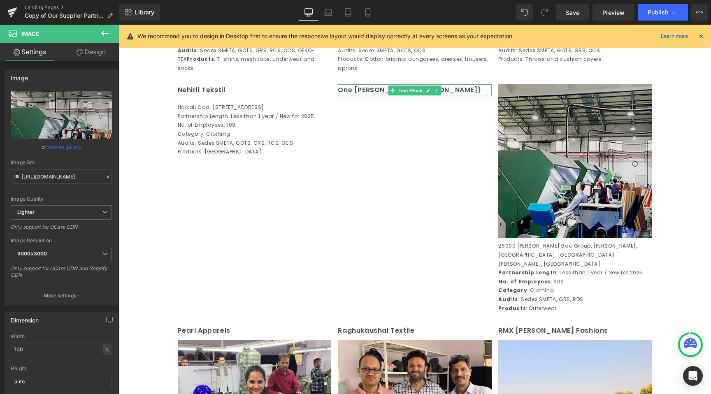
click at [594, 224] on img at bounding box center [575, 161] width 154 height 154
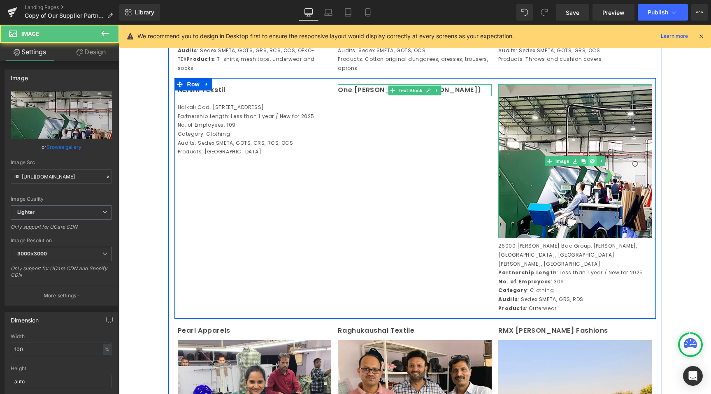
click at [590, 164] on icon at bounding box center [592, 161] width 5 height 5
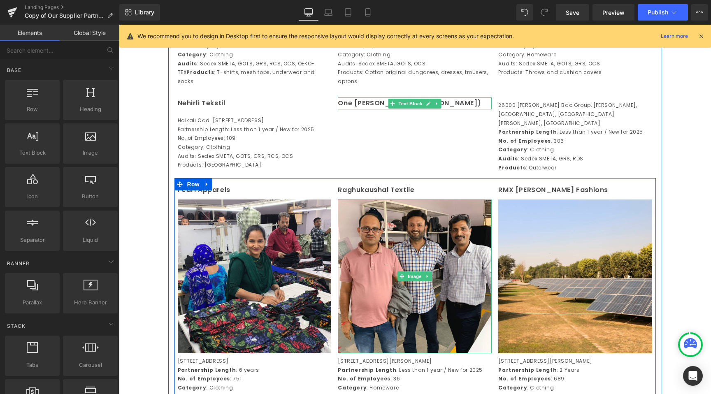
scroll to position [1015, 0]
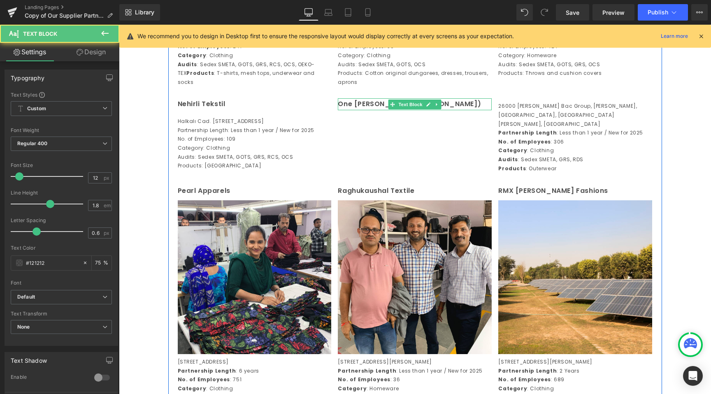
click at [516, 154] on strong "Category" at bounding box center [512, 150] width 29 height 7
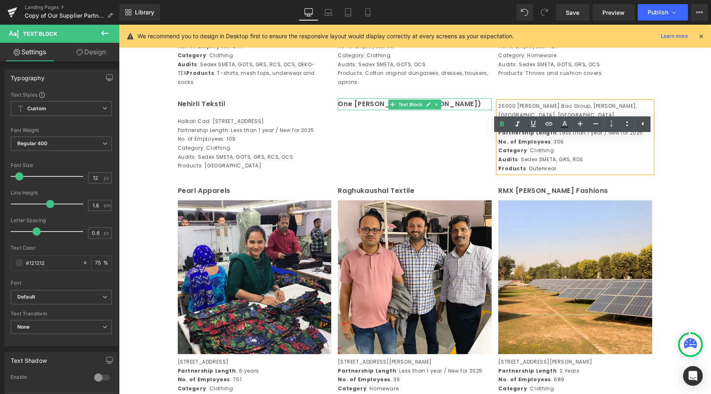
click at [350, 159] on div "Nehirli Tekstil Text Block Halkalı Cad. No:178/2 Sefaköy Küçükçekmece, [GEOGRAP…" at bounding box center [416, 135] width 482 height 87
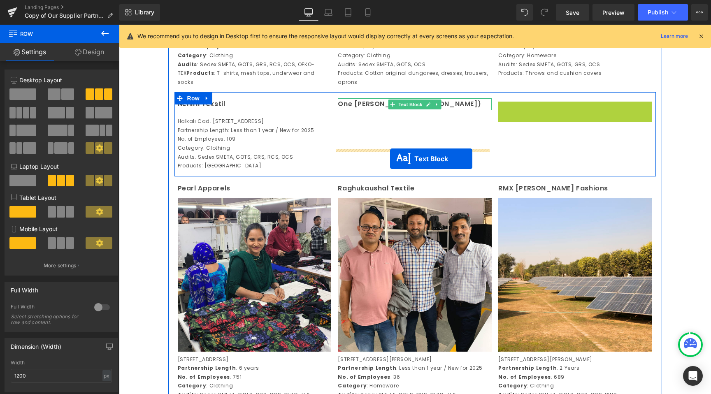
drag, startPoint x: 552, startPoint y: 170, endPoint x: 390, endPoint y: 159, distance: 162.6
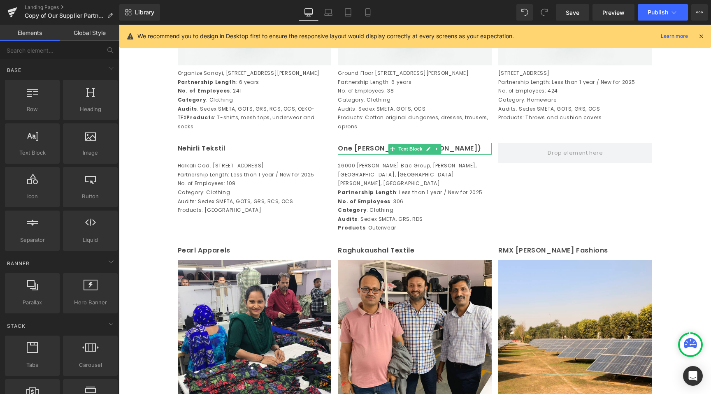
click at [696, 236] on div "Image Row Century Overseas (Unit 1) Text Block Image [STREET_ADDRESS] Partnersh…" at bounding box center [415, 265] width 592 height 2322
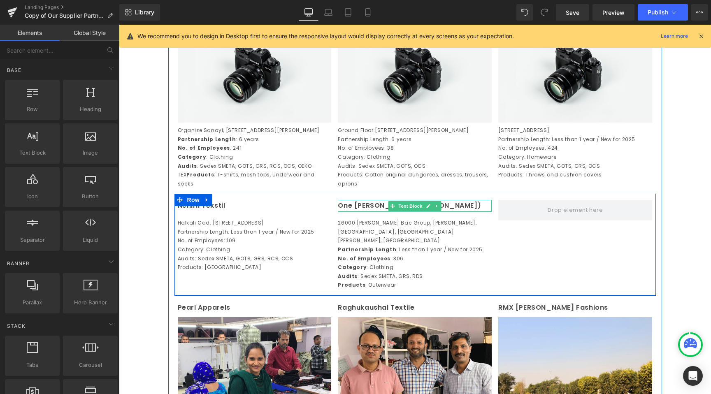
scroll to position [913, 0]
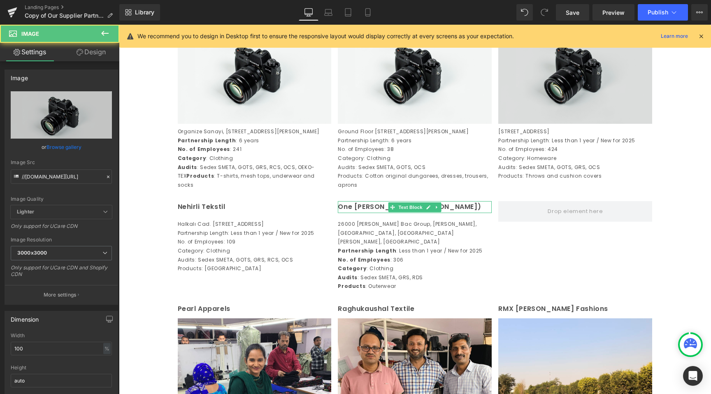
click at [589, 105] on img at bounding box center [575, 73] width 154 height 102
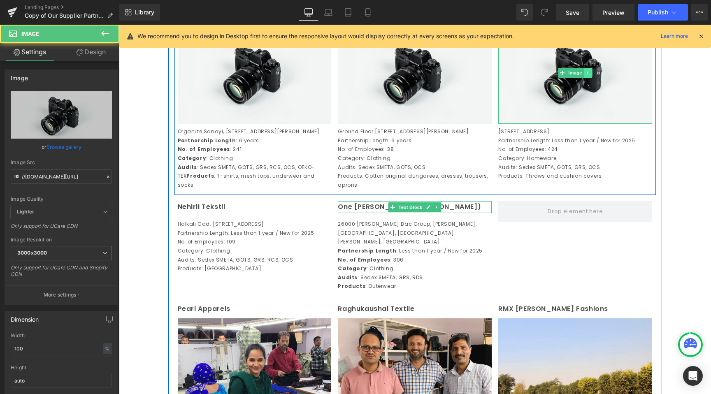
click at [587, 78] on link at bounding box center [588, 73] width 9 height 10
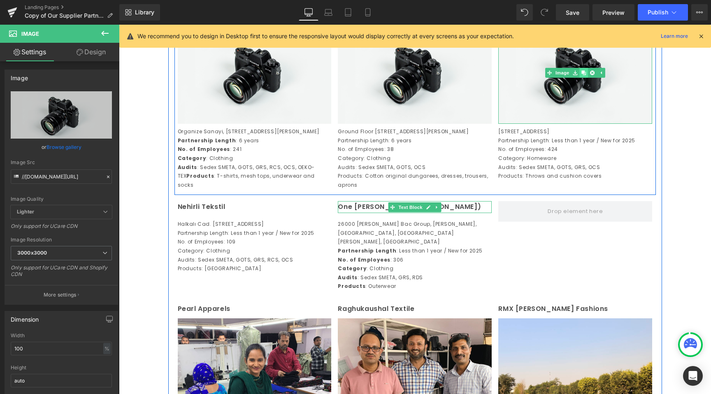
click at [581, 78] on link at bounding box center [584, 73] width 9 height 10
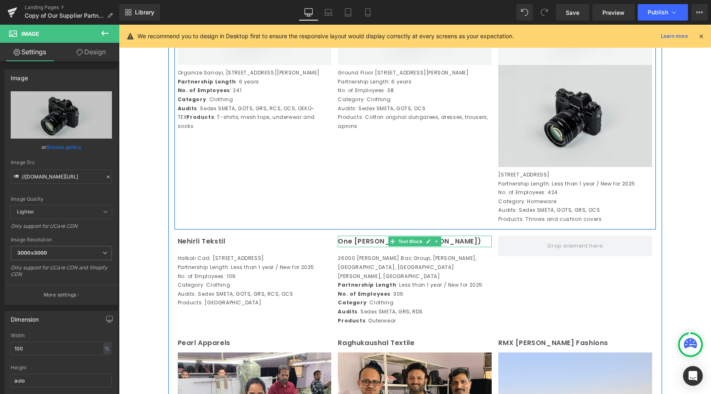
scroll to position [977, 0]
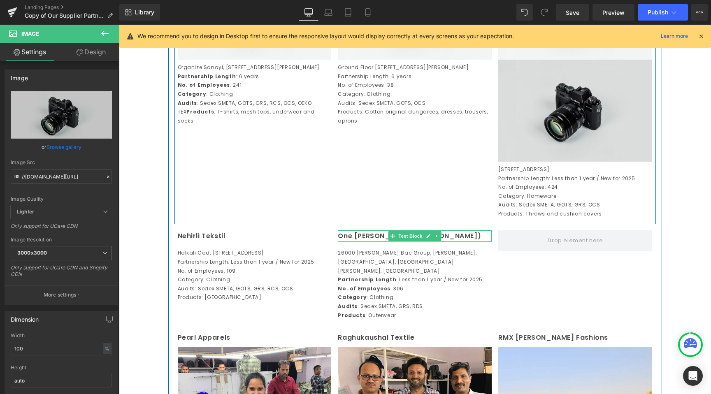
click at [556, 142] on img at bounding box center [575, 111] width 154 height 102
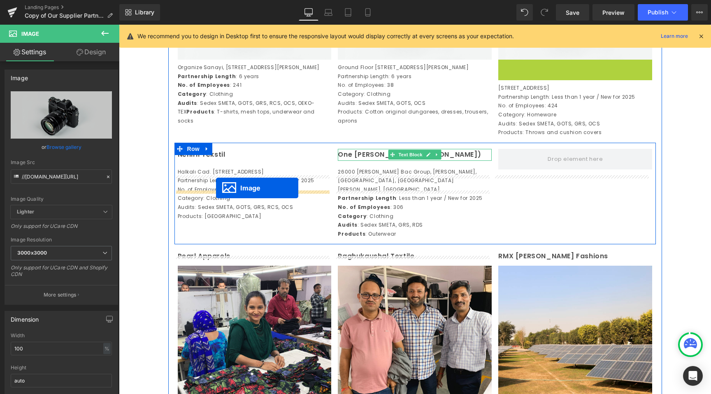
drag, startPoint x: 560, startPoint y: 132, endPoint x: 216, endPoint y: 188, distance: 348.6
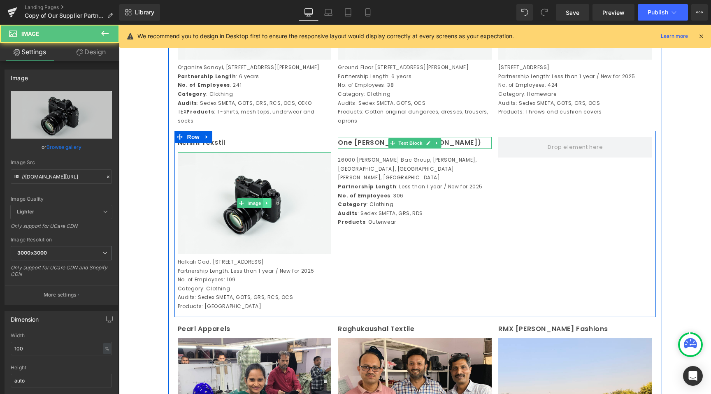
click at [268, 208] on link at bounding box center [267, 203] width 9 height 10
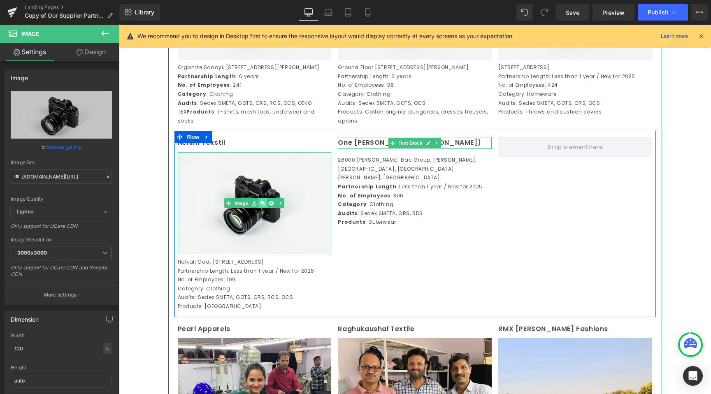
click at [261, 205] on icon at bounding box center [263, 203] width 5 height 5
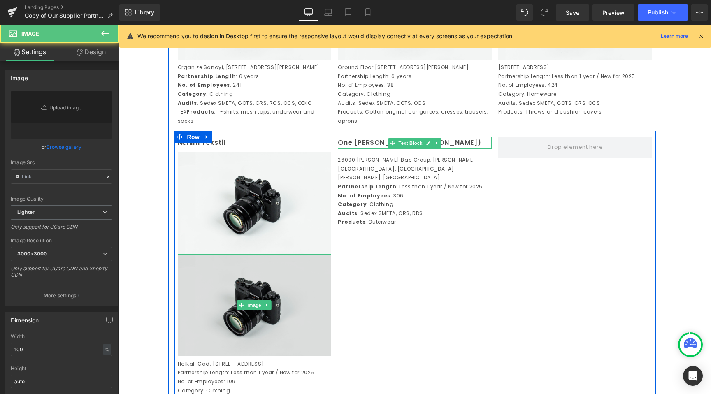
type input "//[DOMAIN_NAME][URL]"
click at [230, 338] on img at bounding box center [255, 305] width 154 height 102
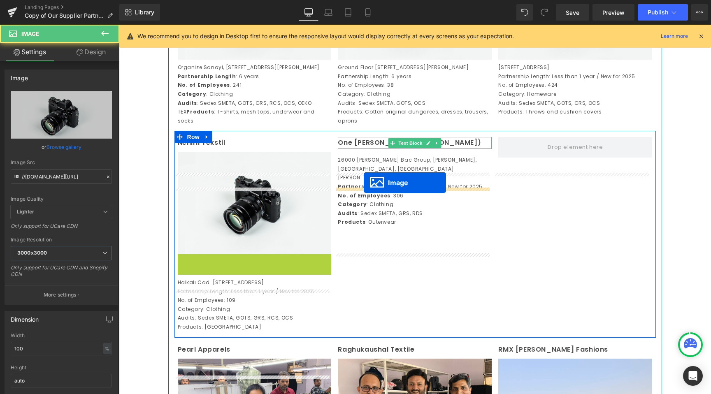
drag, startPoint x: 237, startPoint y: 338, endPoint x: 364, endPoint y: 182, distance: 200.4
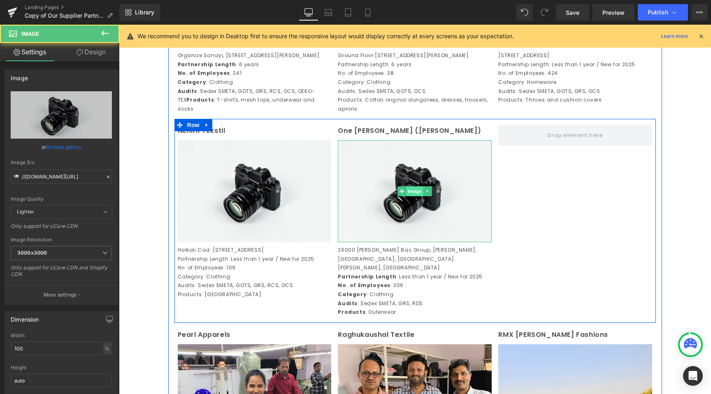
scroll to position [991, 0]
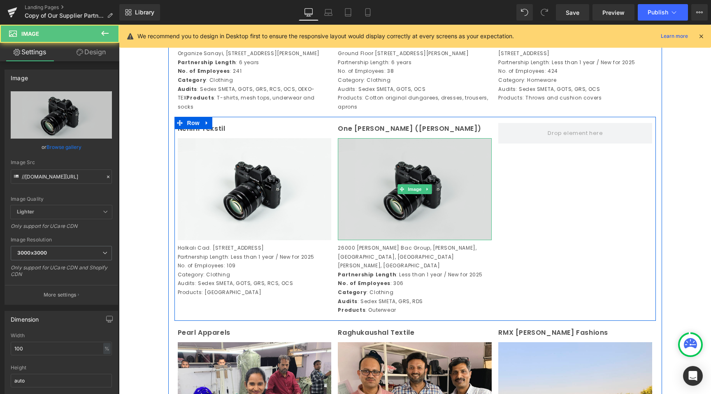
click at [429, 223] on img at bounding box center [415, 189] width 154 height 102
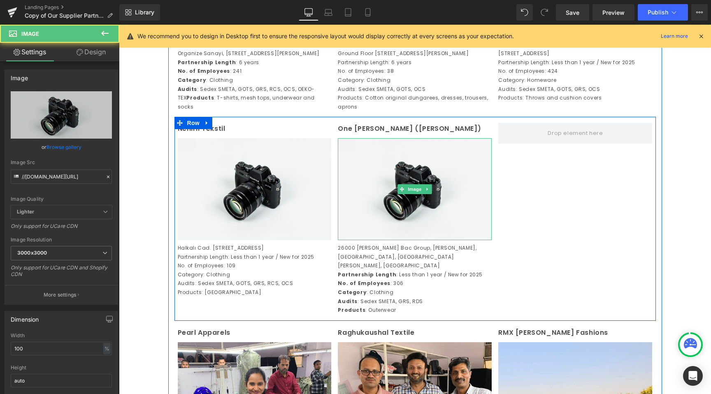
click at [426, 192] on icon at bounding box center [428, 189] width 5 height 5
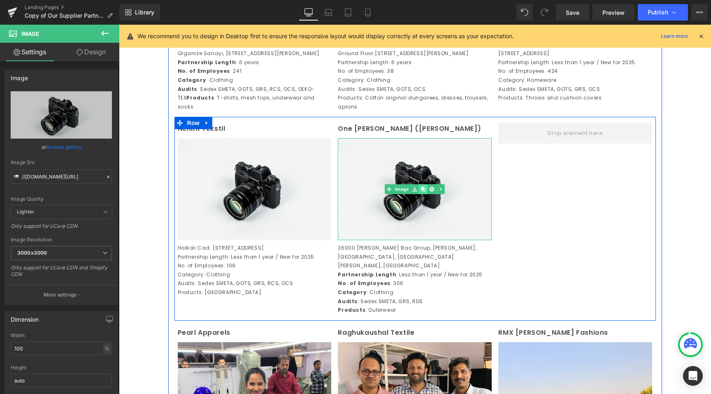
click at [423, 194] on link at bounding box center [423, 189] width 9 height 10
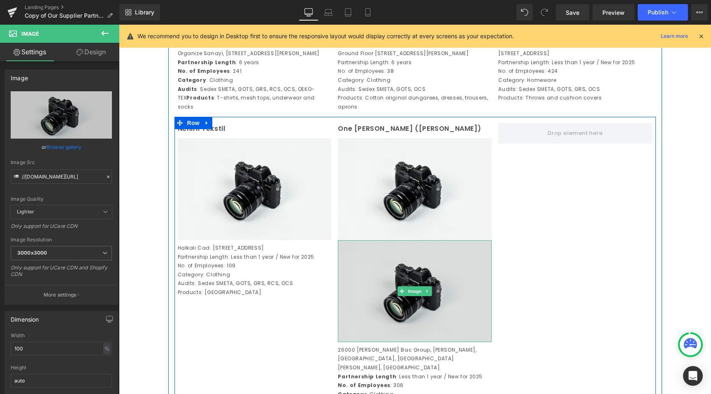
click at [390, 317] on img at bounding box center [415, 291] width 154 height 102
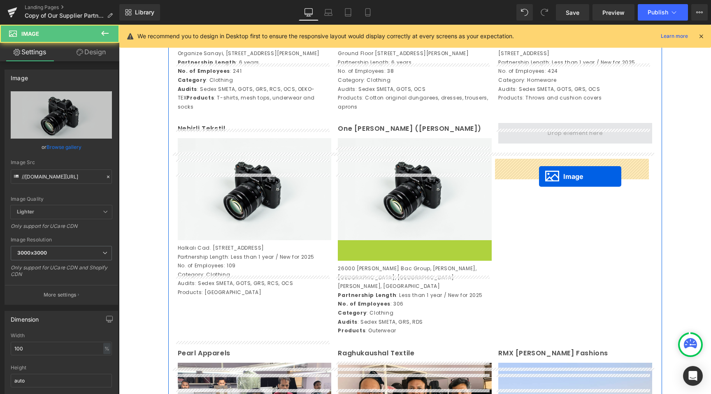
drag, startPoint x: 400, startPoint y: 328, endPoint x: 539, endPoint y: 177, distance: 206.0
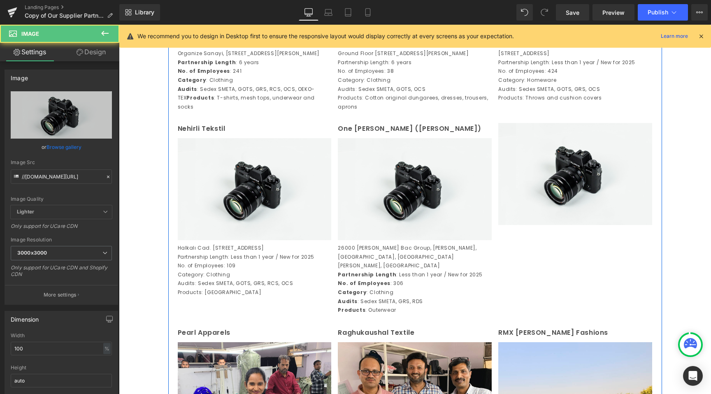
drag, startPoint x: 564, startPoint y: 259, endPoint x: 650, endPoint y: 299, distance: 95.0
click at [564, 225] on div "Image" at bounding box center [575, 174] width 154 height 102
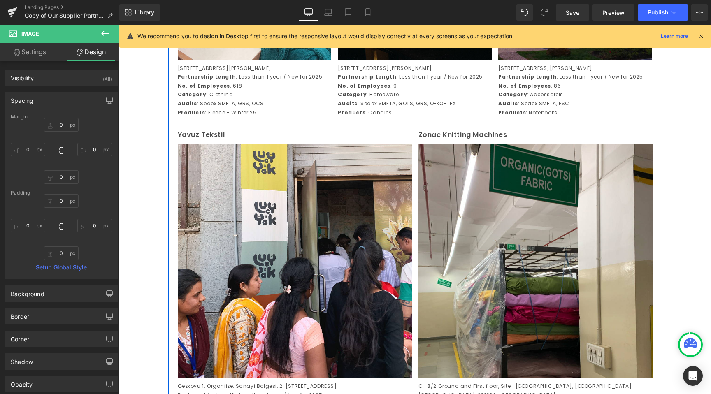
scroll to position [2020, 0]
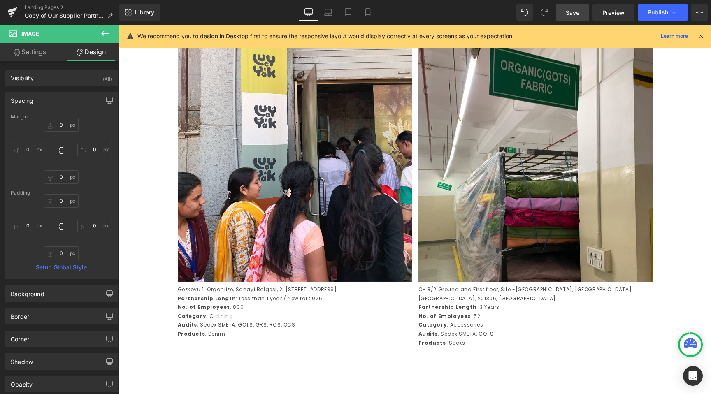
drag, startPoint x: 572, startPoint y: 10, endPoint x: 470, endPoint y: 207, distance: 221.6
click at [572, 10] on span "Save" at bounding box center [573, 12] width 14 height 9
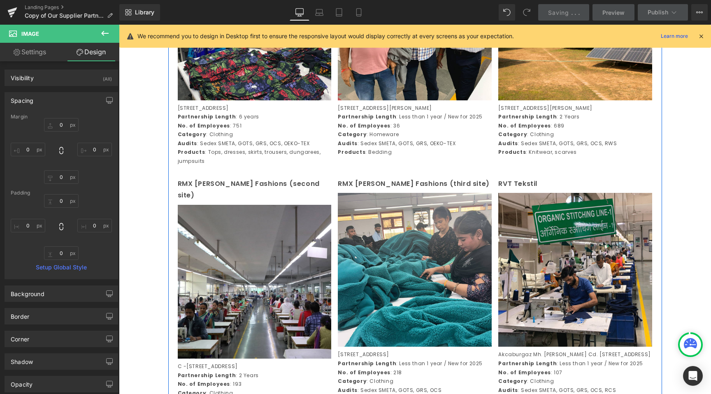
scroll to position [1354, 0]
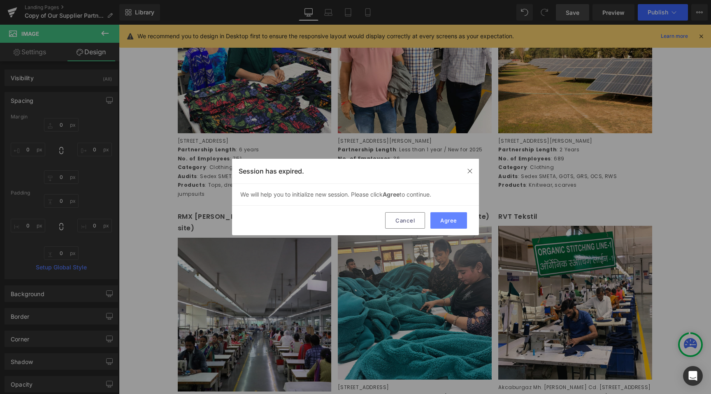
click at [444, 224] on button "Agree" at bounding box center [449, 220] width 37 height 16
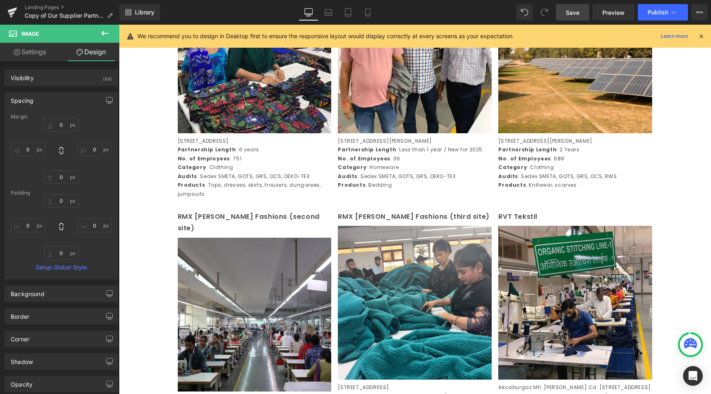
click at [577, 12] on span "Save" at bounding box center [573, 12] width 14 height 9
